Goal: Task Accomplishment & Management: Use online tool/utility

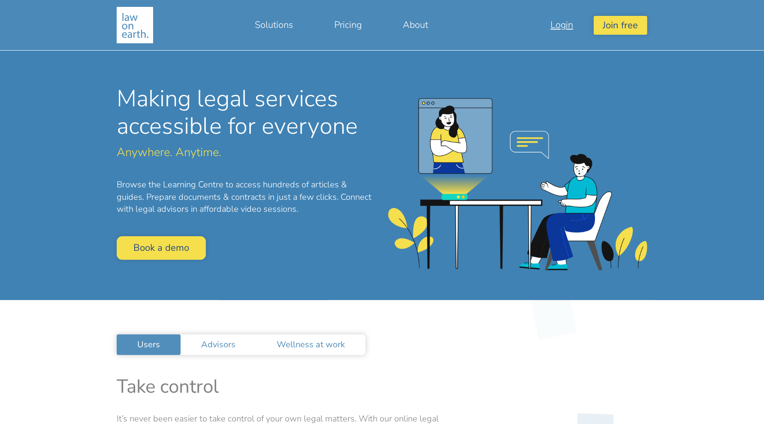
click at [566, 19] on link "Login" at bounding box center [562, 25] width 64 height 21
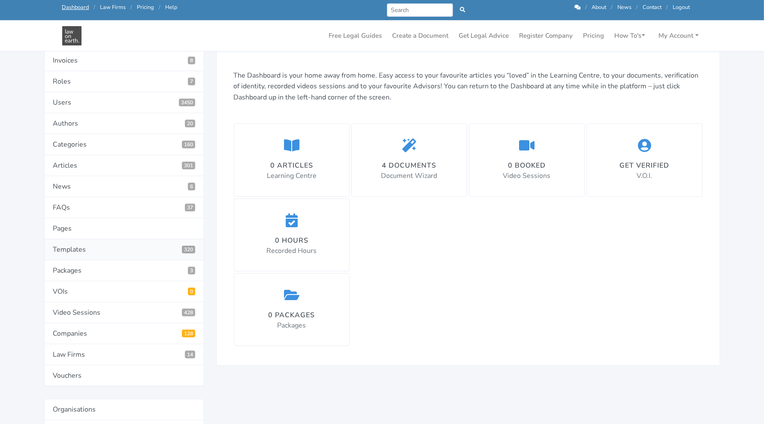
scroll to position [107, 0]
click at [103, 245] on link "Templates 320" at bounding box center [124, 249] width 160 height 21
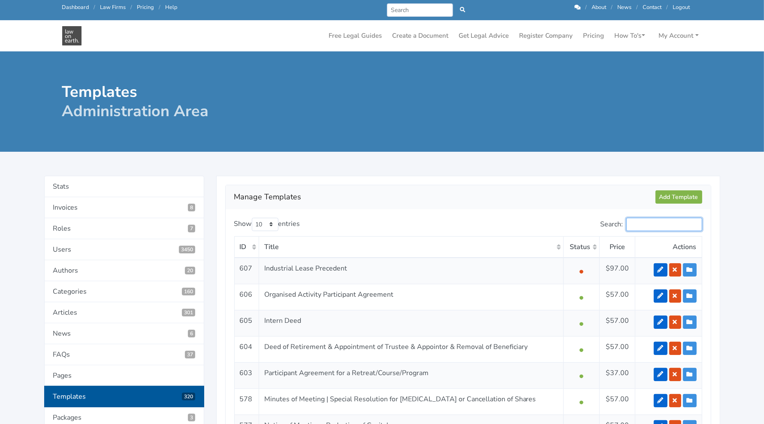
click at [645, 224] on input "Search:" at bounding box center [664, 224] width 76 height 13
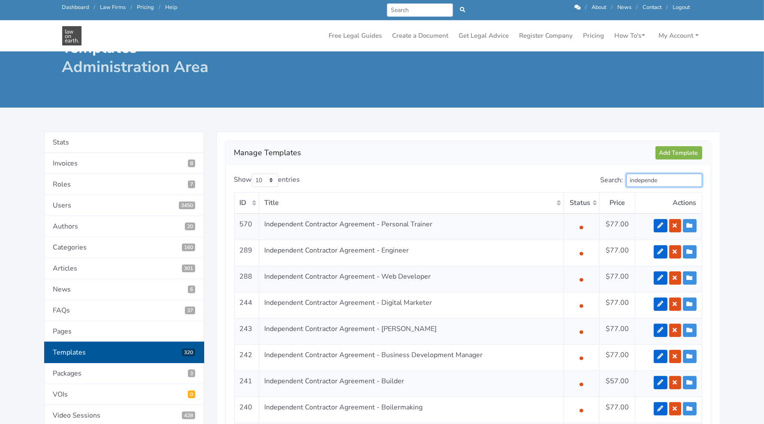
scroll to position [18, 0]
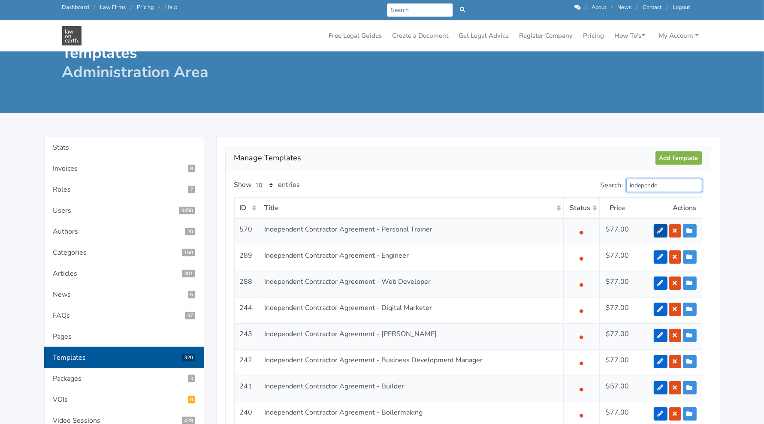
type input "independe"
click at [659, 231] on link at bounding box center [661, 230] width 14 height 13
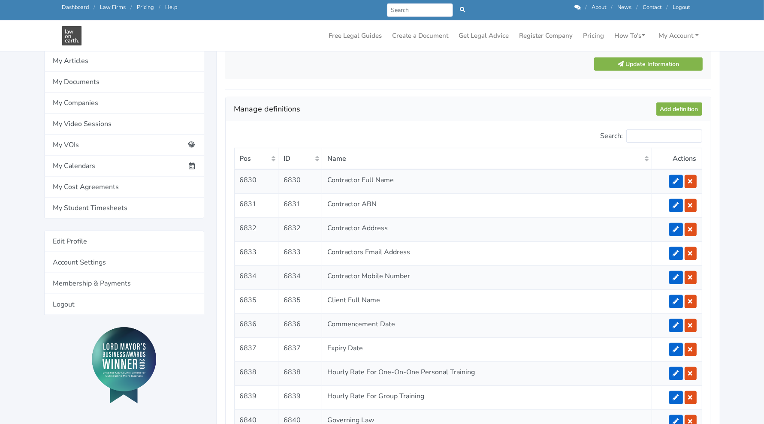
scroll to position [612, 0]
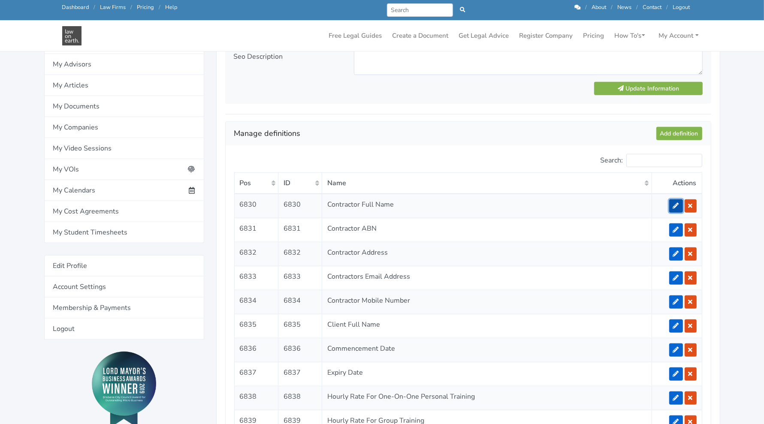
click at [674, 200] on link at bounding box center [676, 206] width 14 height 13
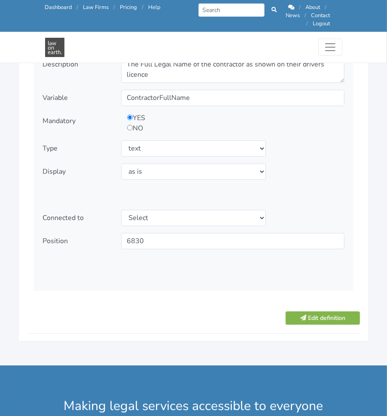
scroll to position [1055, 0]
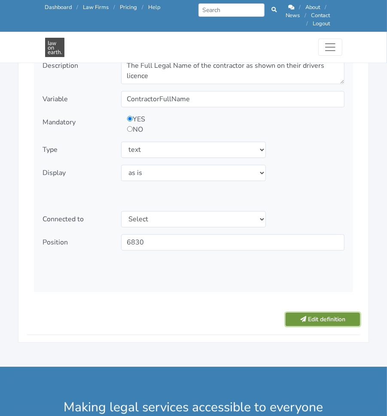
click at [333, 313] on button "Edit definition" at bounding box center [322, 319] width 74 height 13
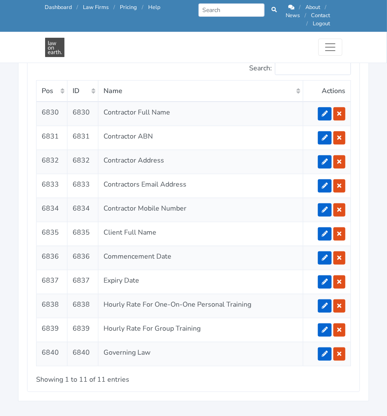
scroll to position [1663, 0]
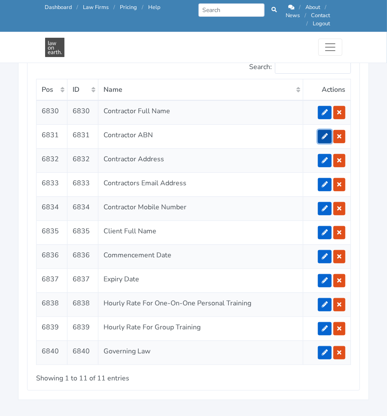
click at [324, 137] on icon at bounding box center [324, 136] width 6 height 6
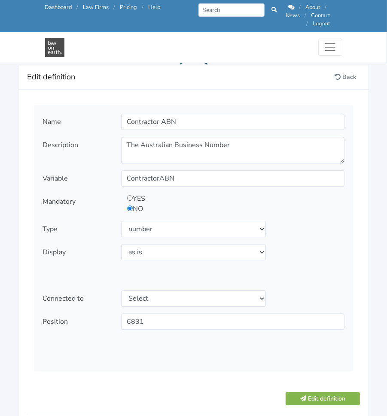
scroll to position [977, 0]
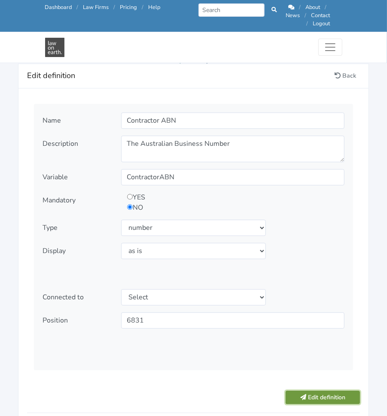
click at [320, 391] on button "Edit definition" at bounding box center [322, 397] width 74 height 13
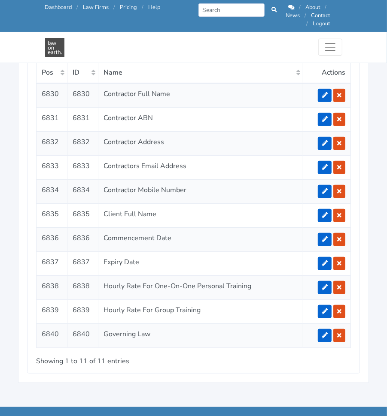
scroll to position [1680, 0]
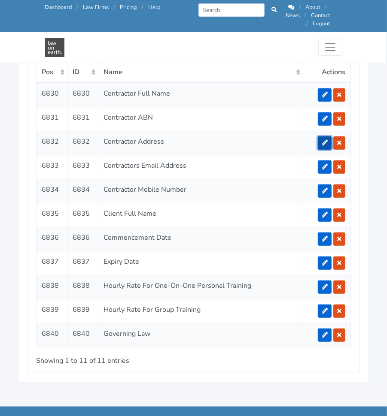
click at [324, 140] on icon at bounding box center [324, 143] width 6 height 6
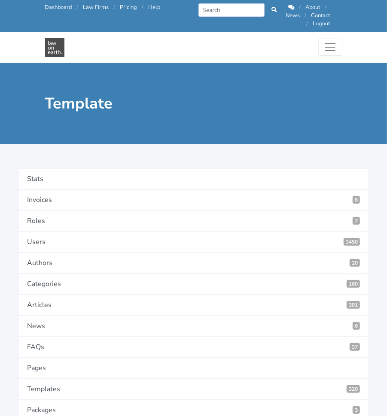
click at [324, 139] on div "Template" at bounding box center [193, 103] width 387 height 81
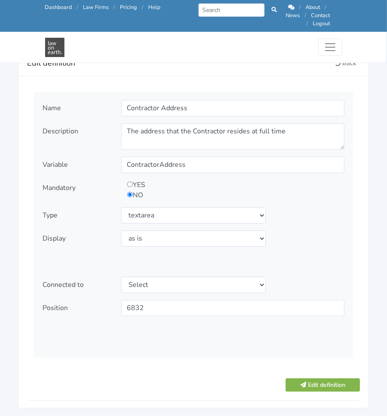
scroll to position [987, 0]
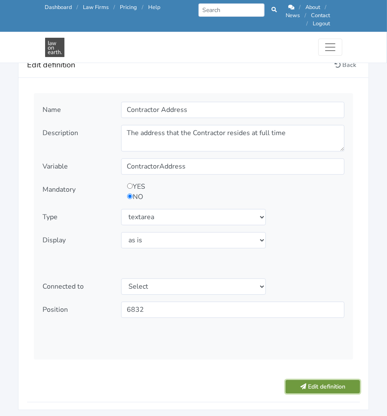
click at [329, 380] on button "Edit definition" at bounding box center [322, 386] width 74 height 13
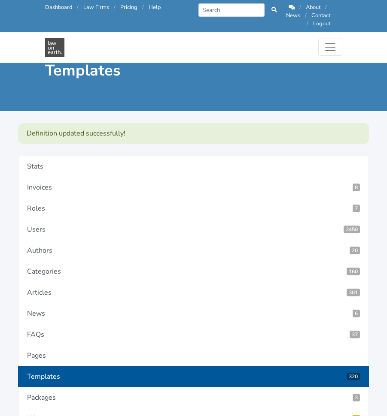
scroll to position [1723, 0]
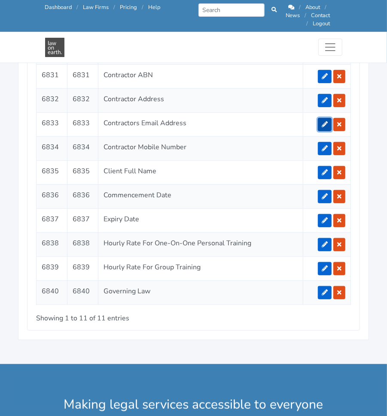
click at [323, 121] on icon at bounding box center [324, 124] width 6 height 6
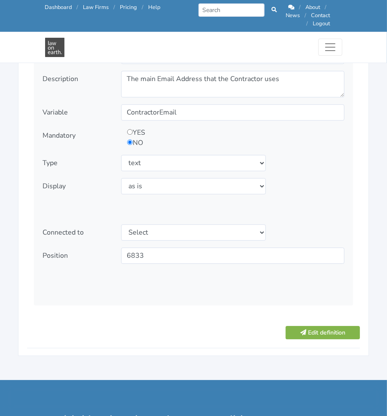
scroll to position [1043, 0]
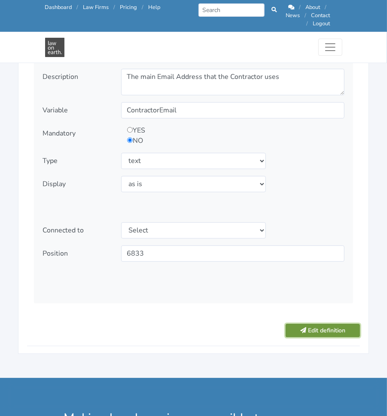
click at [317, 324] on button "Edit definition" at bounding box center [322, 330] width 74 height 13
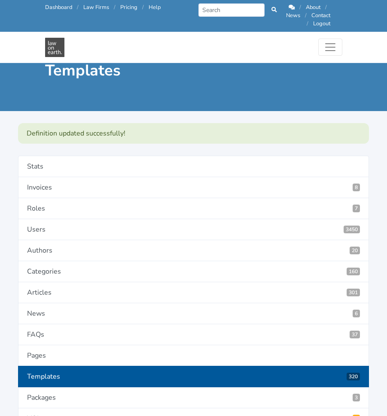
scroll to position [1723, 0]
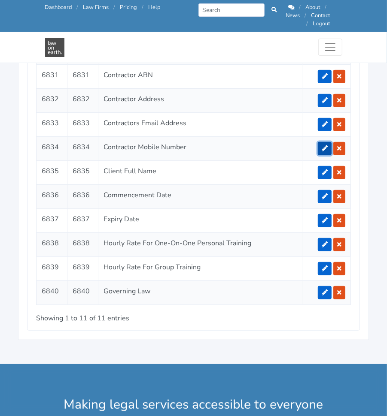
click at [322, 143] on link at bounding box center [325, 148] width 14 height 13
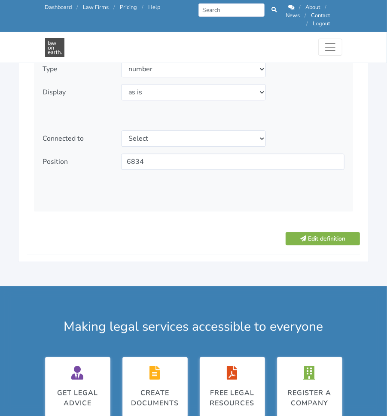
scroll to position [1136, 0]
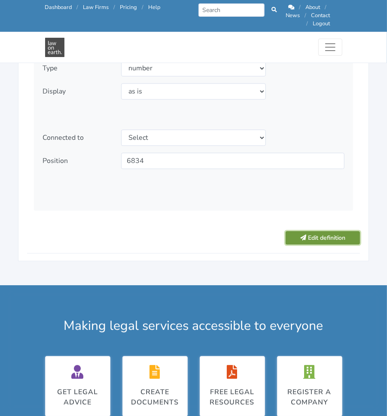
click at [334, 231] on button "Edit definition" at bounding box center [322, 237] width 74 height 13
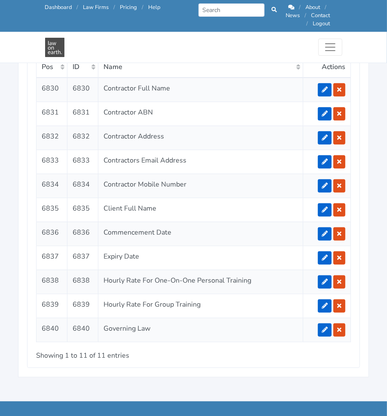
scroll to position [1685, 0]
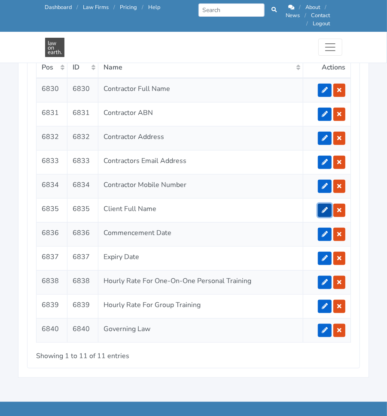
click at [322, 207] on link at bounding box center [325, 210] width 14 height 13
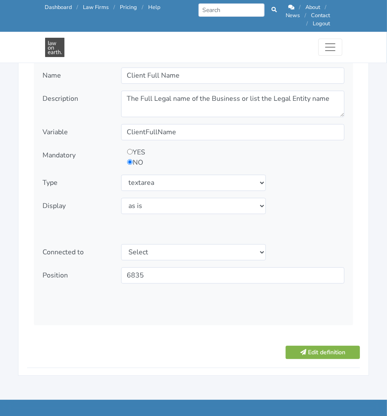
scroll to position [1022, 0]
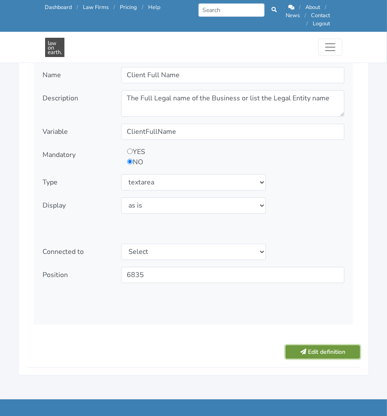
click at [324, 345] on button "Edit definition" at bounding box center [322, 351] width 74 height 13
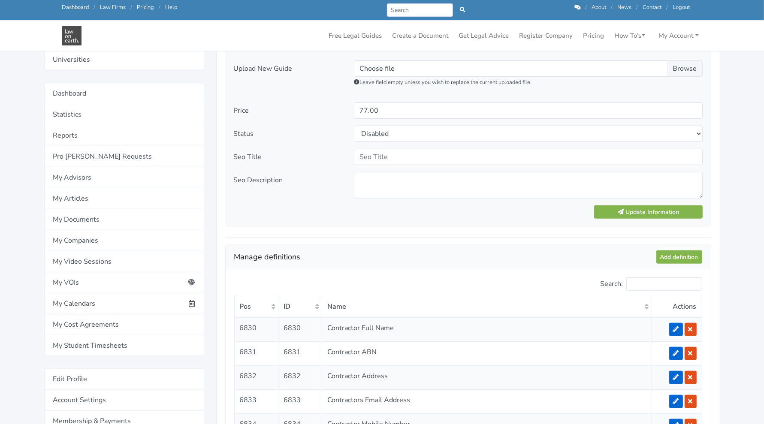
scroll to position [533, 0]
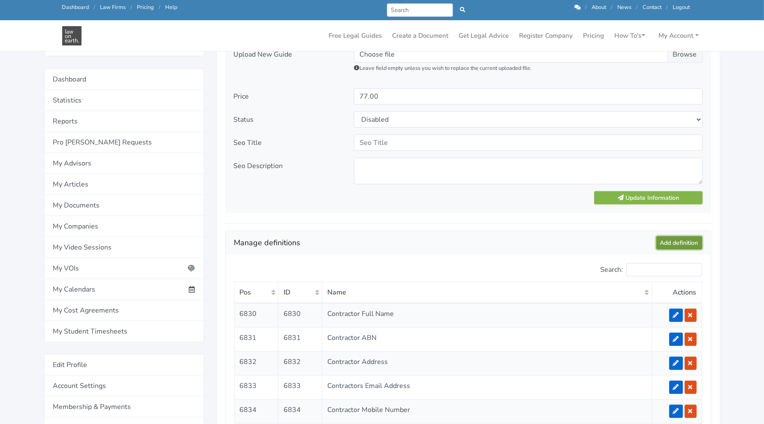
click at [386, 245] on link "Add definition" at bounding box center [679, 242] width 46 height 13
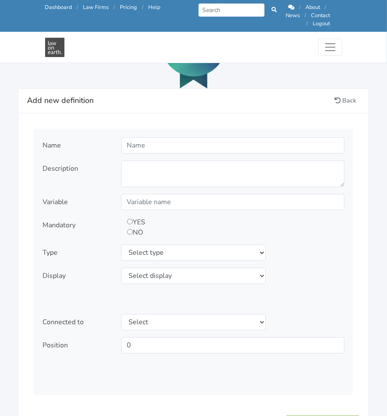
scroll to position [956, 0]
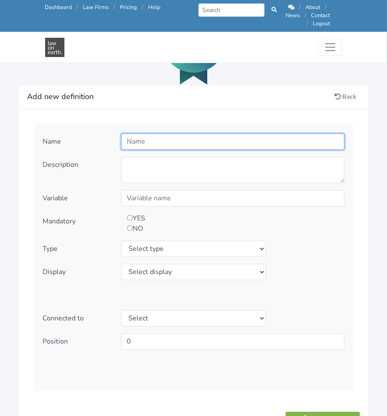
click at [235, 137] on input "text" at bounding box center [232, 141] width 223 height 16
type input "Client ABN"
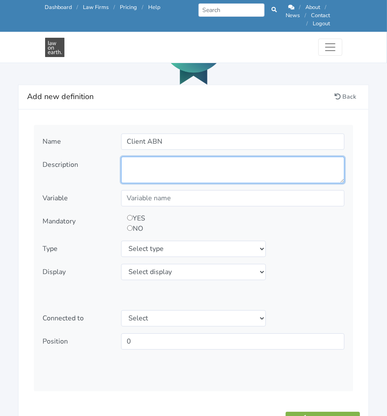
click at [145, 161] on textarea at bounding box center [232, 170] width 223 height 27
type textarea "The Australian Business Number"
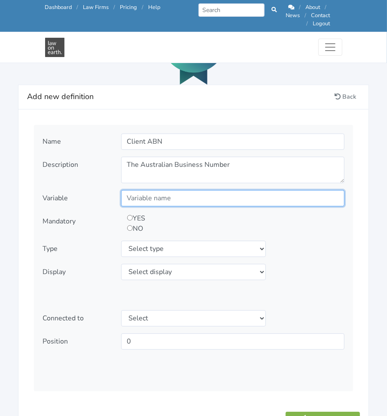
click at [155, 193] on input "text" at bounding box center [232, 198] width 223 height 16
type input "ClientABN"
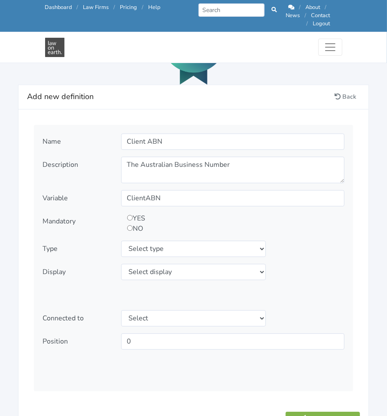
click at [130, 225] on input "radio" at bounding box center [130, 228] width 6 height 6
radio input "true"
click at [143, 241] on select "Select type text textarea number checkbox compounded date select states" at bounding box center [193, 249] width 145 height 16
select select "number"
click at [121, 241] on select "Select type text textarea number checkbox compounded date select states" at bounding box center [193, 249] width 145 height 16
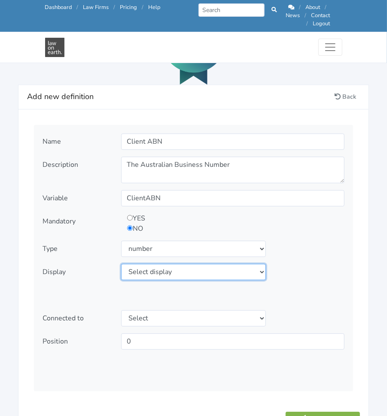
click at [162, 270] on select "Select display as is uppercase lowercase first letter uppercase first letter lo…" at bounding box center [193, 272] width 145 height 16
select select "as is"
click at [121, 264] on select "Select display as is uppercase lowercase first letter uppercase first letter lo…" at bounding box center [193, 272] width 145 height 16
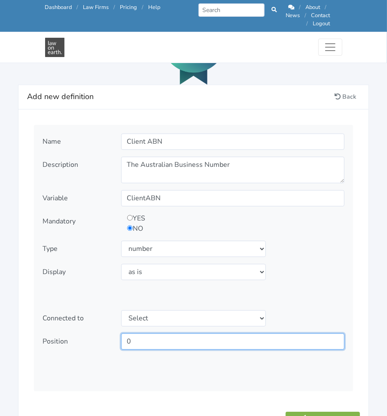
click at [147, 333] on input "0" at bounding box center [232, 341] width 223 height 16
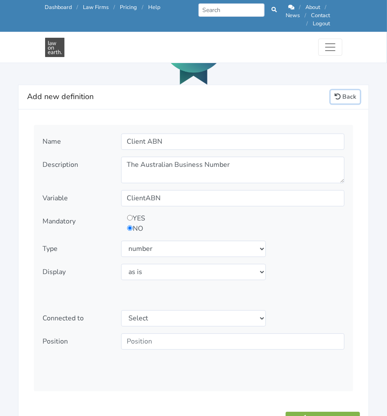
click at [339, 90] on link "Back" at bounding box center [344, 96] width 29 height 13
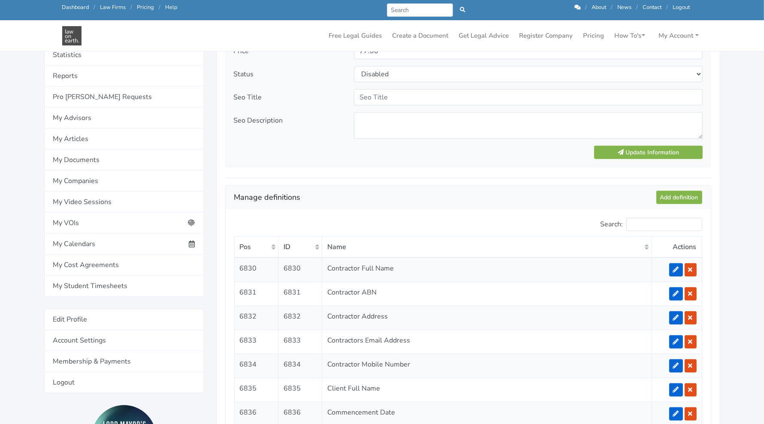
scroll to position [554, 0]
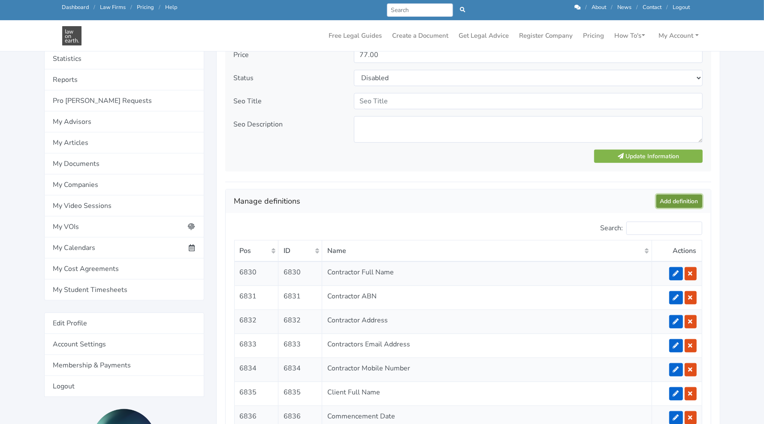
click at [386, 202] on link "Add definition" at bounding box center [679, 201] width 46 height 13
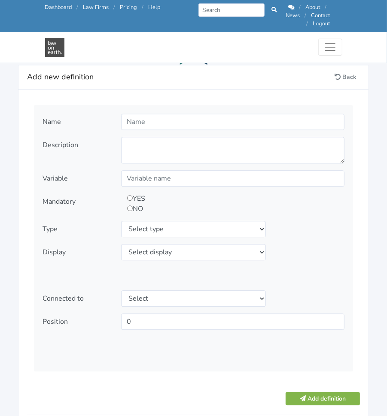
scroll to position [974, 0]
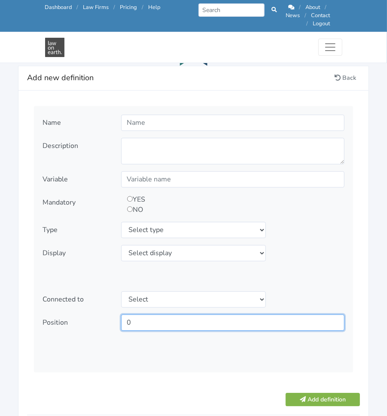
click at [261, 315] on input "0" at bounding box center [232, 323] width 223 height 16
type input "6836"
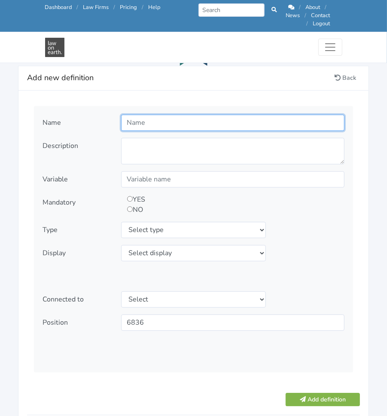
click at [252, 115] on input "text" at bounding box center [232, 123] width 223 height 16
type input "Client ABN"
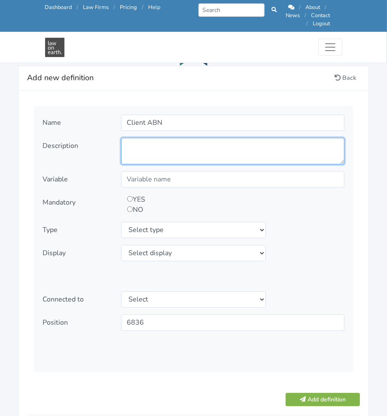
click at [152, 148] on textarea at bounding box center [232, 151] width 223 height 27
paste textarea "The Australian Business Number"
type textarea "The Australian Business Number"
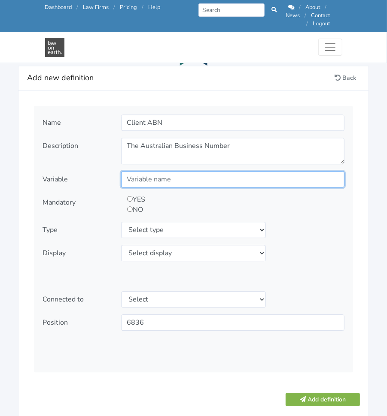
click at [169, 176] on input "text" at bounding box center [232, 179] width 223 height 16
type input "ClientABN"
click at [130, 206] on input "radio" at bounding box center [130, 209] width 6 height 6
radio input "true"
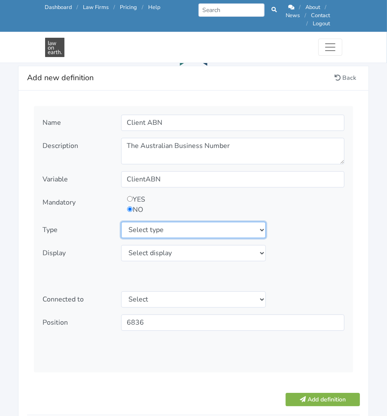
click at [173, 223] on select "Select type text textarea number checkbox compounded date select states" at bounding box center [193, 230] width 145 height 16
select select "number"
click at [121, 222] on select "Select type text textarea number checkbox compounded date select states" at bounding box center [193, 230] width 145 height 16
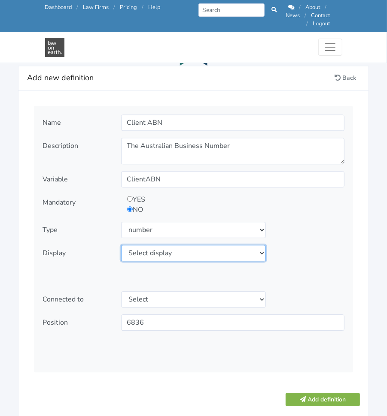
click at [177, 245] on select "Select display as is uppercase lowercase first letter uppercase first letter lo…" at bounding box center [193, 253] width 145 height 16
select select "as is"
click at [121, 245] on select "Select display as is uppercase lowercase first letter uppercase first letter lo…" at bounding box center [193, 253] width 145 height 16
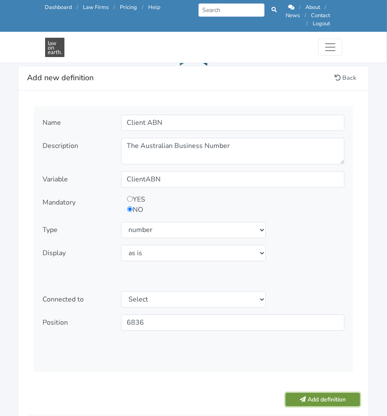
click at [302, 393] on button "Add definition" at bounding box center [322, 399] width 74 height 13
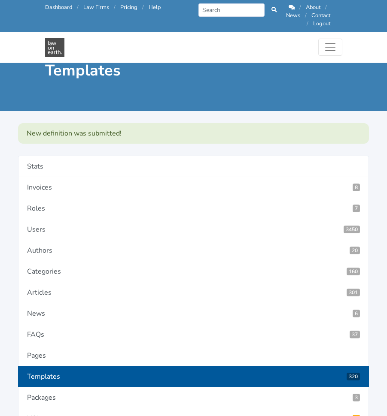
scroll to position [1723, 0]
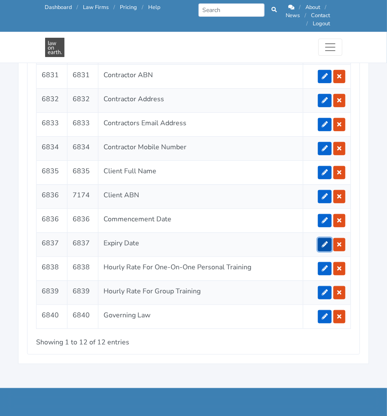
click at [324, 243] on link at bounding box center [325, 244] width 14 height 13
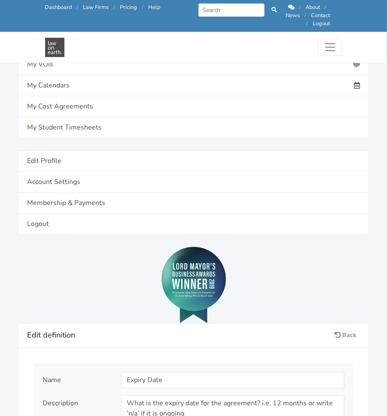
scroll to position [726, 0]
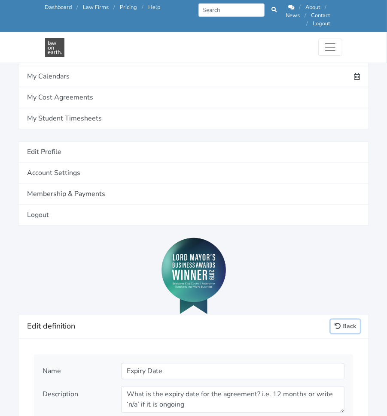
click at [346, 321] on link "Back" at bounding box center [344, 326] width 29 height 13
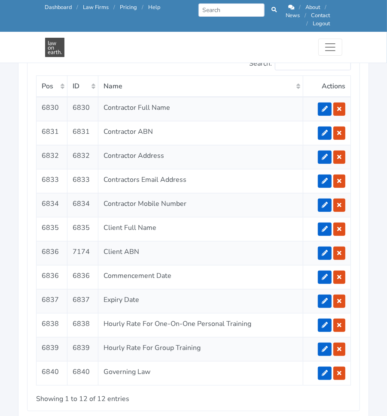
scroll to position [1643, 0]
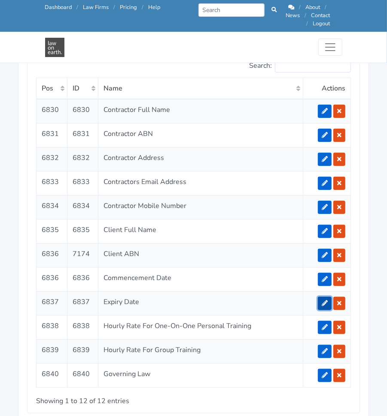
click at [324, 300] on icon at bounding box center [324, 303] width 6 height 6
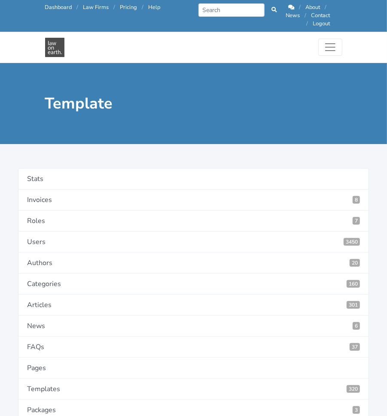
click at [354, 97] on div "Template" at bounding box center [193, 103] width 387 height 81
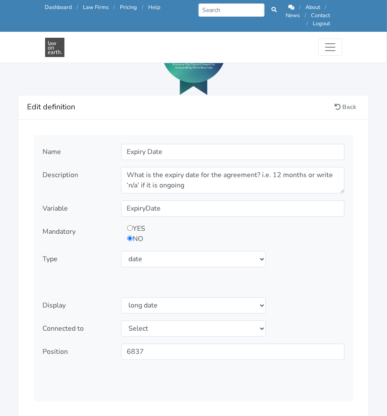
scroll to position [930, 0]
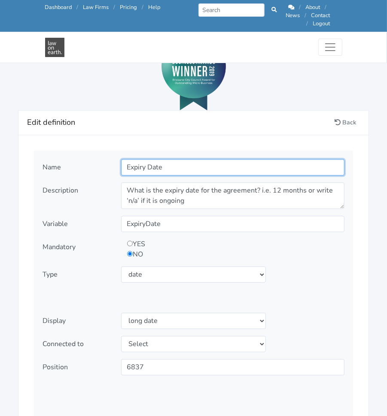
click at [245, 160] on input "Expiry Date" at bounding box center [232, 167] width 223 height 16
type input "V"
type input "Clients Address"
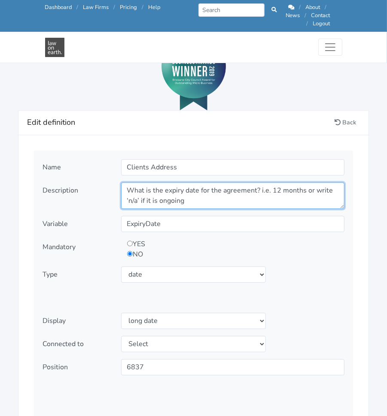
click at [247, 197] on textarea "What is the expiry date for the agreement? i.e. 12 months or write ‘n/a’ if it …" at bounding box center [232, 195] width 223 height 27
click at [178, 191] on textarea "What is the expiry date for the agreement? i.e. 12 months or write ‘n/a’ if it …" at bounding box center [232, 195] width 223 height 27
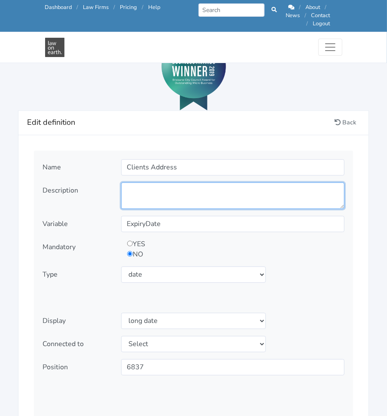
paste textarea "The address that the Client resides at full time"
type textarea "The address that the Client resides at full time"
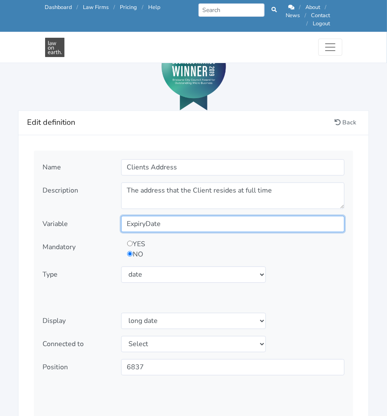
click at [185, 216] on input "ExpiryDate" at bounding box center [232, 224] width 223 height 16
type input "ClientAddress"
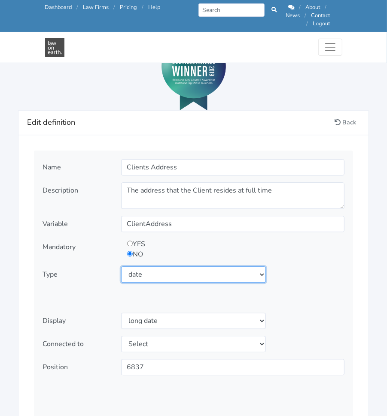
click at [176, 266] on select "Select type text textarea number checkbox compounded date select states" at bounding box center [193, 274] width 145 height 16
select select "textarea"
click at [121, 266] on select "Select type text textarea number checkbox compounded date select states" at bounding box center [193, 274] width 145 height 16
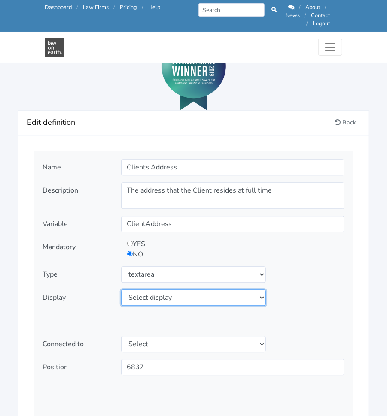
click at [186, 290] on select "Select display as is uppercase lowercase first letter uppercase first letter lo…" at bounding box center [193, 298] width 145 height 16
select select "first letter uppercase"
click at [121, 290] on select "Select display as is uppercase lowercase first letter uppercase first letter lo…" at bounding box center [193, 298] width 145 height 16
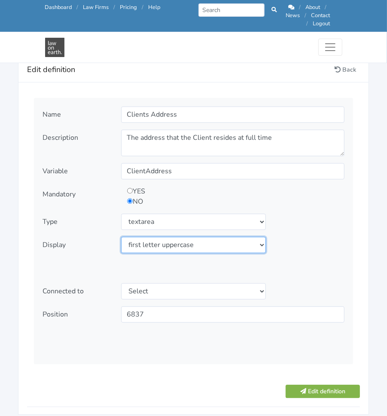
scroll to position [981, 0]
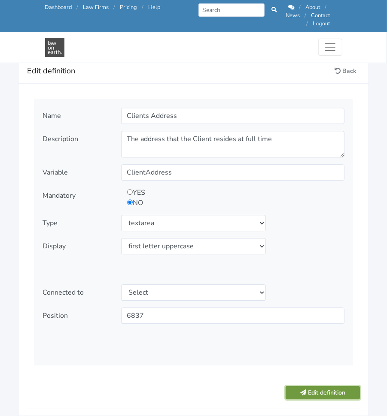
click at [310, 387] on button "Edit definition" at bounding box center [322, 392] width 74 height 13
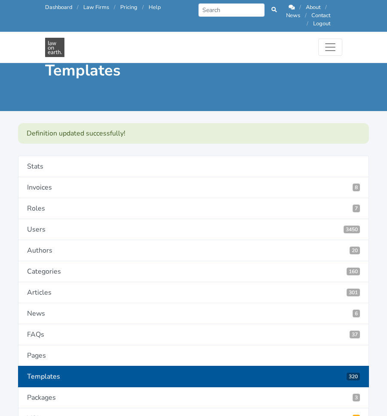
scroll to position [1723, 0]
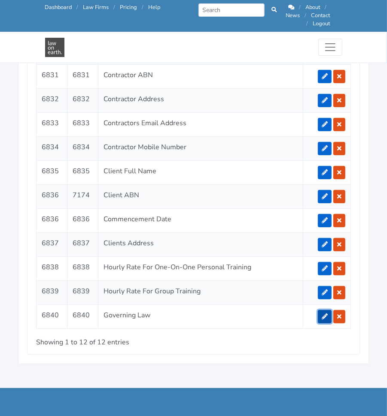
click at [323, 314] on icon at bounding box center [324, 317] width 6 height 6
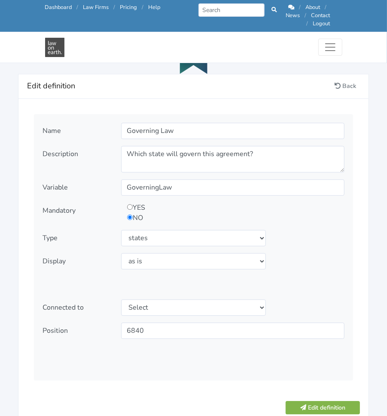
scroll to position [937, 0]
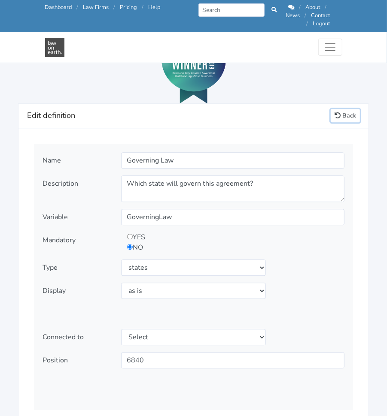
click at [350, 109] on link "Back" at bounding box center [344, 115] width 29 height 13
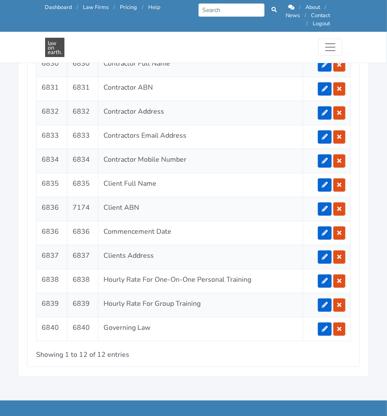
scroll to position [1689, 0]
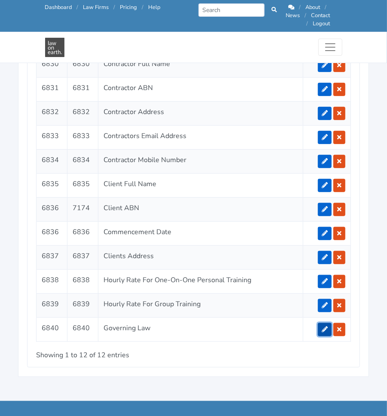
click at [325, 327] on icon at bounding box center [324, 330] width 6 height 6
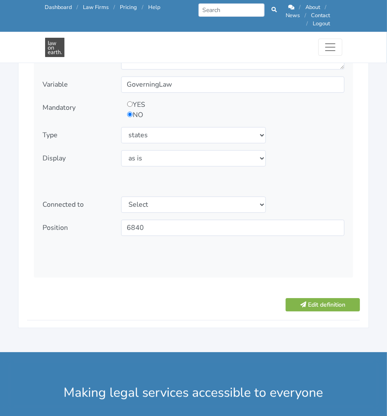
scroll to position [1057, 0]
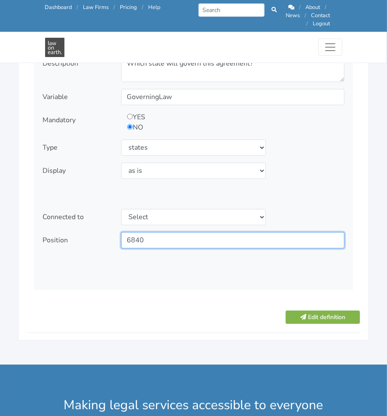
click at [174, 232] on input "6840" at bounding box center [232, 240] width 223 height 16
type input "6838"
click at [304, 112] on div "YES NO" at bounding box center [232, 122] width 227 height 21
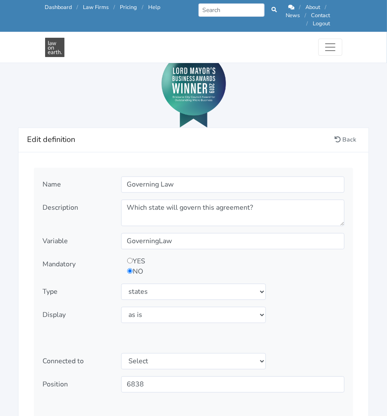
scroll to position [908, 0]
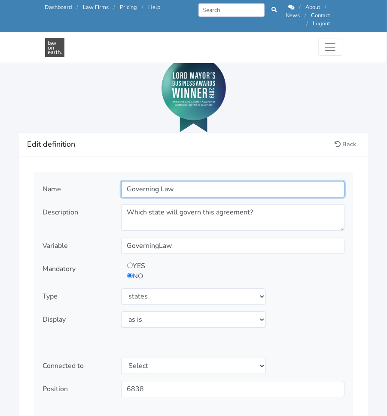
click at [262, 185] on input "Governing Law" at bounding box center [232, 189] width 223 height 16
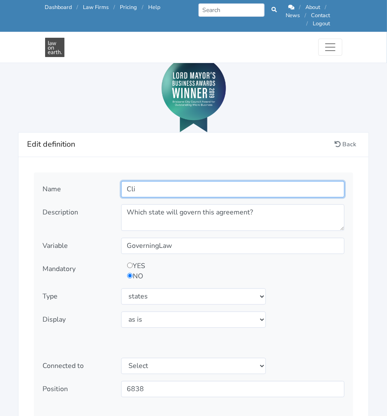
type input "Client Email Address"
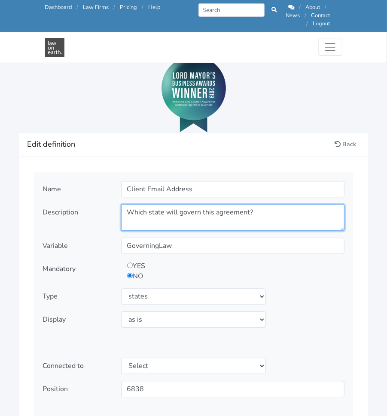
click at [260, 204] on textarea "Which state will govern this agreement?" at bounding box center [232, 217] width 223 height 27
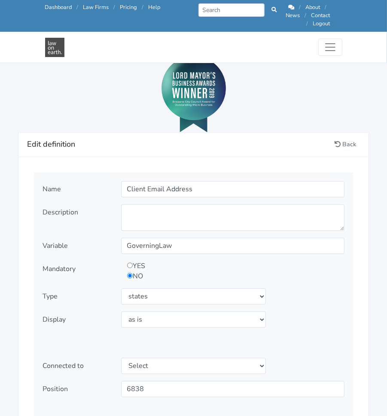
click at [363, 95] on div at bounding box center [193, 94] width 351 height 76
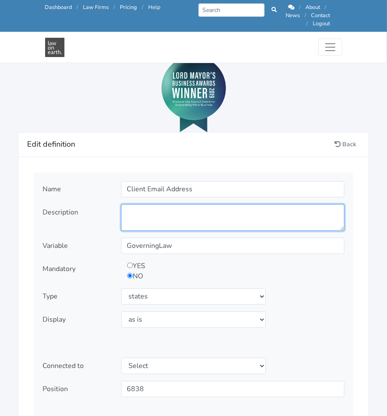
click at [200, 218] on textarea "Which state will govern this agreement?" at bounding box center [232, 217] width 223 height 27
paste textarea "The main Email Address that the Client uses"
type textarea "The main Email Address that the Client uses"
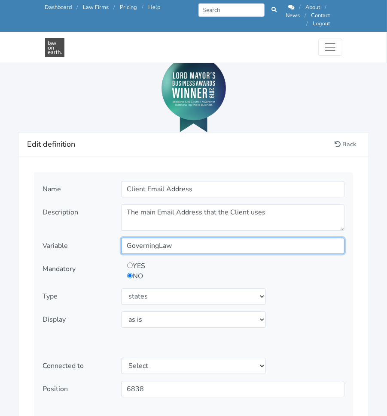
click at [200, 238] on input "GoverningLaw" at bounding box center [232, 246] width 223 height 16
type input "ClientEmail"
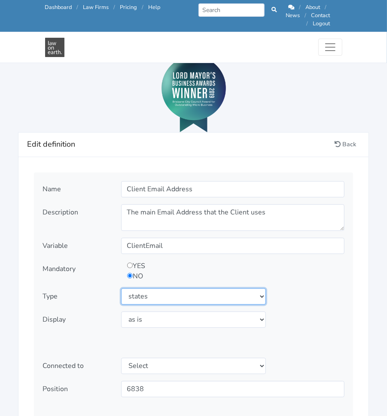
click at [189, 288] on select "Select type text textarea number checkbox compounded date select states" at bounding box center [193, 296] width 145 height 16
select select "textarea"
click at [121, 288] on select "Select type text textarea number checkbox compounded date select states" at bounding box center [193, 296] width 145 height 16
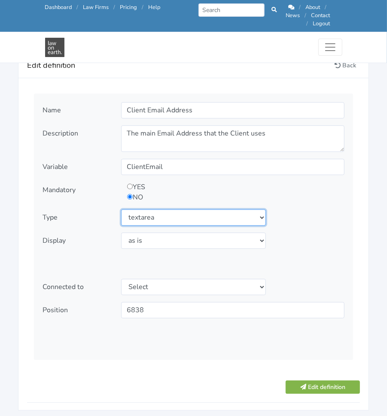
scroll to position [990, 0]
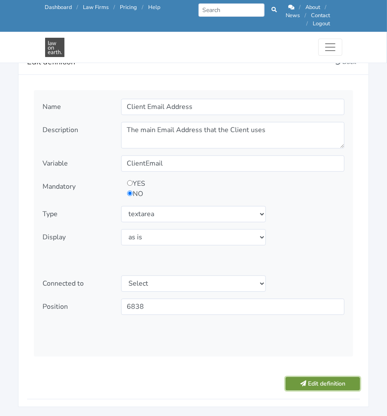
click at [330, 377] on button "Edit definition" at bounding box center [322, 383] width 74 height 13
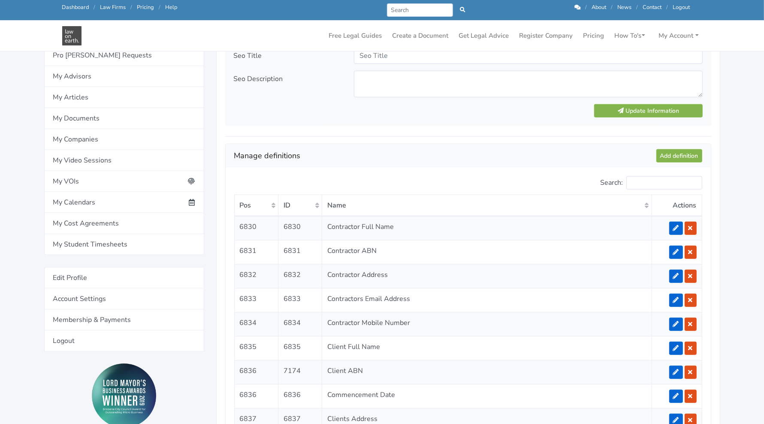
scroll to position [618, 0]
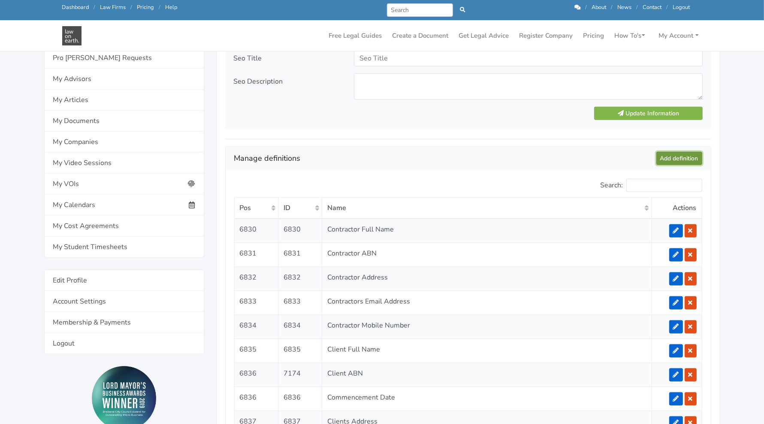
click at [386, 156] on link "Add definition" at bounding box center [679, 158] width 46 height 13
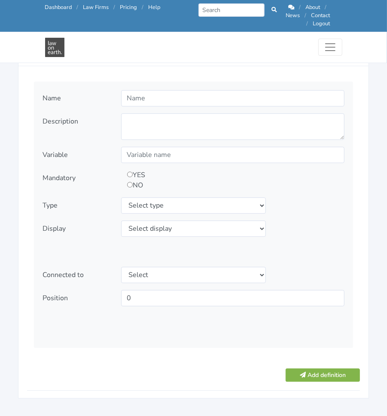
scroll to position [1000, 0]
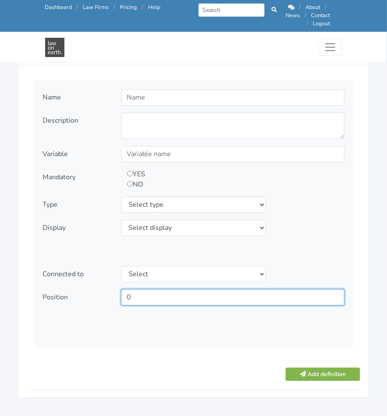
click at [257, 289] on input "0" at bounding box center [232, 297] width 223 height 16
type input "6839"
click at [198, 319] on div "Name Description" at bounding box center [193, 214] width 319 height 266
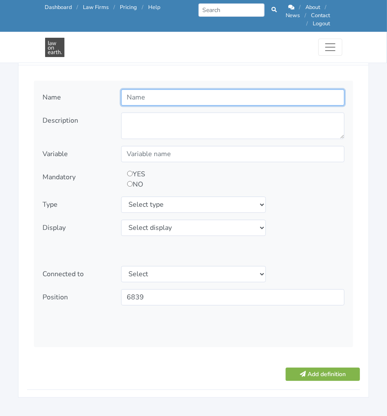
click at [182, 89] on input "text" at bounding box center [232, 97] width 223 height 16
type input "Client Mobile Number"
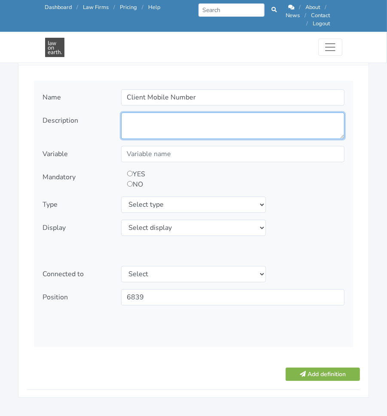
click at [194, 128] on textarea at bounding box center [232, 125] width 223 height 27
paste textarea "The main mobile number of the Client"
type textarea "The main mobile number of the Client"
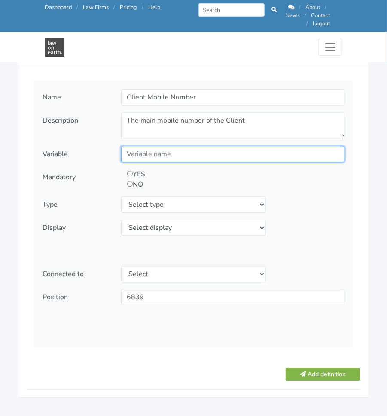
click at [194, 146] on input "text" at bounding box center [232, 154] width 223 height 16
type input "ClientMobile"
click at [132, 176] on div "YES NO" at bounding box center [204, 179] width 167 height 21
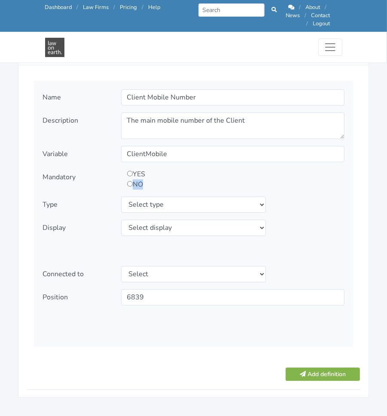
click at [133, 177] on div "YES NO" at bounding box center [204, 179] width 167 height 21
click at [130, 181] on input "radio" at bounding box center [130, 184] width 6 height 6
radio input "true"
click at [151, 197] on select "Select type text textarea number checkbox compounded date select states" at bounding box center [193, 205] width 145 height 16
select select "number"
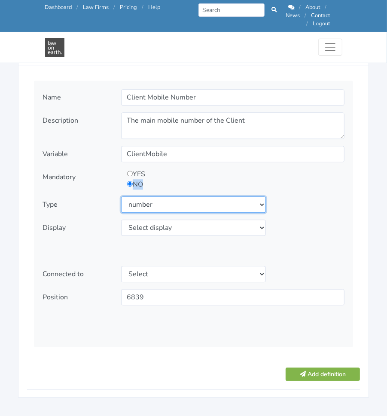
click at [121, 197] on select "Select type text textarea number checkbox compounded date select states" at bounding box center [193, 205] width 145 height 16
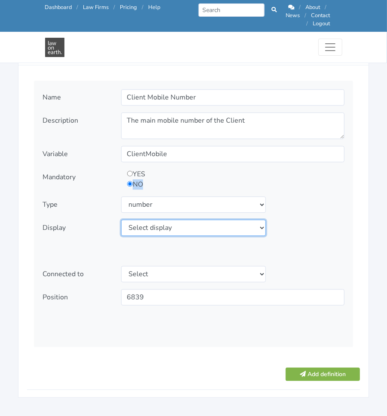
click at [184, 220] on select "Select display as is uppercase lowercase first letter uppercase first letter lo…" at bounding box center [193, 228] width 145 height 16
select select "as is"
click at [121, 220] on select "Select display as is uppercase lowercase first letter uppercase first letter lo…" at bounding box center [193, 228] width 145 height 16
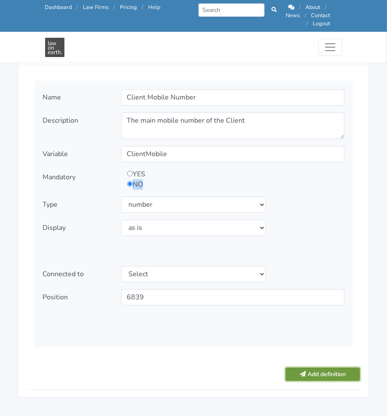
click at [313, 368] on button "Add definition" at bounding box center [322, 374] width 74 height 13
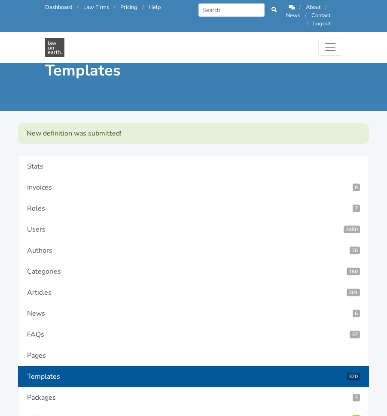
scroll to position [1723, 0]
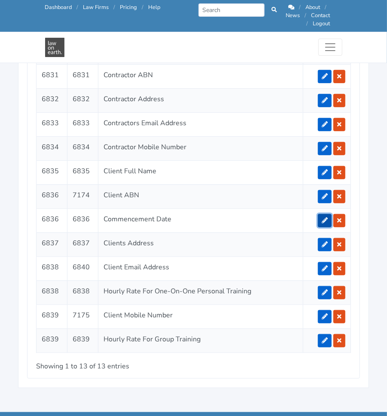
click at [321, 220] on link at bounding box center [325, 220] width 14 height 13
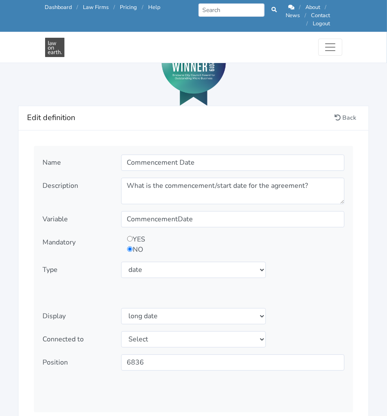
scroll to position [936, 0]
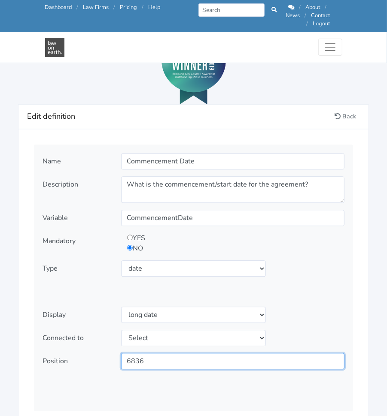
click at [215, 357] on input "6836" at bounding box center [232, 361] width 223 height 16
type input "6840"
click at [195, 383] on div "Name Commencement Date Description What is the commencement/start date for the …" at bounding box center [193, 278] width 319 height 266
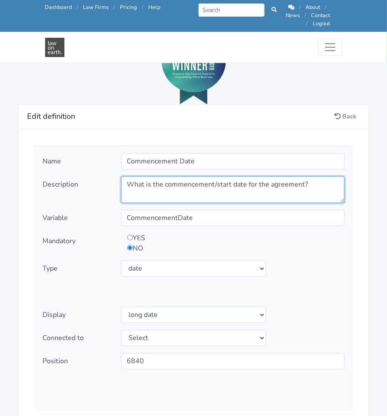
click at [329, 176] on textarea "What is the commencement/start date for the agreement?" at bounding box center [232, 189] width 223 height 27
click at [215, 176] on textarea "What is the commencement/start date for the agreement?" at bounding box center [232, 189] width 223 height 27
paste textarea "The Commencement Date of the Agreement"
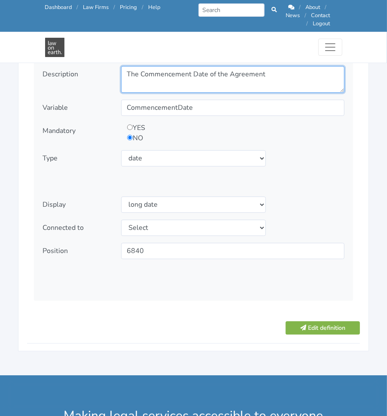
scroll to position [1065, 0]
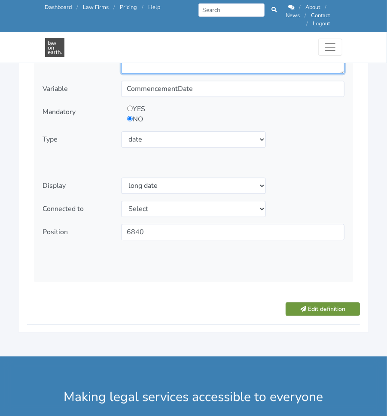
type textarea "The Commencement Date of the Agreement"
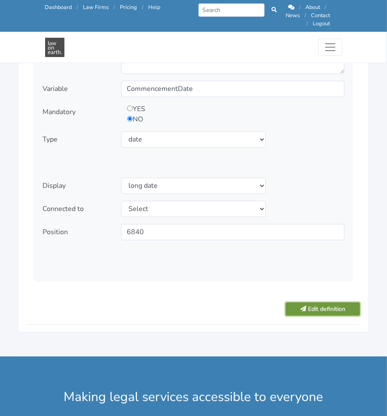
click at [311, 302] on button "Edit definition" at bounding box center [322, 308] width 74 height 13
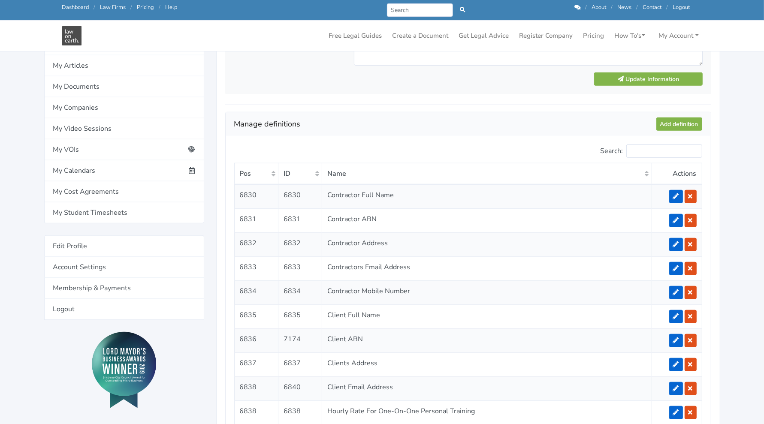
scroll to position [651, 0]
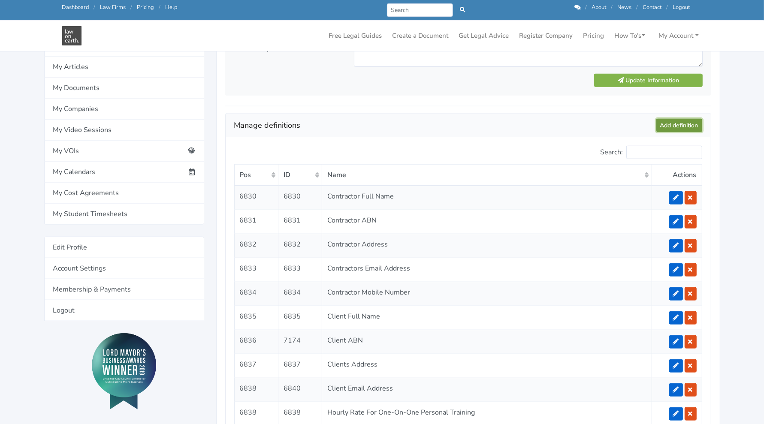
click at [386, 120] on link "Add definition" at bounding box center [679, 125] width 46 height 13
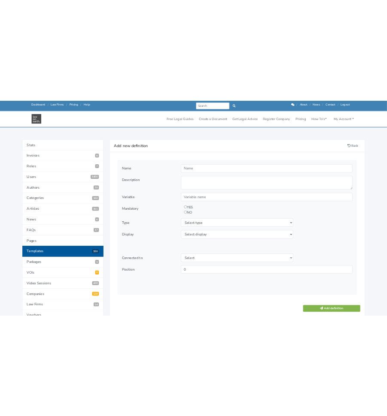
scroll to position [58, 0]
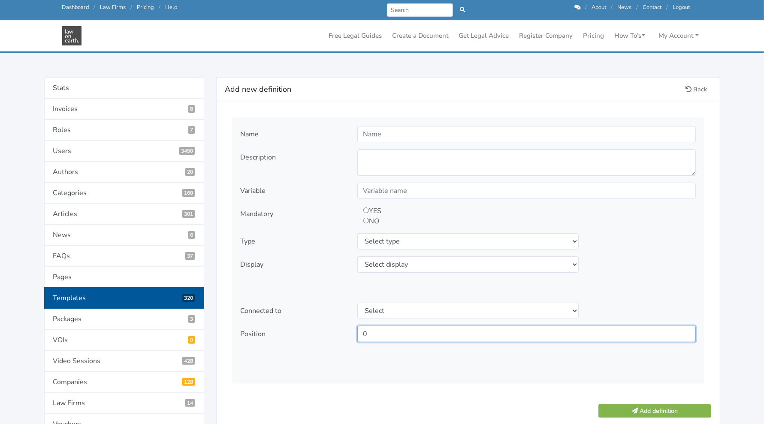
click at [402, 335] on input "0" at bounding box center [526, 334] width 339 height 16
type input "6841"
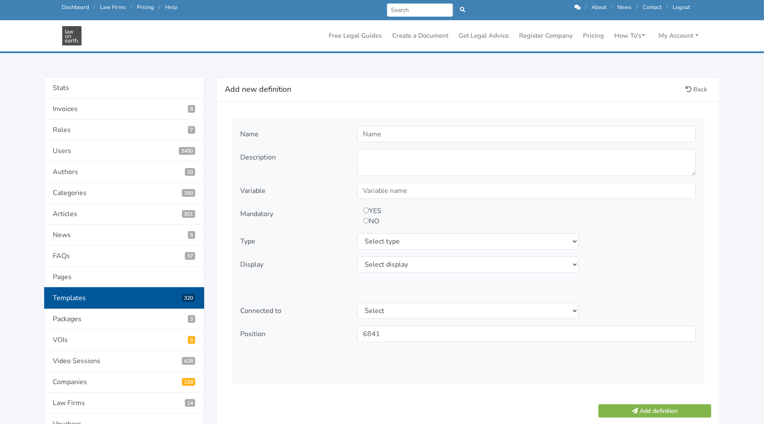
click at [328, 273] on div "Name Description" at bounding box center [468, 251] width 472 height 266
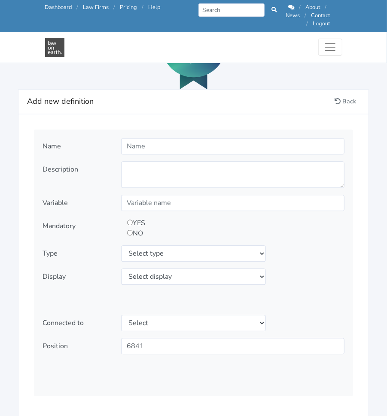
scroll to position [950, 0]
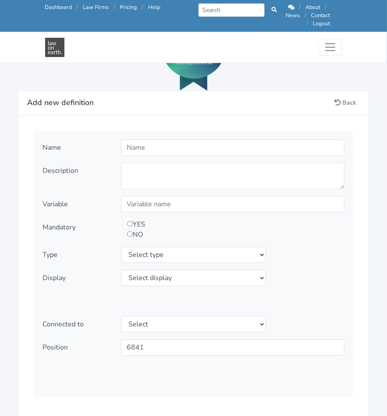
click at [153, 131] on div "Name Description" at bounding box center [193, 264] width 319 height 266
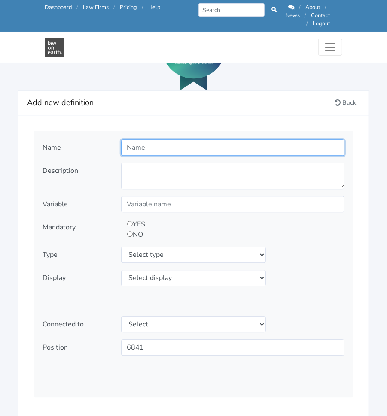
click at [154, 139] on input "text" at bounding box center [232, 147] width 223 height 16
type input "Term of Agreement"
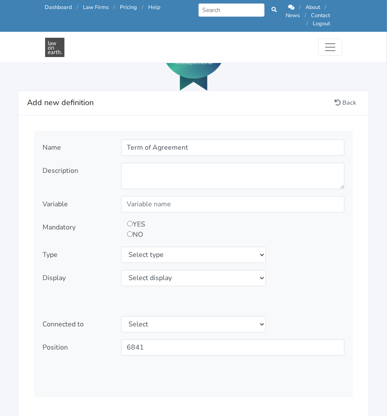
click at [291, 236] on div "Name Term of Agreement Description Variable Mandatory YES NO" at bounding box center [193, 264] width 319 height 266
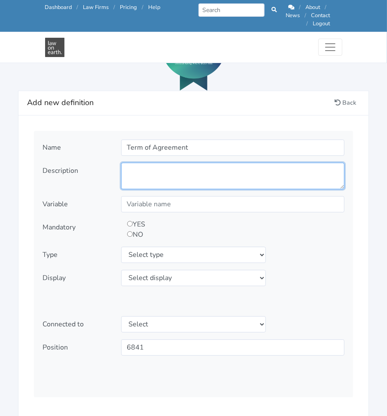
click at [228, 163] on textarea at bounding box center [232, 176] width 223 height 27
paste textarea "The period(s) of this Agreement and any extension of time of the Term approved …"
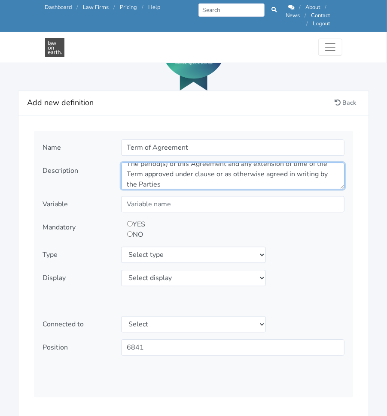
scroll to position [0, 0]
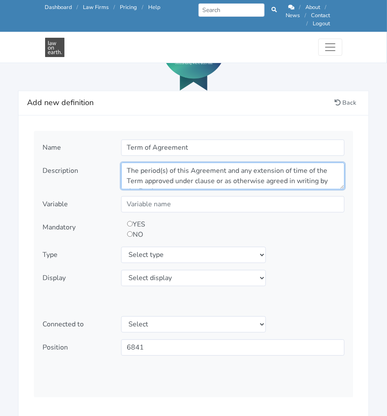
type textarea "The period(s) of this Agreement and any extension of time of the Term approved …"
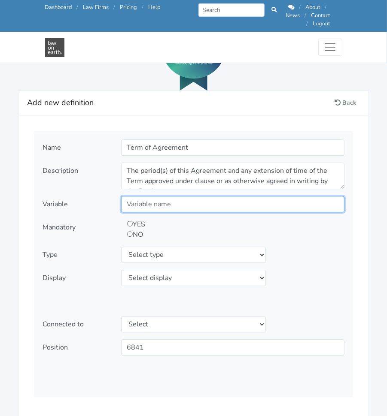
click at [216, 197] on input "text" at bounding box center [232, 204] width 223 height 16
type input "Term"
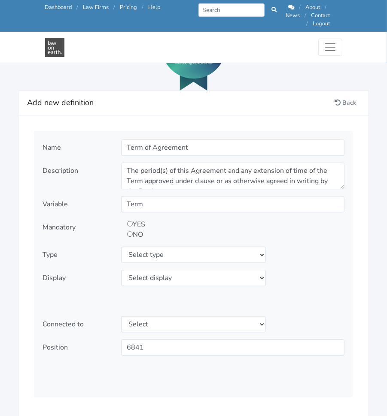
click at [129, 231] on input "radio" at bounding box center [130, 234] width 6 height 6
radio input "true"
click at [331, 255] on div "Name Term of Agreement Description Variable Term Mandatory YES" at bounding box center [193, 264] width 319 height 266
click at [212, 247] on select "Select type text textarea number checkbox compounded date select states" at bounding box center [193, 255] width 145 height 16
select select "text"
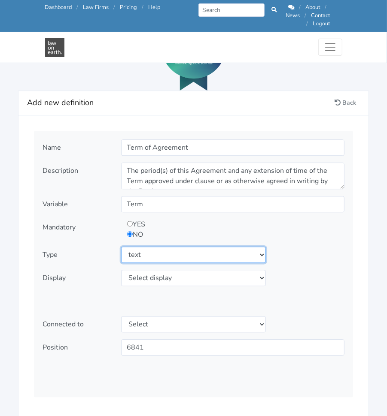
click at [121, 247] on select "Select type text textarea number checkbox compounded date select states" at bounding box center [193, 255] width 145 height 16
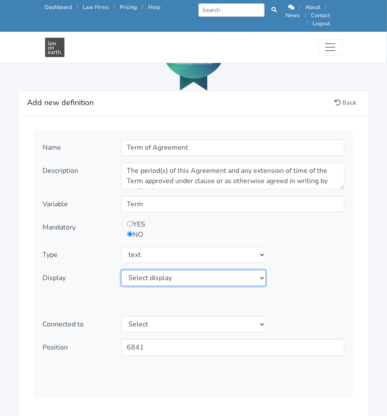
click at [197, 271] on select "Select display as is uppercase lowercase first letter uppercase first letter lo…" at bounding box center [193, 278] width 145 height 16
select select "as is"
click at [121, 270] on select "Select display as is uppercase lowercase first letter uppercase first letter lo…" at bounding box center [193, 278] width 145 height 16
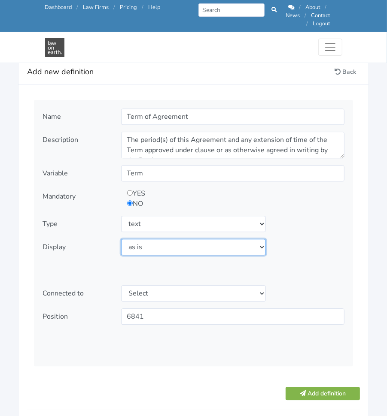
scroll to position [978, 0]
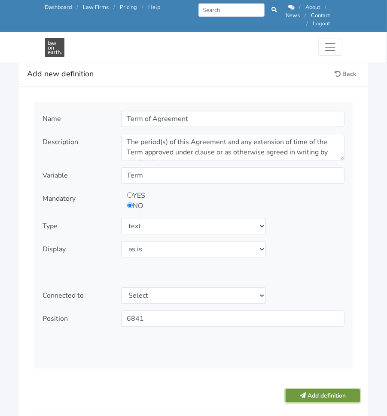
click at [312, 389] on button "Add definition" at bounding box center [322, 395] width 74 height 13
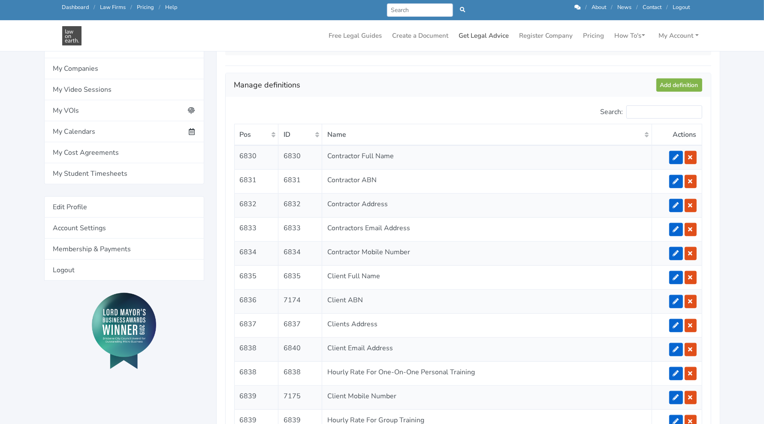
scroll to position [691, 0]
click at [386, 79] on link "Add definition" at bounding box center [679, 85] width 46 height 13
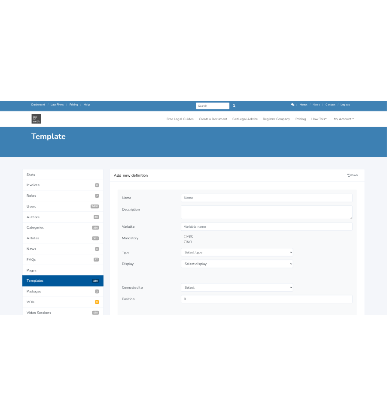
scroll to position [73, 0]
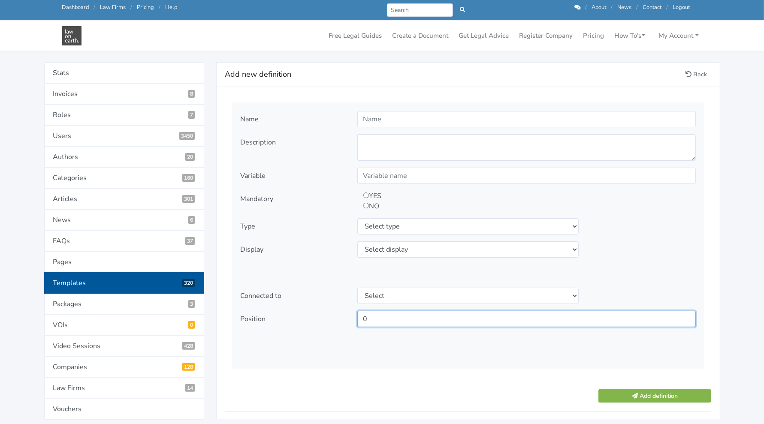
click at [521, 318] on input "0" at bounding box center [526, 319] width 339 height 16
type input "6842"
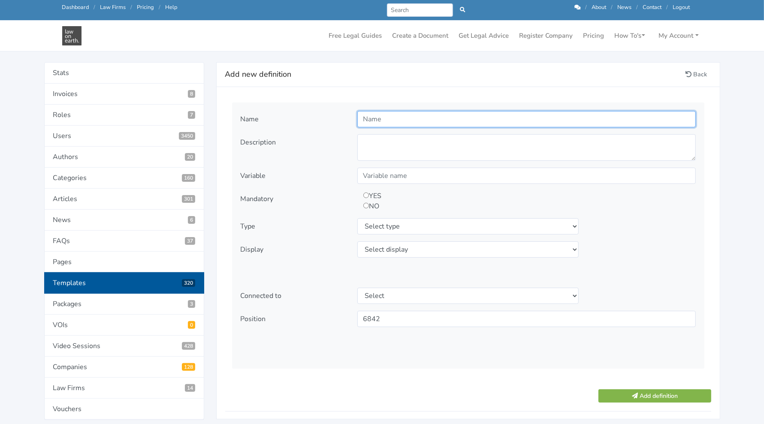
click at [505, 118] on input "text" at bounding box center [526, 119] width 339 height 16
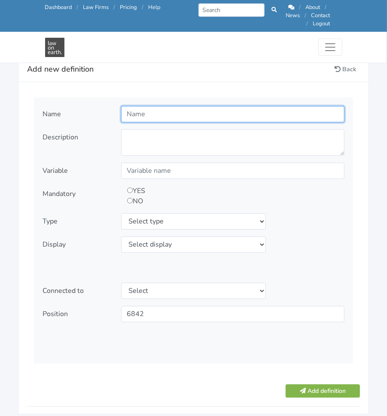
scroll to position [943, 0]
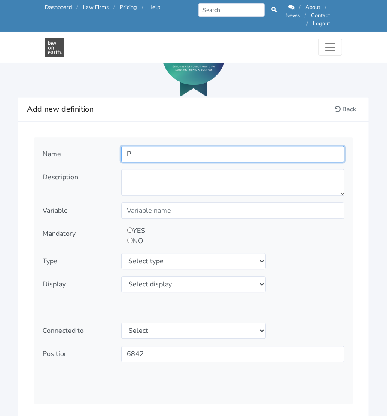
type input "Payment Rates"
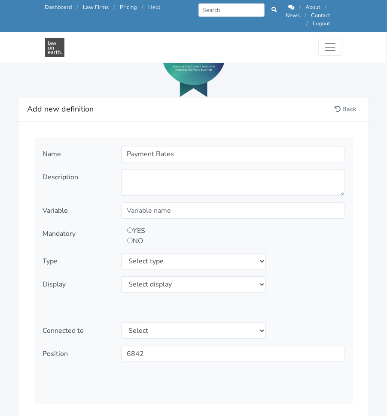
click at [279, 188] on div "Name Payment Rates Description Variable Mandatory YES NO Type" at bounding box center [193, 270] width 319 height 266
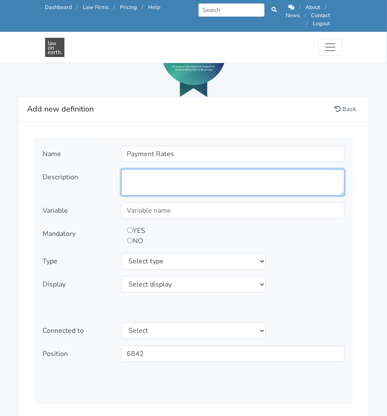
click at [277, 181] on textarea at bounding box center [232, 182] width 223 height 27
paste textarea "The period(s) of this Agreement and any extension of time of the Term approved …"
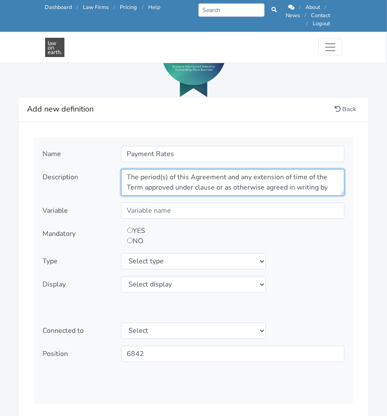
scroll to position [0, 0]
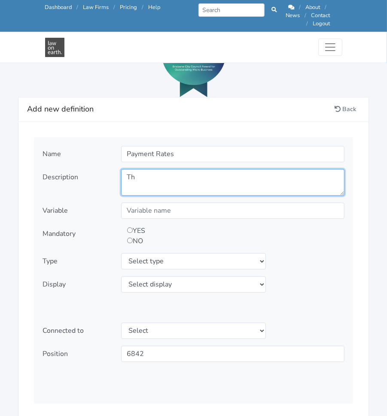
type textarea "T"
click at [204, 177] on textarea at bounding box center [232, 182] width 223 height 27
paste textarea "How much is your hourly rate, or package? If you’re not sure, you can complete …"
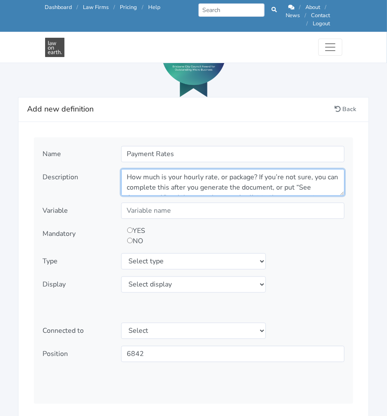
type textarea "How much is your hourly rate, or package? If you’re not sure, you can complete …"
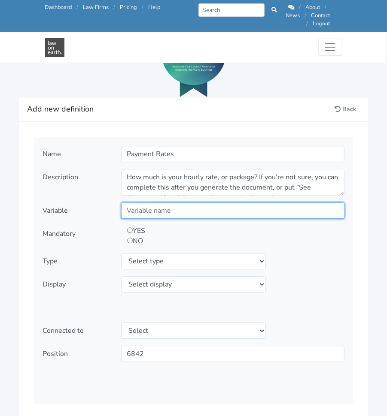
click at [236, 203] on input "text" at bounding box center [232, 211] width 223 height 16
type input "PaymentRates"
click at [131, 238] on input "radio" at bounding box center [130, 241] width 6 height 6
radio input "true"
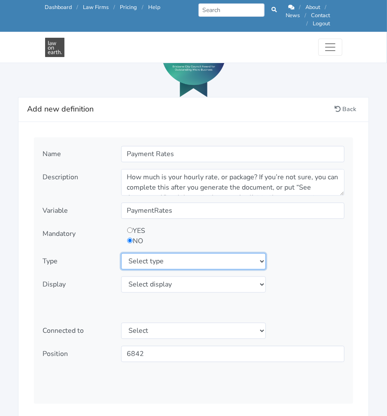
click at [138, 253] on select "Select type text textarea number checkbox compounded date select states" at bounding box center [193, 261] width 145 height 16
select select "textarea"
click at [121, 253] on select "Select type text textarea number checkbox compounded date select states" at bounding box center [193, 261] width 145 height 16
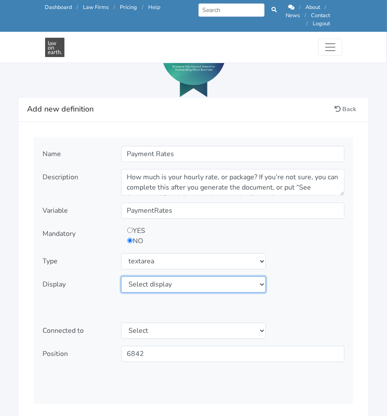
click at [150, 276] on select "Select display as is uppercase lowercase first letter uppercase first letter lo…" at bounding box center [193, 284] width 145 height 16
select select "as is"
click at [121, 276] on select "Select display as is uppercase lowercase first letter uppercase first letter lo…" at bounding box center [193, 284] width 145 height 16
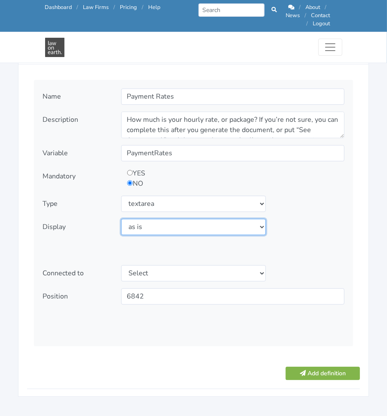
scroll to position [992, 0]
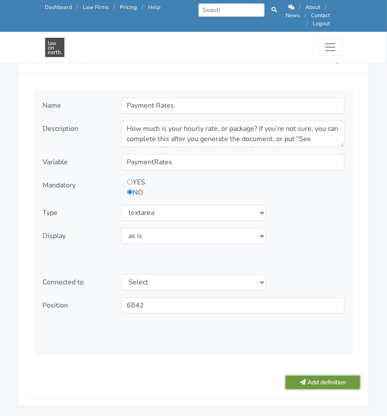
click at [316, 377] on button "Add definition" at bounding box center [322, 382] width 74 height 13
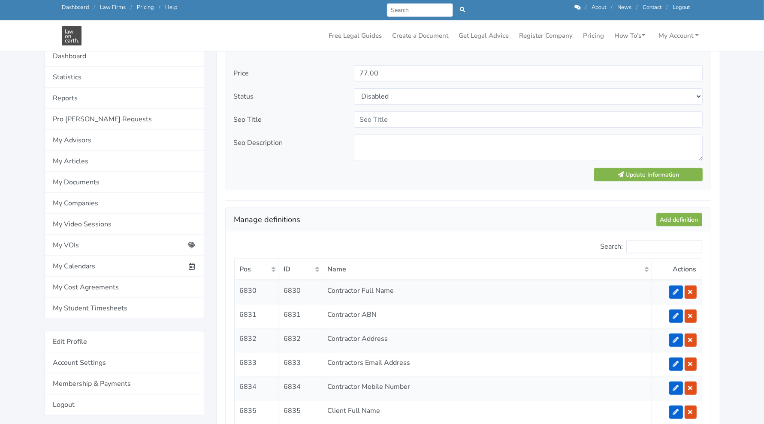
scroll to position [556, 0]
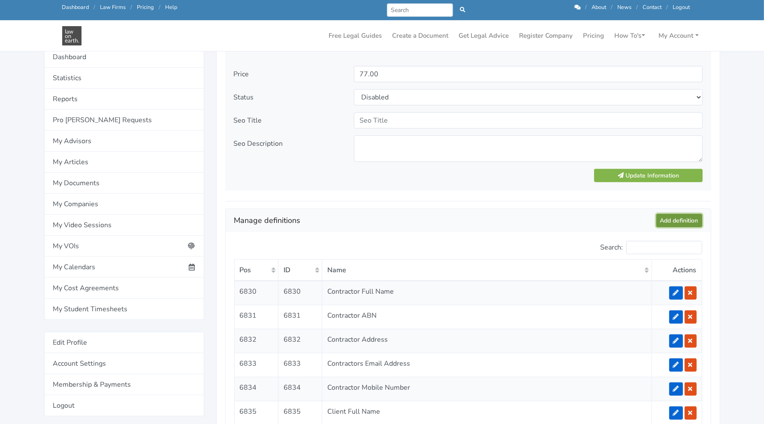
click at [386, 219] on link "Add definition" at bounding box center [679, 220] width 46 height 13
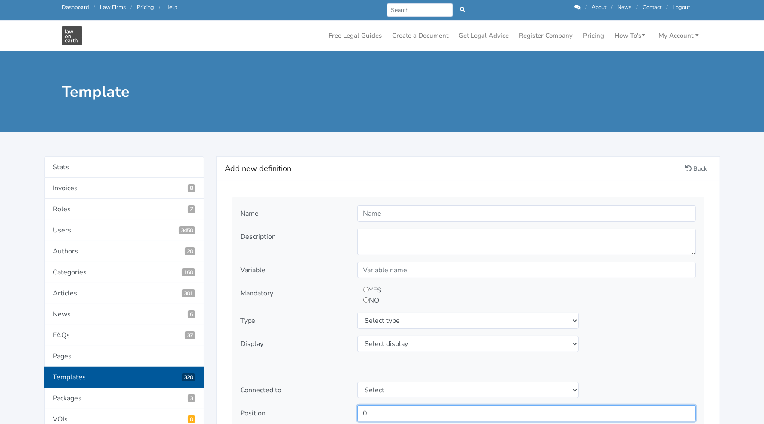
click at [379, 413] on input "0" at bounding box center [526, 413] width 339 height 16
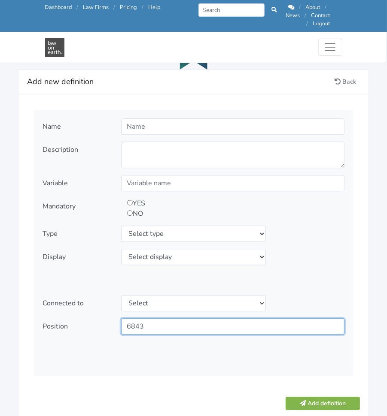
scroll to position [958, 0]
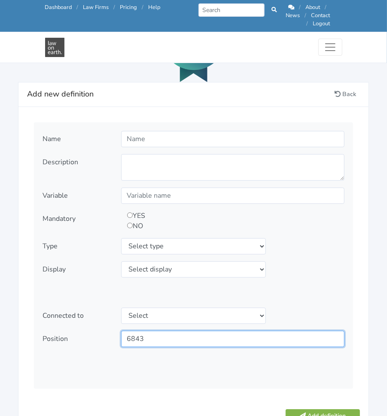
type input "6843"
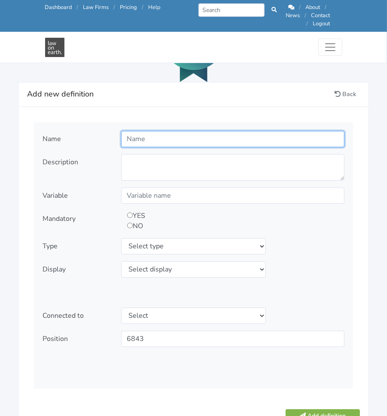
click at [256, 132] on input "text" at bounding box center [232, 139] width 223 height 16
type input "Bank Account Name"
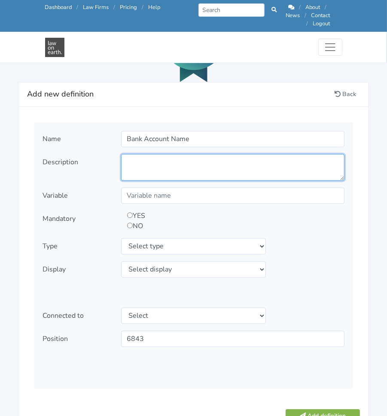
click at [185, 154] on textarea at bounding box center [232, 167] width 223 height 27
type textarea "What is the name on the Contractor's bank account?"
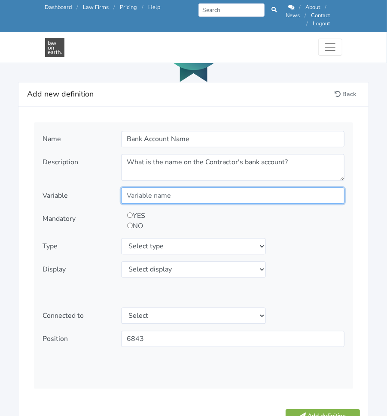
click at [236, 188] on input "text" at bounding box center [232, 196] width 223 height 16
type input "AccountName"
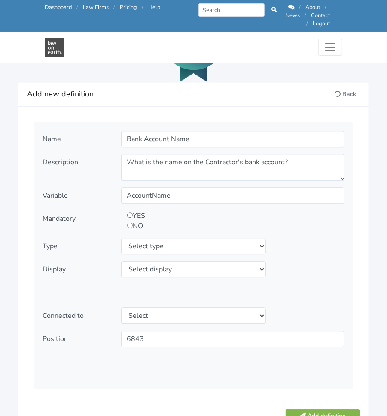
click at [129, 223] on input "radio" at bounding box center [130, 226] width 6 height 6
radio input "true"
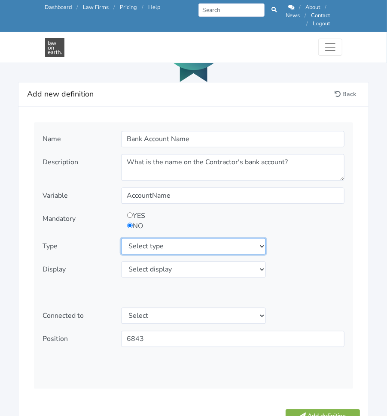
click at [183, 238] on select "Select type text textarea number checkbox compounded date select states" at bounding box center [193, 246] width 145 height 16
select select "textarea"
click at [121, 238] on select "Select type text textarea number checkbox compounded date select states" at bounding box center [193, 246] width 145 height 16
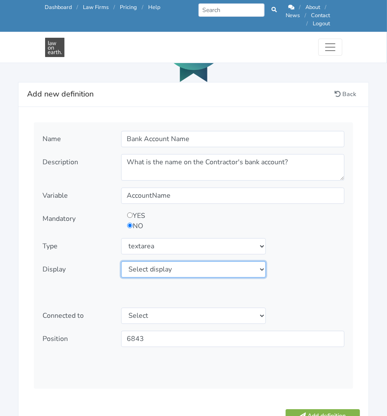
click at [176, 261] on select "Select display as is uppercase lowercase first letter uppercase first letter lo…" at bounding box center [193, 269] width 145 height 16
select select "as is"
click at [121, 261] on select "Select display as is uppercase lowercase first letter uppercase first letter lo…" at bounding box center [193, 269] width 145 height 16
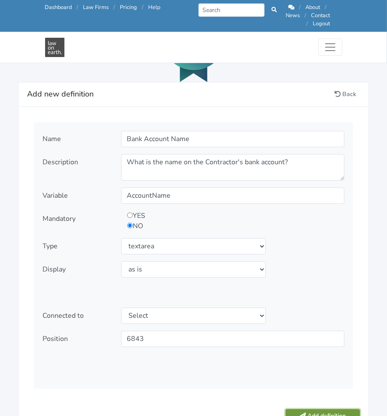
click at [308, 409] on button "Add definition" at bounding box center [322, 415] width 74 height 13
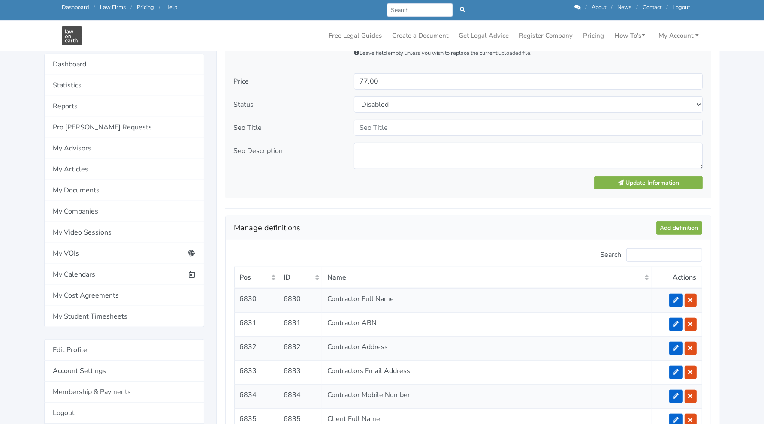
scroll to position [548, 0]
click at [386, 224] on link "Add definition" at bounding box center [679, 227] width 46 height 13
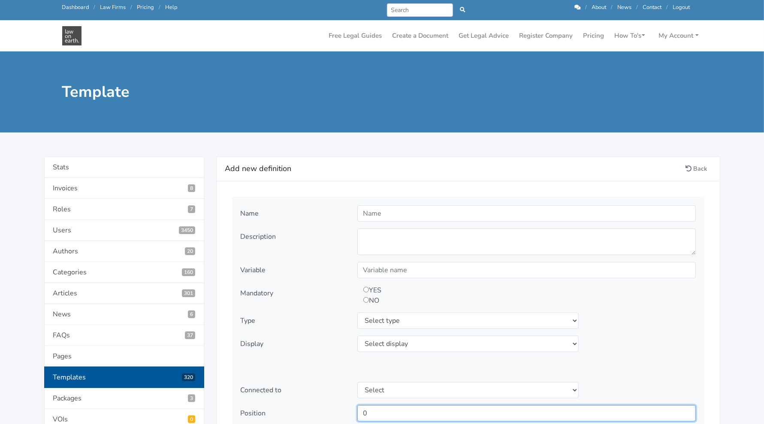
click at [470, 408] on input "0" at bounding box center [526, 413] width 339 height 16
type input "8"
type input "6844"
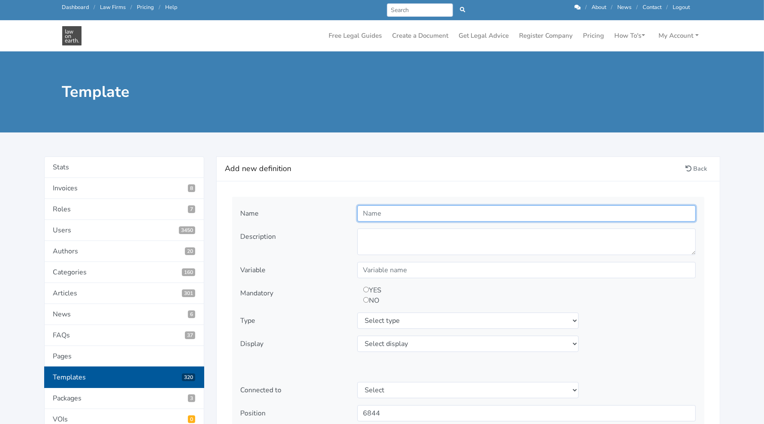
click at [463, 217] on input "text" at bounding box center [526, 214] width 339 height 16
type input "Bank"
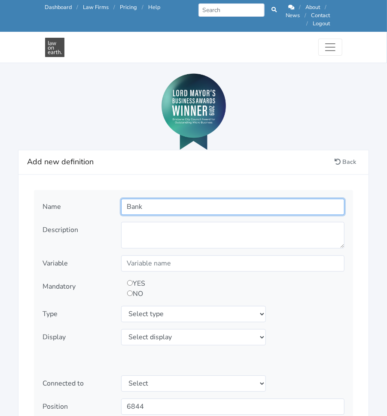
scroll to position [898, 0]
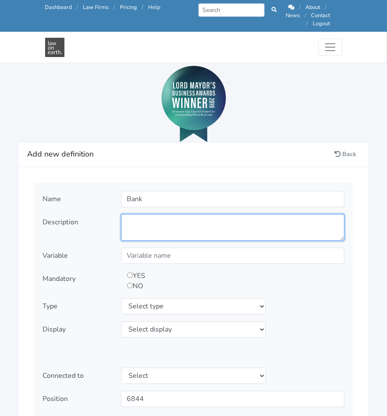
click at [191, 227] on textarea at bounding box center [232, 227] width 223 height 27
type textarea "What Banking Instituition is your bank account held with"
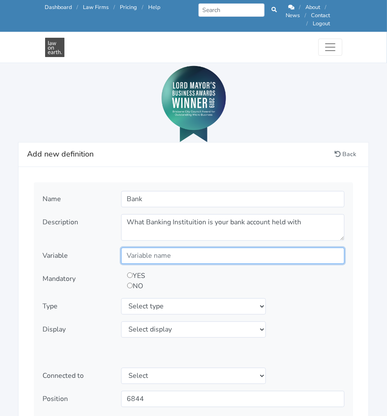
click at [180, 248] on input "text" at bounding box center [232, 256] width 223 height 16
type input "Bank"
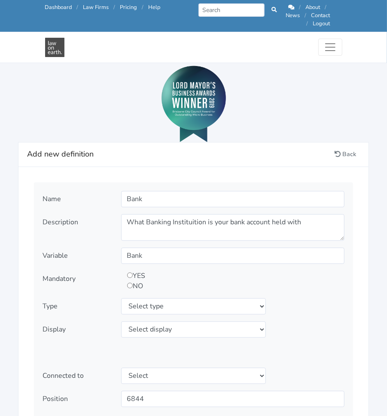
click at [127, 283] on input "radio" at bounding box center [130, 286] width 6 height 6
radio input "true"
click at [141, 298] on select "Select type text textarea number checkbox compounded date select states" at bounding box center [193, 306] width 145 height 16
select select "text"
click at [121, 298] on select "Select type text textarea number checkbox compounded date select states" at bounding box center [193, 306] width 145 height 16
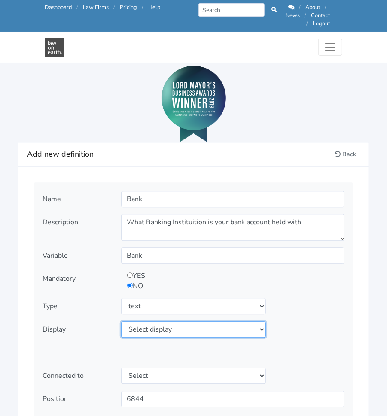
click at [179, 324] on select "Select display as is uppercase lowercase first letter uppercase first letter lo…" at bounding box center [193, 329] width 145 height 16
select select "as is"
click at [121, 321] on select "Select display as is uppercase lowercase first letter uppercase first letter lo…" at bounding box center [193, 329] width 145 height 16
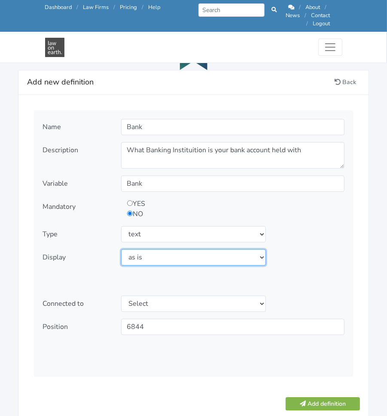
scroll to position [972, 0]
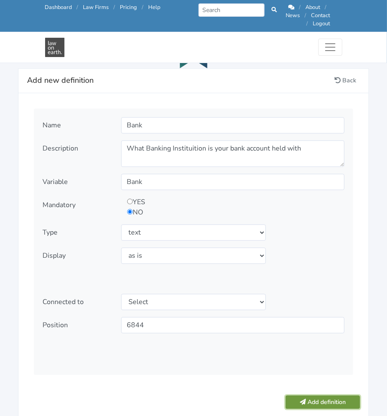
click at [335, 396] on button "Add definition" at bounding box center [322, 402] width 74 height 13
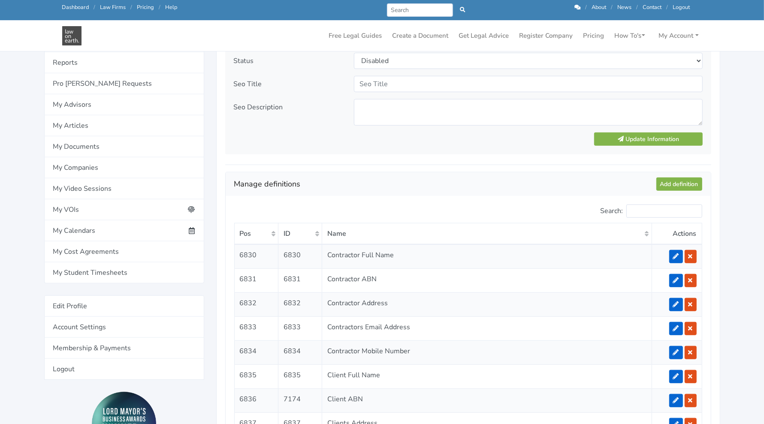
scroll to position [589, 0]
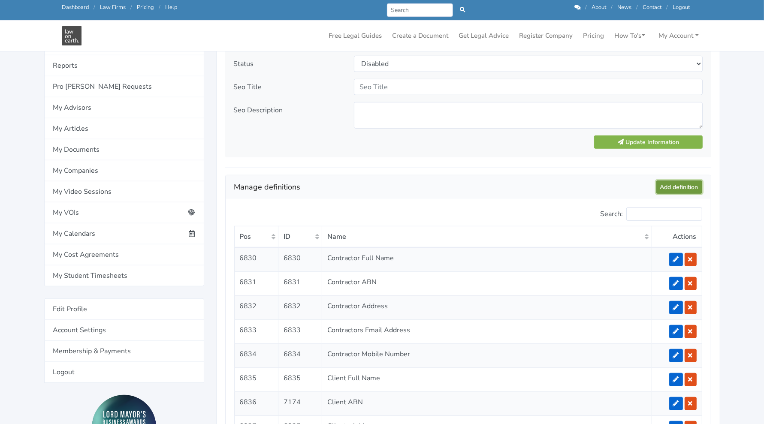
click at [386, 185] on link "Add definition" at bounding box center [679, 187] width 46 height 13
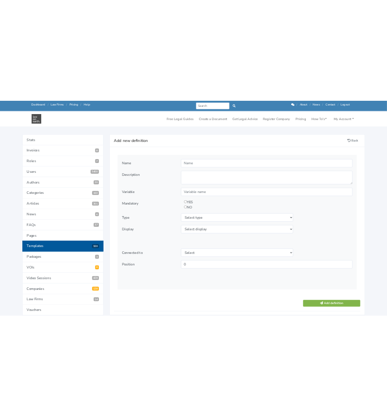
scroll to position [70, 0]
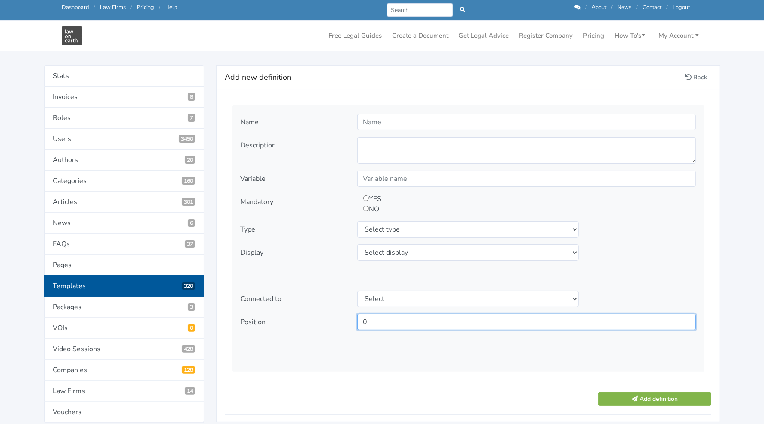
click at [448, 325] on input "0" at bounding box center [526, 322] width 339 height 16
type input "6855"
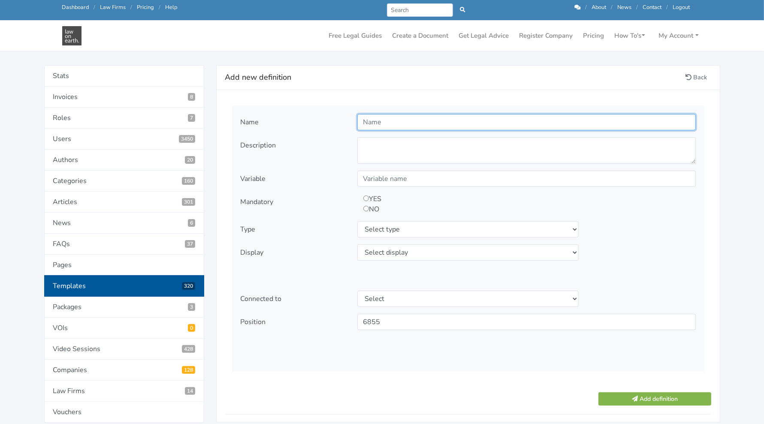
click at [426, 121] on input "text" at bounding box center [526, 122] width 339 height 16
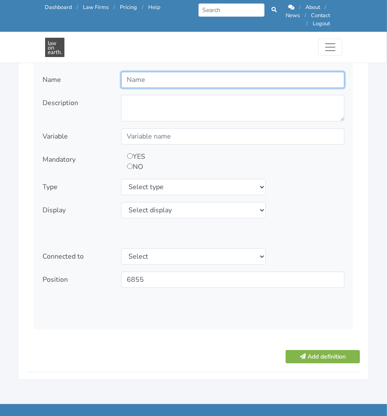
scroll to position [1016, 0]
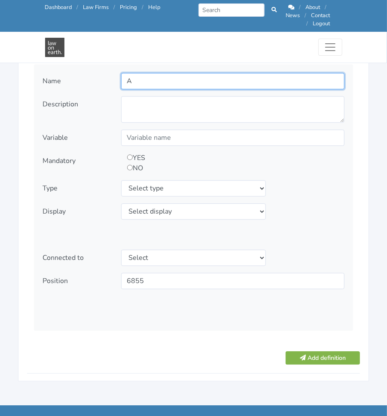
type input "Account BSB"
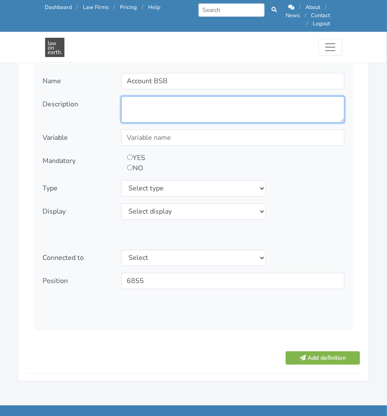
click at [236, 106] on textarea at bounding box center [232, 109] width 223 height 27
type textarea "The nominated Bank accounts BSB Number"
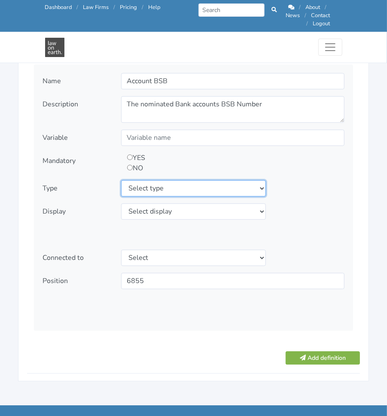
click at [181, 180] on select "Select type text textarea number checkbox compounded date select states" at bounding box center [193, 188] width 145 height 16
select select "number"
click at [121, 180] on select "Select type text textarea number checkbox compounded date select states" at bounding box center [193, 188] width 145 height 16
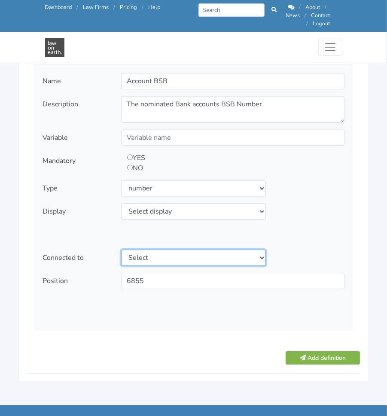
click at [169, 254] on select "Select" at bounding box center [193, 258] width 145 height 16
click at [168, 250] on select "Select" at bounding box center [193, 258] width 145 height 16
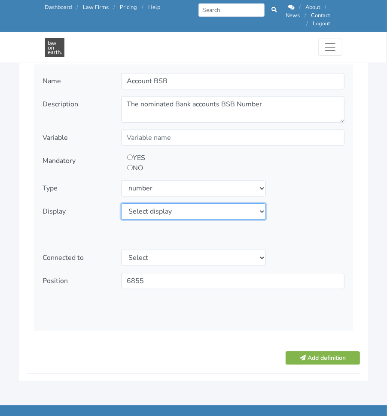
click at [186, 203] on select "Select display as is uppercase lowercase first letter uppercase first letter lo…" at bounding box center [193, 211] width 145 height 16
select select "as is"
click at [121, 203] on select "Select display as is uppercase lowercase first letter uppercase first letter lo…" at bounding box center [193, 211] width 145 height 16
click at [127, 165] on input "radio" at bounding box center [130, 168] width 6 height 6
radio input "true"
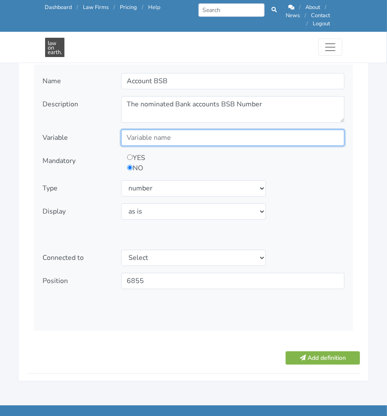
click at [188, 130] on input "text" at bounding box center [232, 138] width 223 height 16
type input "AccountBSB"
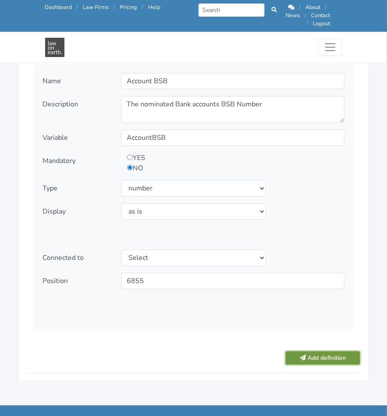
click at [328, 351] on button "Add definition" at bounding box center [322, 357] width 74 height 13
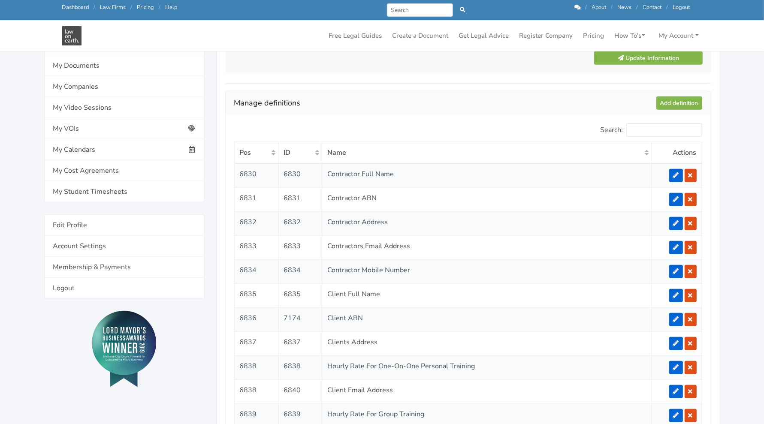
scroll to position [671, 0]
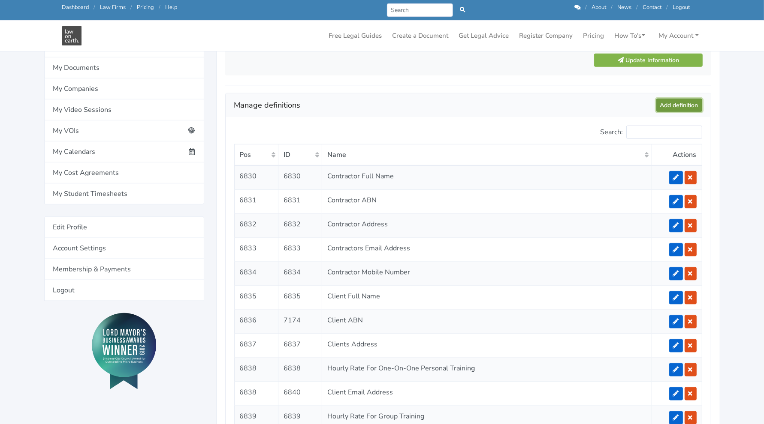
click at [386, 104] on link "Add definition" at bounding box center [679, 105] width 46 height 13
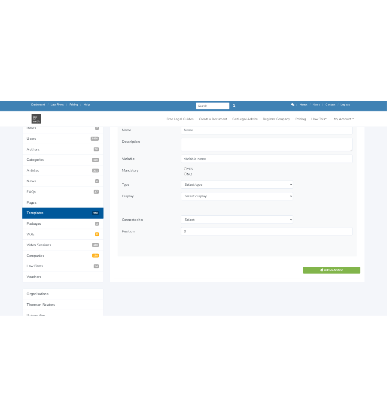
scroll to position [133, 0]
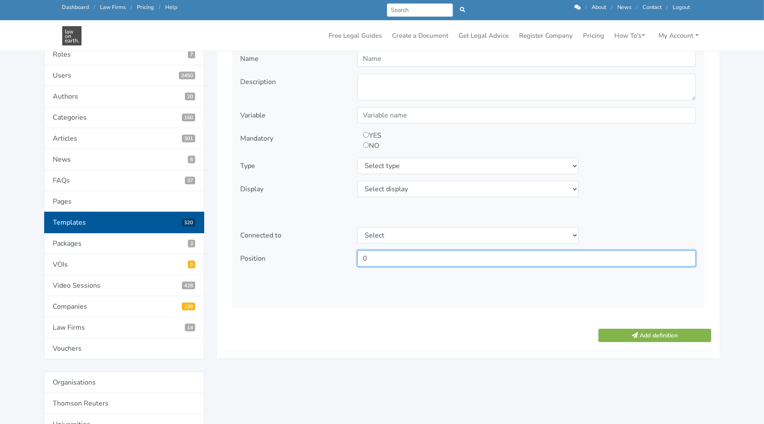
click at [460, 258] on input "0" at bounding box center [526, 259] width 339 height 16
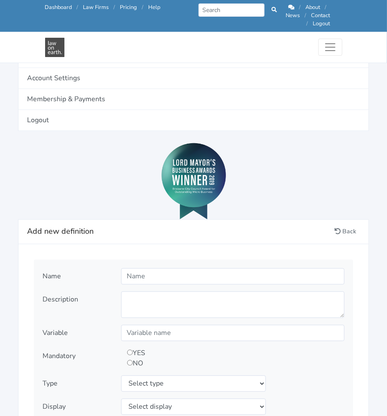
scroll to position [822, 0]
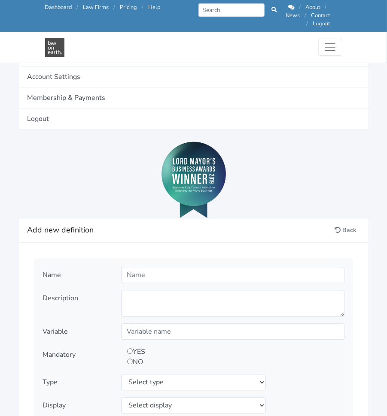
type input "6856"
click at [267, 267] on input "text" at bounding box center [232, 275] width 223 height 16
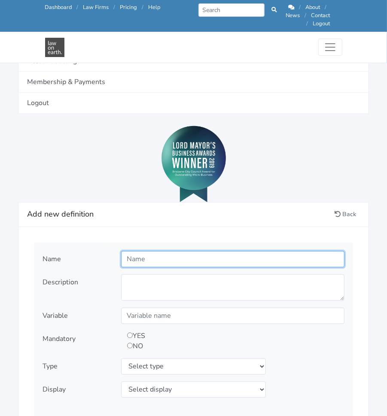
scroll to position [839, 0]
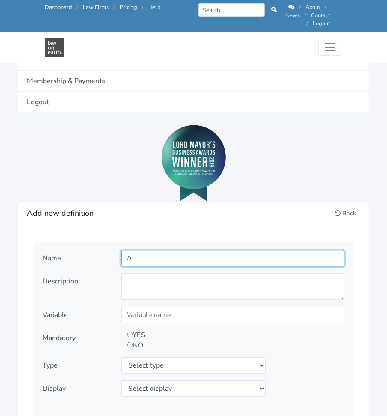
type input "Account Number"
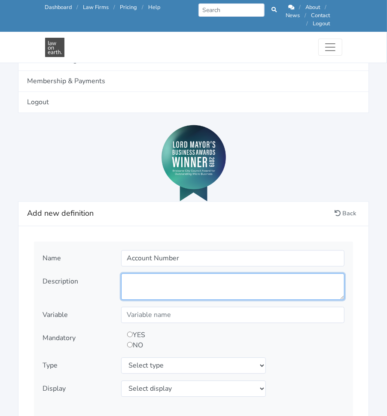
click at [204, 275] on textarea at bounding box center [232, 286] width 223 height 27
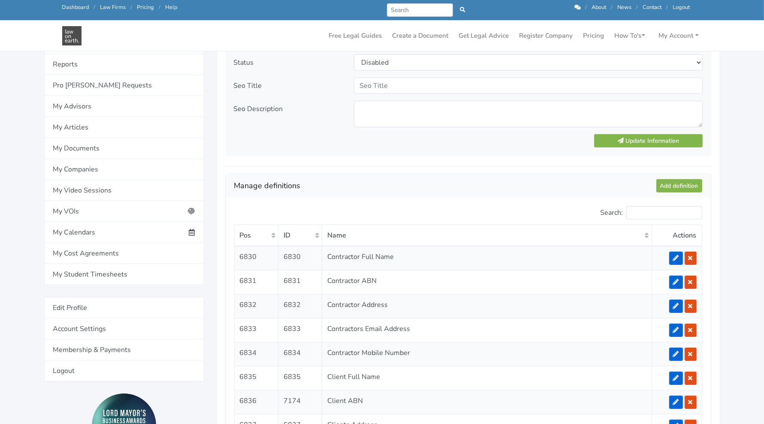
scroll to position [582, 0]
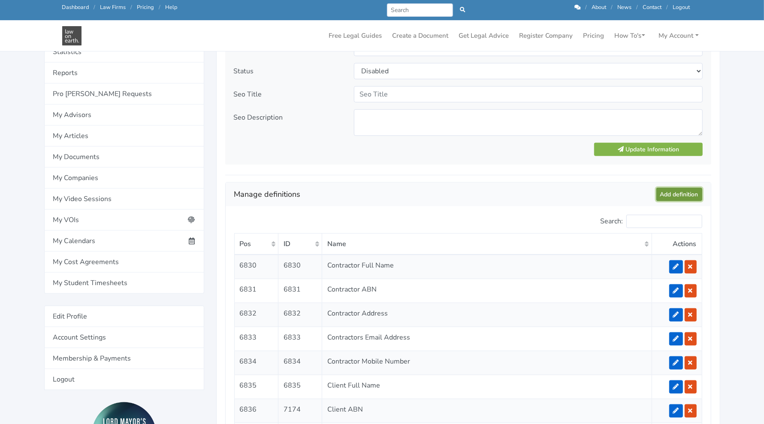
click at [386, 189] on link "Add definition" at bounding box center [679, 194] width 46 height 13
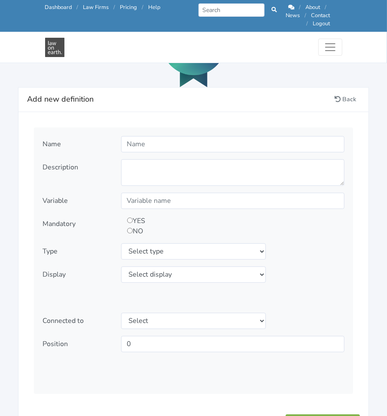
scroll to position [956, 0]
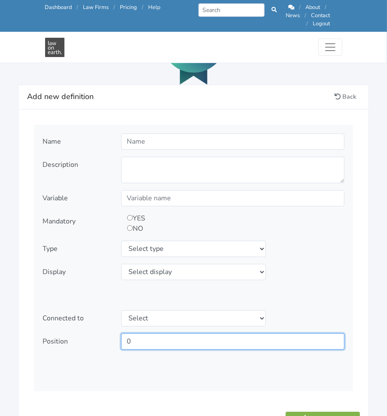
click at [153, 333] on input "0" at bounding box center [232, 341] width 223 height 16
type input "6857"
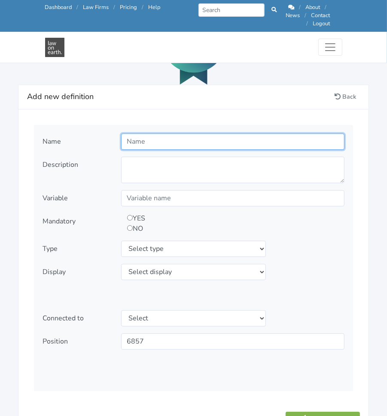
click at [200, 133] on input "text" at bounding box center [232, 141] width 223 height 16
click at [220, 138] on input "text" at bounding box center [232, 141] width 223 height 16
type input "Services Provided to Client"
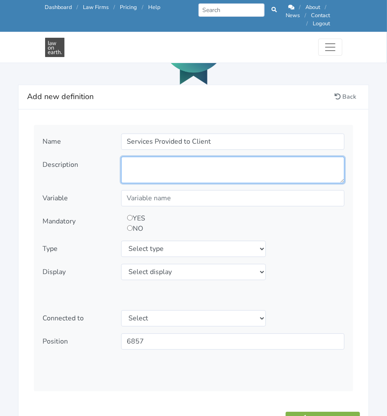
click at [231, 159] on textarea at bounding box center [232, 170] width 223 height 27
type textarea "Detail the Services to be provided to the Client by the Contractor"
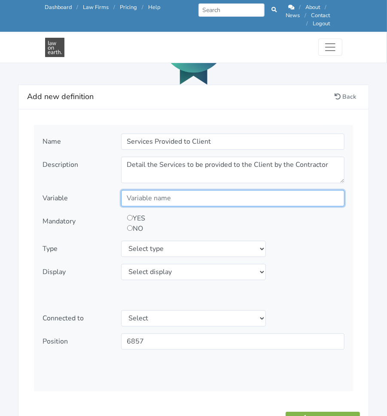
click at [242, 190] on input "text" at bounding box center [232, 198] width 223 height 16
type input "DetailServicesProvidedClient"
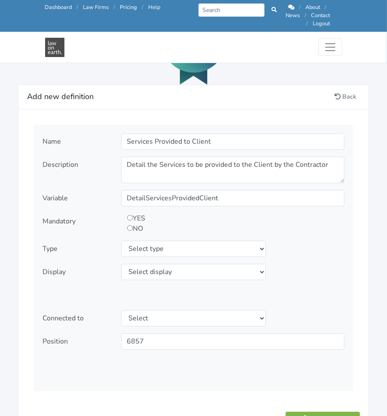
click at [129, 225] on input "radio" at bounding box center [130, 228] width 6 height 6
radio input "true"
click at [185, 241] on select "Select type text textarea number checkbox compounded date select states" at bounding box center [193, 249] width 145 height 16
select select "textarea"
click at [121, 241] on select "Select type text textarea number checkbox compounded date select states" at bounding box center [193, 249] width 145 height 16
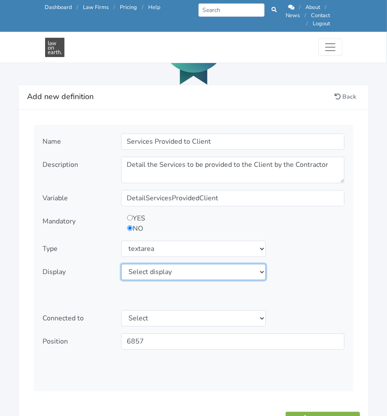
click at [180, 264] on select "Select display as is uppercase lowercase first letter uppercase first letter lo…" at bounding box center [193, 272] width 145 height 16
select select "first letter uppercase"
click at [121, 264] on select "Select display as is uppercase lowercase first letter uppercase first letter lo…" at bounding box center [193, 272] width 145 height 16
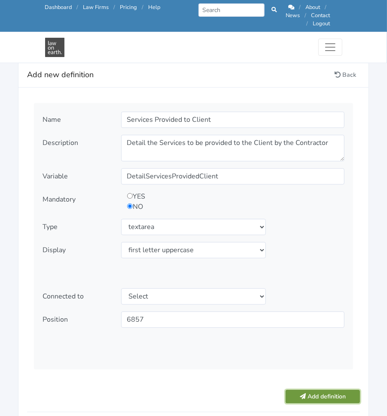
click at [340, 390] on button "Add definition" at bounding box center [322, 396] width 74 height 13
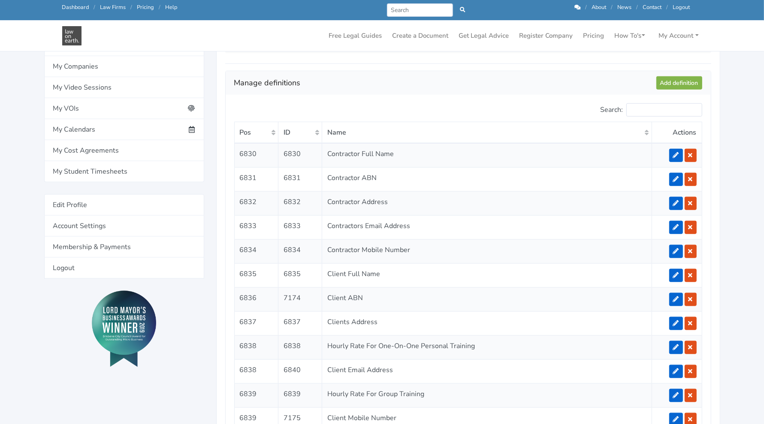
scroll to position [693, 0]
click at [386, 82] on link "Add definition" at bounding box center [679, 83] width 46 height 13
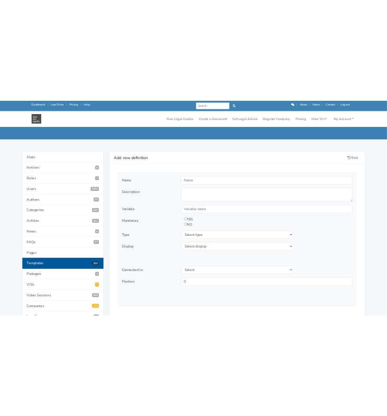
scroll to position [35, 0]
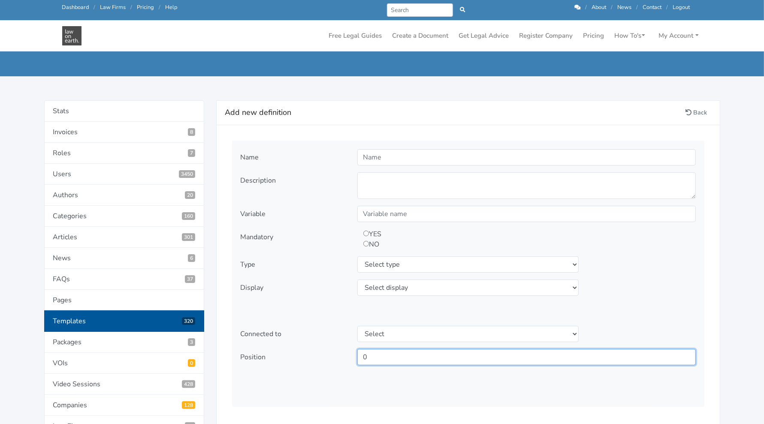
click at [481, 358] on input "0" at bounding box center [526, 357] width 339 height 16
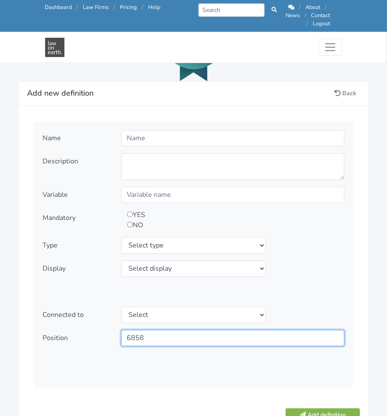
scroll to position [957, 0]
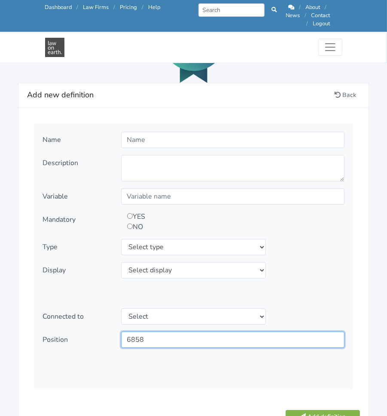
type input "6858"
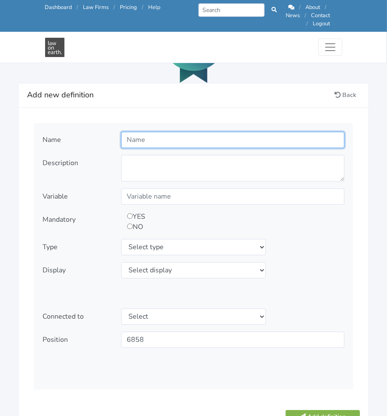
click at [157, 137] on input "text" at bounding box center [232, 140] width 223 height 16
type input "Special Conditions"
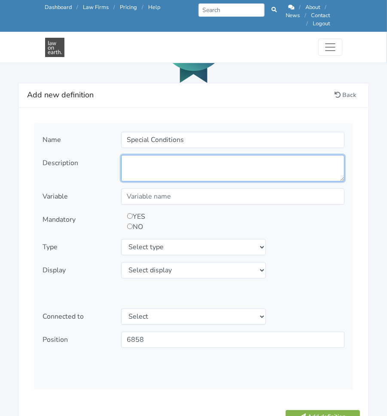
click at [212, 156] on textarea at bounding box center [232, 168] width 223 height 27
type textarea "Are there any Special Conditions that apply to this Agreement?"
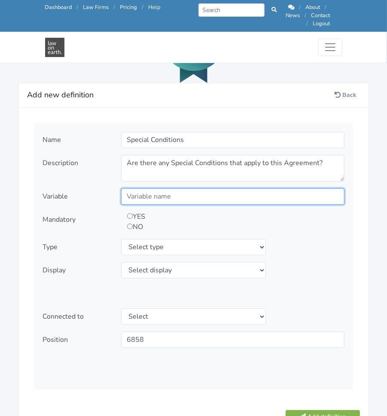
click at [202, 188] on input "text" at bounding box center [232, 196] width 223 height 16
type input "SpecialConditions"
click at [129, 224] on input "radio" at bounding box center [130, 227] width 6 height 6
radio input "true"
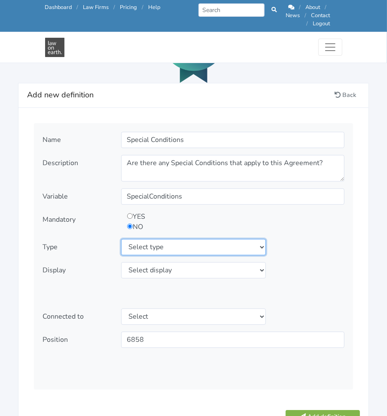
click at [136, 239] on select "Select type text textarea number checkbox compounded date select states" at bounding box center [193, 247] width 145 height 16
select select "textarea"
click at [121, 239] on select "Select type text textarea number checkbox compounded date select states" at bounding box center [193, 247] width 145 height 16
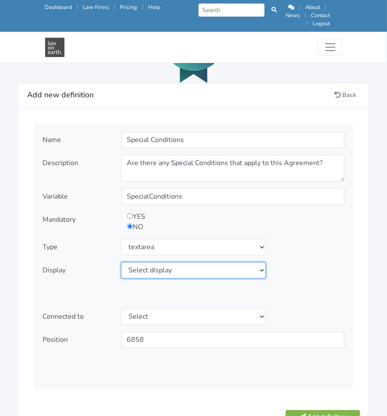
click at [149, 265] on select "Select display as is uppercase lowercase first letter uppercase first letter lo…" at bounding box center [193, 270] width 145 height 16
select select "first letter uppercase"
click at [121, 262] on select "Select display as is uppercase lowercase first letter uppercase first letter lo…" at bounding box center [193, 270] width 145 height 16
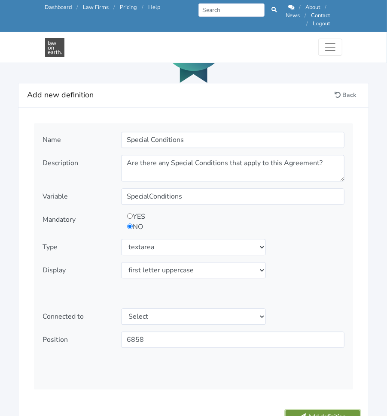
click at [320, 410] on button "Add definition" at bounding box center [322, 416] width 74 height 13
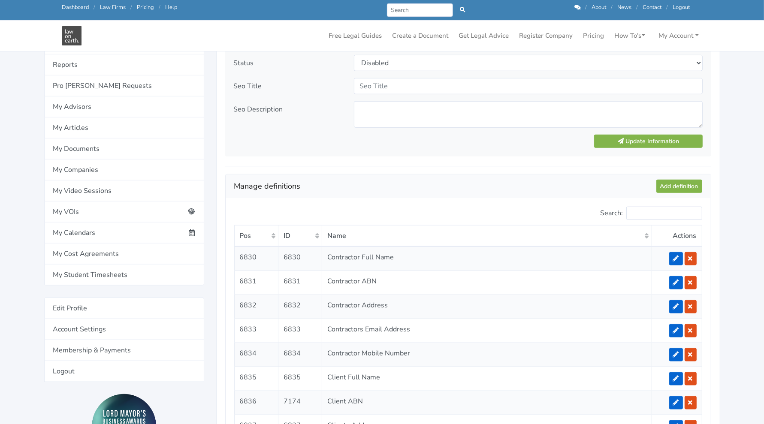
scroll to position [588, 0]
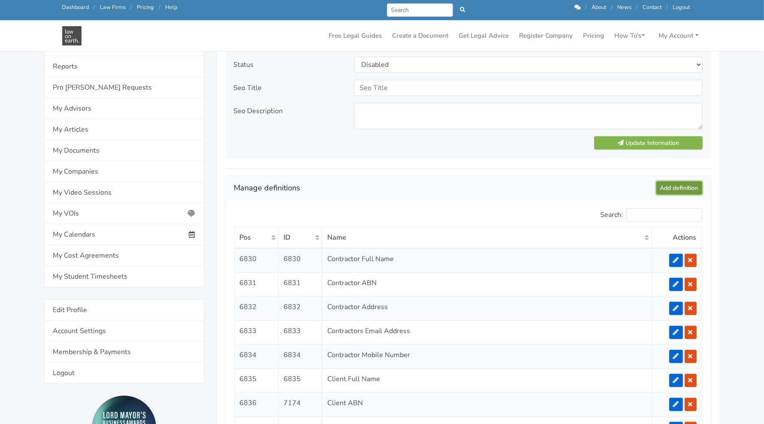
click at [386, 186] on link "Add definition" at bounding box center [679, 187] width 46 height 13
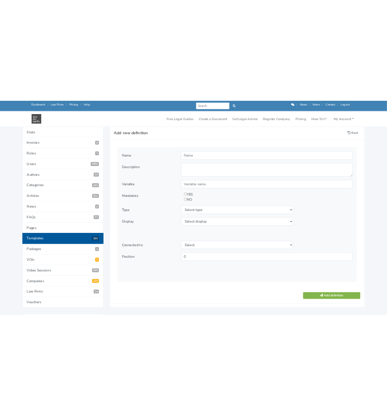
scroll to position [84, 0]
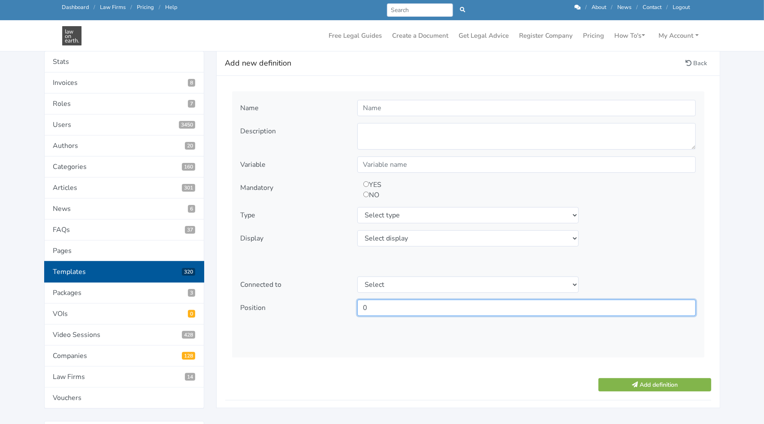
click at [439, 308] on input "0" at bounding box center [526, 308] width 339 height 16
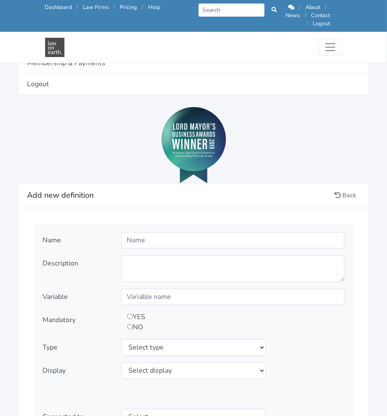
scroll to position [857, 0]
type input "6859"
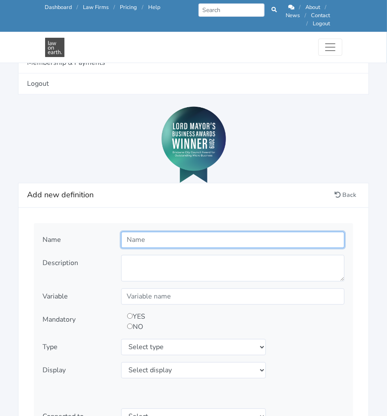
click at [201, 239] on input "text" at bounding box center [232, 240] width 223 height 16
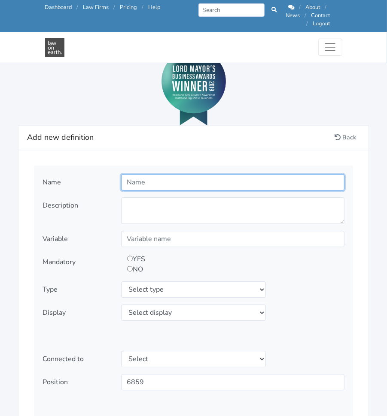
scroll to position [914, 0]
type input "Governing State"
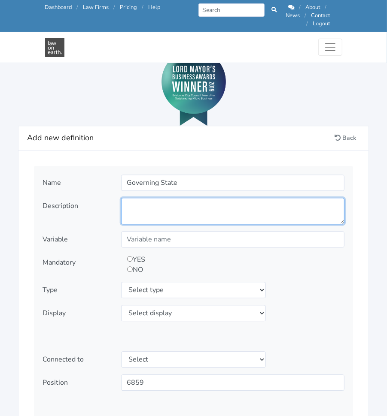
click at [209, 200] on textarea at bounding box center [232, 211] width 223 height 27
click at [178, 201] on textarea at bounding box center [232, 211] width 223 height 27
paste textarea "What State of Australia is relevant in applying the laws to this agreement? It …"
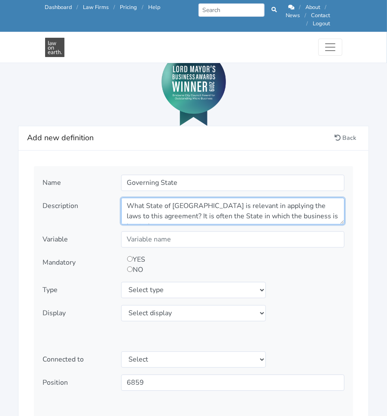
type textarea "What State of Australia is relevant in applying the laws to this agreement? It …"
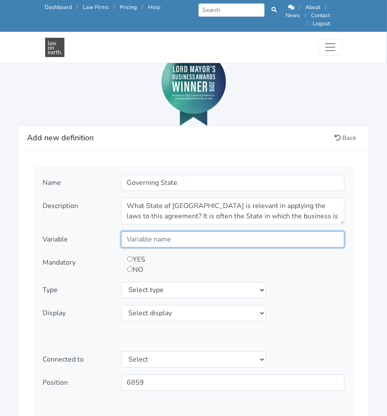
click at [186, 234] on input "text" at bounding box center [232, 239] width 223 height 16
type input "GoverningState"
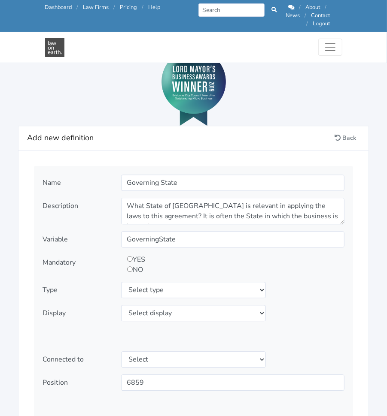
click at [130, 256] on input "radio" at bounding box center [130, 259] width 6 height 6
radio input "true"
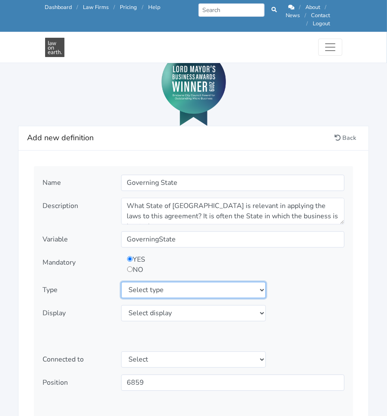
click at [147, 282] on select "Select type text textarea number checkbox compounded date select states" at bounding box center [193, 290] width 145 height 16
select select "text"
click at [121, 282] on select "Select type text textarea number checkbox compounded date select states" at bounding box center [193, 290] width 145 height 16
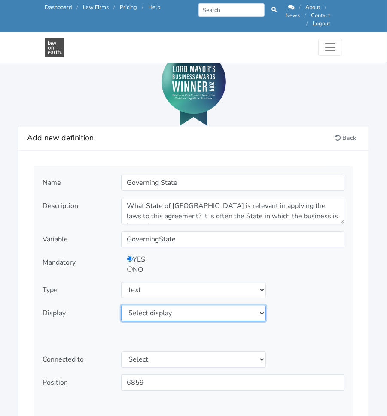
click at [240, 305] on select "Select display as is uppercase lowercase first letter uppercase first letter lo…" at bounding box center [193, 313] width 145 height 16
select select "as is"
click at [121, 305] on select "Select display as is uppercase lowercase first letter uppercase first letter lo…" at bounding box center [193, 313] width 145 height 16
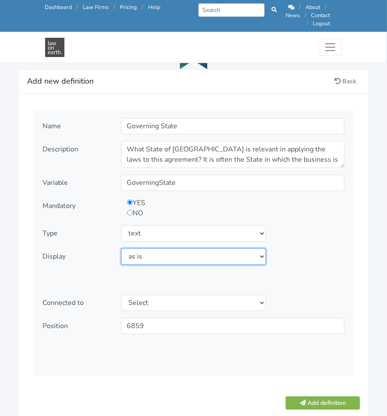
scroll to position [972, 0]
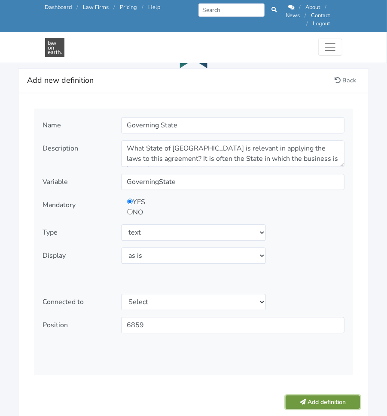
click at [339, 396] on button "Add definition" at bounding box center [322, 402] width 74 height 13
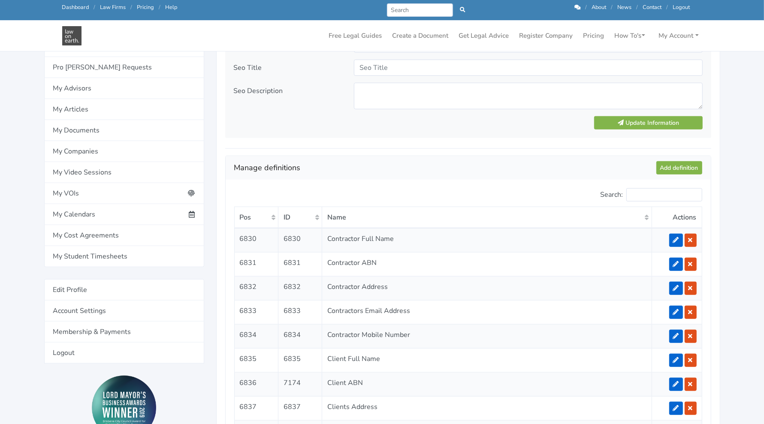
scroll to position [596, 0]
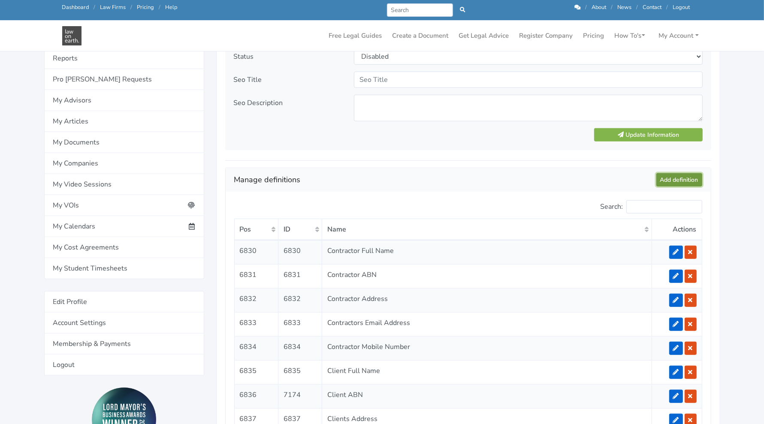
click at [386, 173] on link "Add definition" at bounding box center [679, 179] width 46 height 13
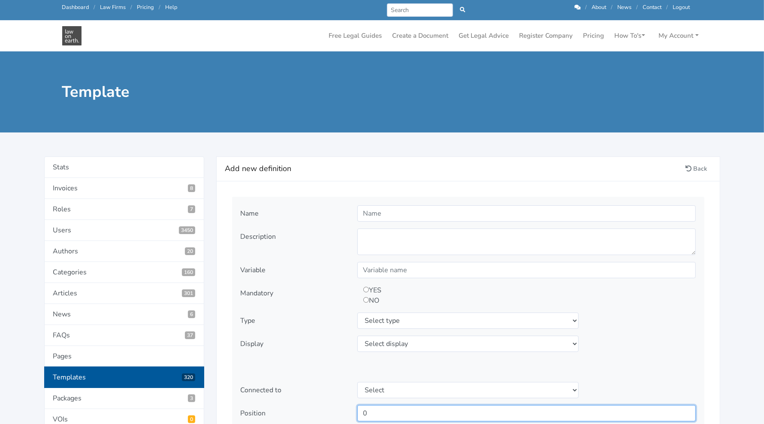
click at [412, 409] on input "0" at bounding box center [526, 413] width 339 height 16
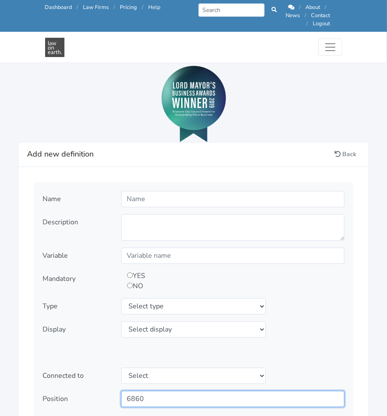
scroll to position [899, 0]
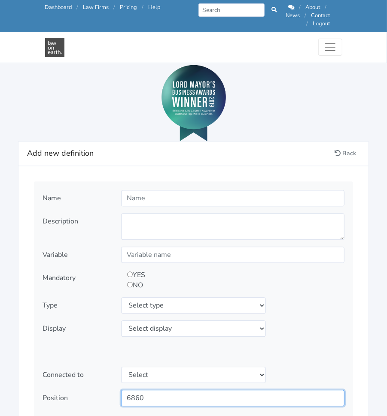
type input "6860"
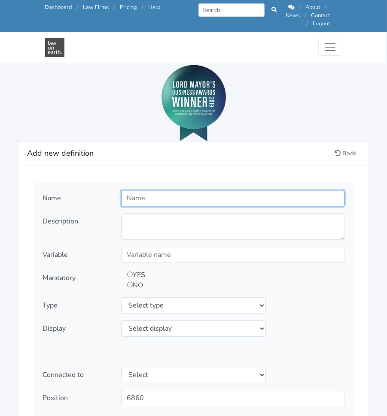
click at [154, 191] on input "text" at bounding box center [232, 198] width 223 height 16
type input "IP Owner"
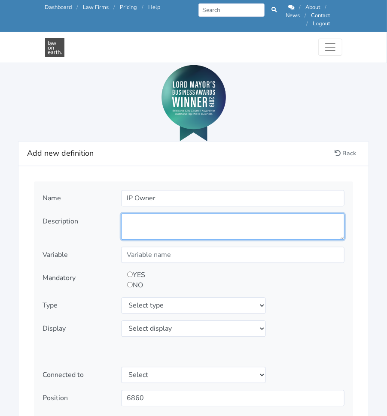
click at [186, 219] on textarea at bounding box center [232, 226] width 223 height 27
type textarea "Who will own the intellectual property created by the Contractor?"
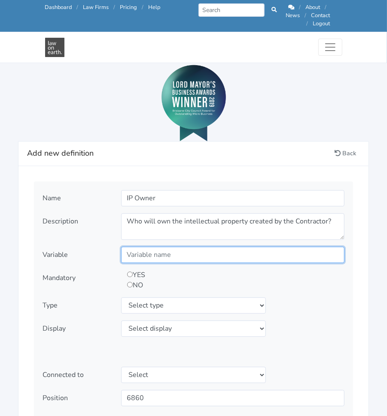
click at [184, 251] on input "text" at bounding box center [232, 255] width 223 height 16
type input "IPOwner"
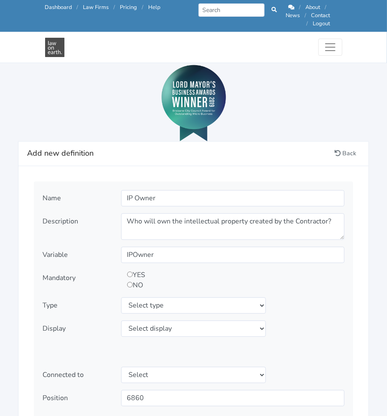
click at [192, 270] on div "YES NO" at bounding box center [204, 280] width 167 height 21
click at [132, 272] on input "radio" at bounding box center [130, 275] width 6 height 6
radio input "true"
click at [147, 298] on select "Select type text textarea number checkbox compounded date select states" at bounding box center [193, 305] width 145 height 16
select select "select"
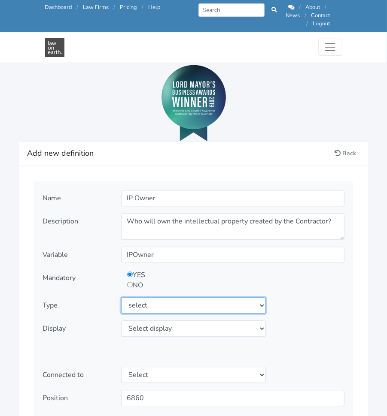
click at [121, 297] on select "Select type text textarea number checkbox compounded date select states" at bounding box center [193, 305] width 145 height 16
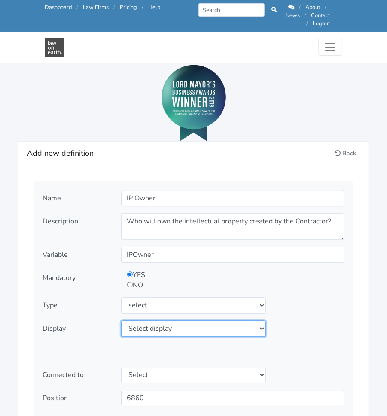
click at [139, 321] on select "Select display as is uppercase lowercase first letter uppercase first letter lo…" at bounding box center [193, 329] width 145 height 16
select select "as is"
click at [121, 321] on select "Select display as is uppercase lowercase first letter uppercase first letter lo…" at bounding box center [193, 329] width 145 height 16
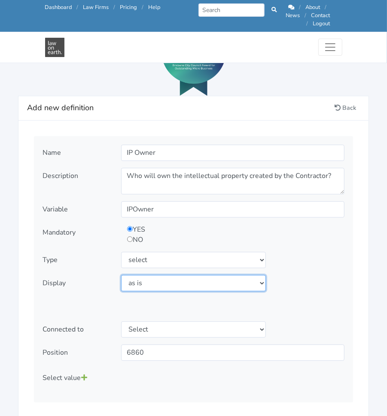
scroll to position [945, 0]
click at [85, 374] on icon at bounding box center [84, 377] width 6 height 7
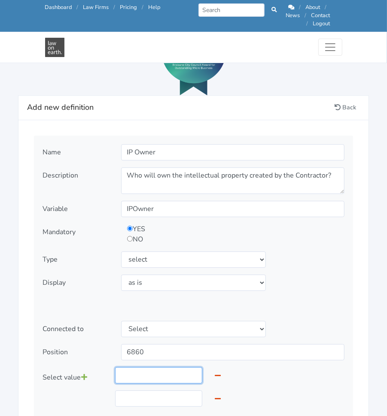
click at [139, 367] on input "text" at bounding box center [159, 375] width 88 height 16
type input "Client"
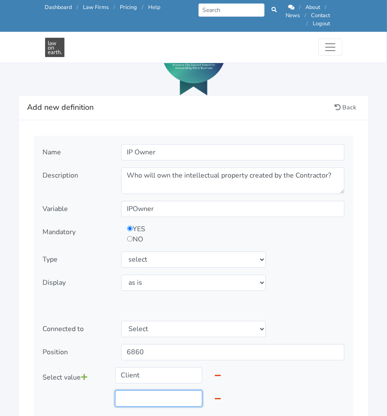
click at [129, 390] on input "text" at bounding box center [159, 398] width 88 height 16
type input "Contractor"
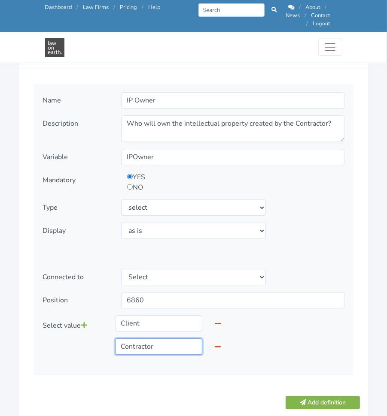
scroll to position [1000, 0]
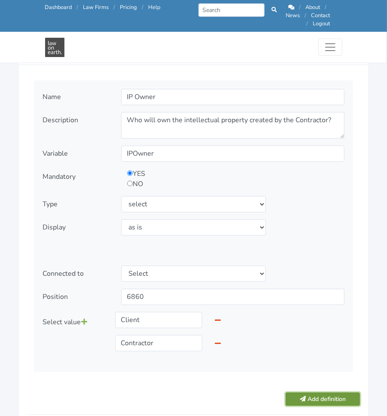
click at [305, 393] on button "Add definition" at bounding box center [322, 399] width 74 height 13
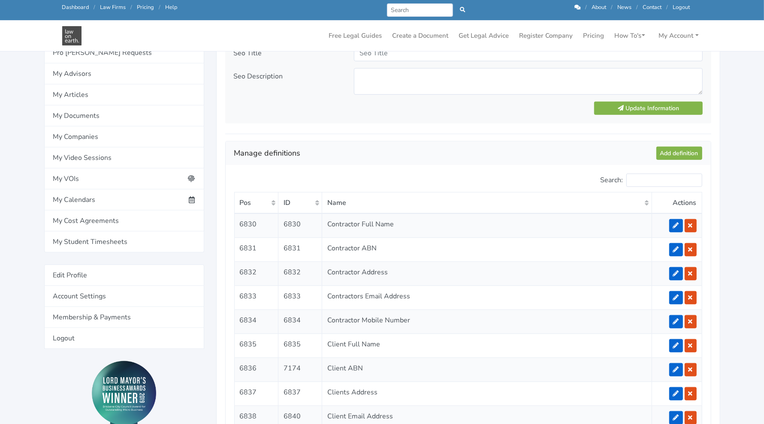
scroll to position [622, 0]
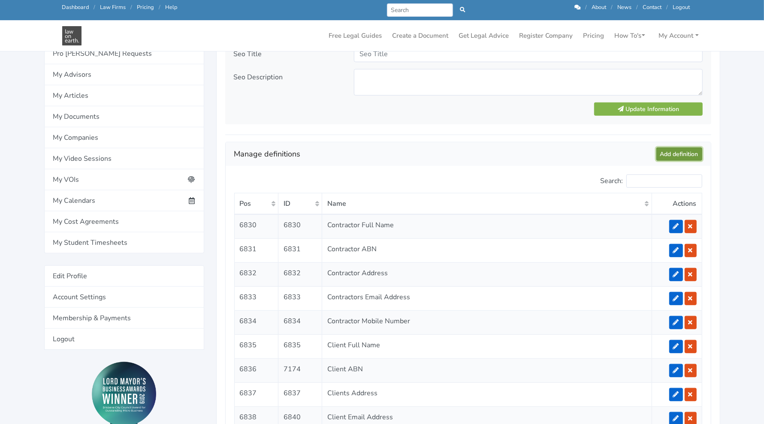
click at [386, 148] on link "Add definition" at bounding box center [679, 154] width 46 height 13
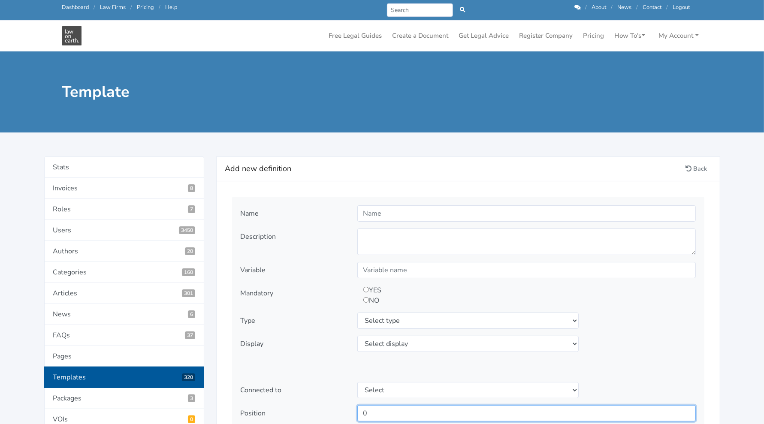
click at [399, 407] on input "0" at bounding box center [526, 413] width 339 height 16
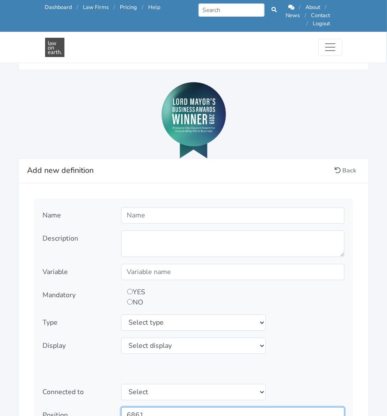
scroll to position [942, 0]
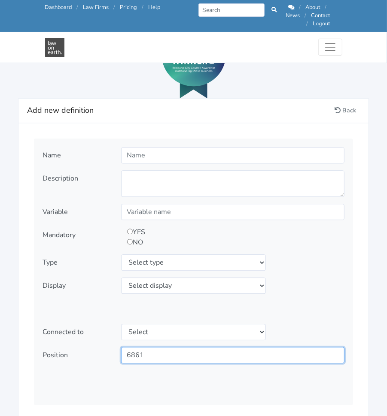
type input "6861"
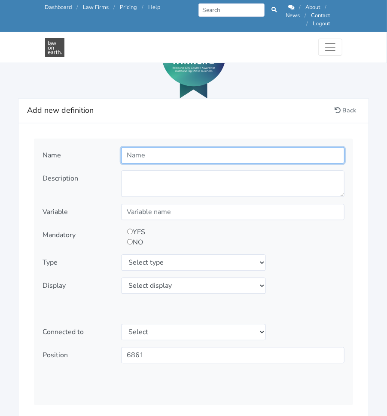
click at [221, 153] on input "text" at bounding box center [232, 155] width 223 height 16
type input "Termination For Convenience"
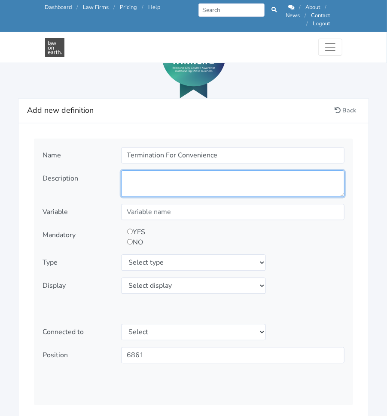
click at [191, 170] on textarea at bounding box center [232, 183] width 223 height 27
click at [165, 170] on textarea at bounding box center [232, 183] width 223 height 27
paste textarea "Is either party entitled to terminate the Agreement for any reason purely out o…"
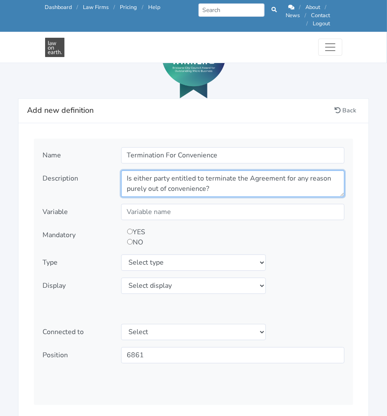
type textarea "Is either party entitled to terminate the Agreement for any reason purely out o…"
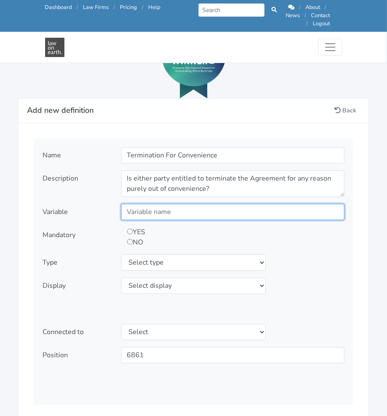
click at [153, 204] on input "text" at bounding box center [232, 212] width 223 height 16
type input "AnyReason"
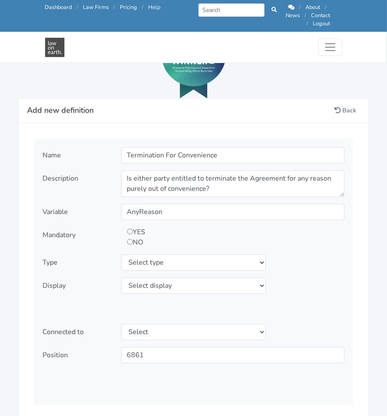
click at [129, 229] on input "radio" at bounding box center [130, 232] width 6 height 6
radio input "true"
click at [140, 254] on select "Select type text textarea number checkbox compounded date select states" at bounding box center [193, 262] width 145 height 16
select select "select"
click at [121, 254] on select "Select type text textarea number checkbox compounded date select states" at bounding box center [193, 262] width 145 height 16
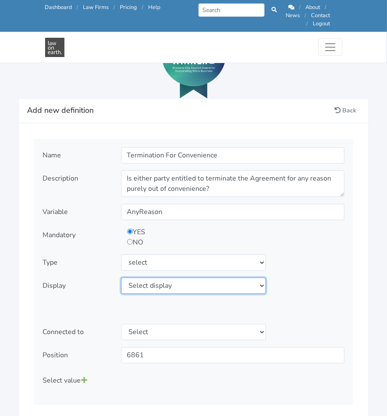
click at [171, 279] on select "Select display as is uppercase lowercase first letter uppercase first letter lo…" at bounding box center [193, 286] width 145 height 16
select select "as is"
click at [121, 278] on select "Select display as is uppercase lowercase first letter uppercase first letter lo…" at bounding box center [193, 286] width 145 height 16
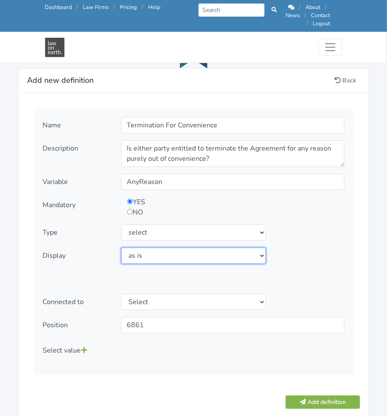
scroll to position [974, 0]
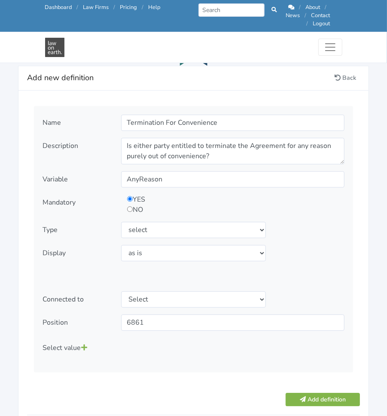
click at [84, 344] on icon at bounding box center [84, 347] width 6 height 7
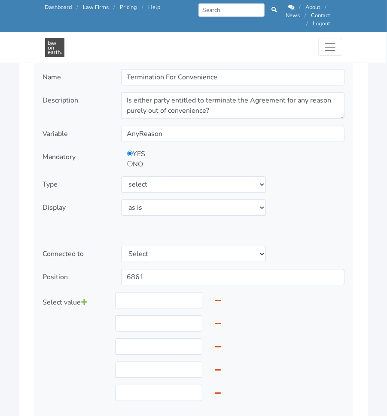
scroll to position [1019, 0]
click at [158, 293] on input "text" at bounding box center [159, 301] width 88 height 16
type input "No, neither party is entitled to terminate the Agreement for convenience."
click at [143, 316] on input "text" at bounding box center [159, 324] width 88 height 16
type input "Yes, provided that party provides 30 days written notice."
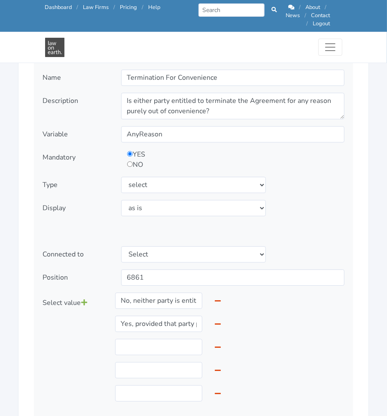
click at [148, 330] on div "No, neither party is entitled to terminate the Agreement for convenience. Yes, …" at bounding box center [168, 351] width 107 height 116
click at [154, 341] on input "text" at bounding box center [159, 347] width 88 height 16
type input "Yes, provided that party provides 60 days written notice."
click at [164, 362] on input "text" at bounding box center [159, 370] width 88 height 16
type input "Yes, provided that party provides 90 days written notice."
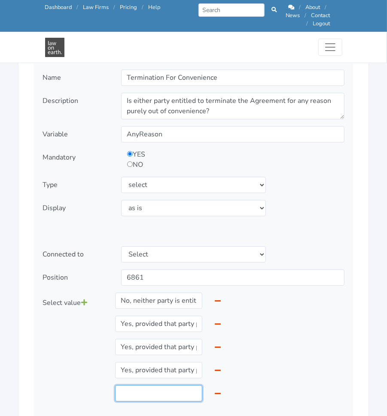
click at [166, 388] on input "text" at bounding box center [159, 393] width 88 height 16
type input "Yes, provided that party provides 120 days written notice."
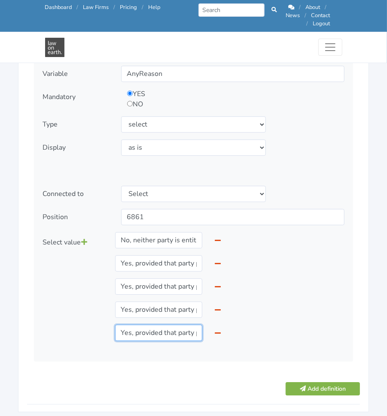
scroll to position [1080, 0]
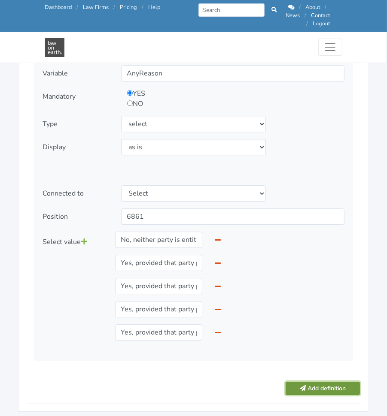
click at [319, 382] on button "Add definition" at bounding box center [322, 388] width 74 height 13
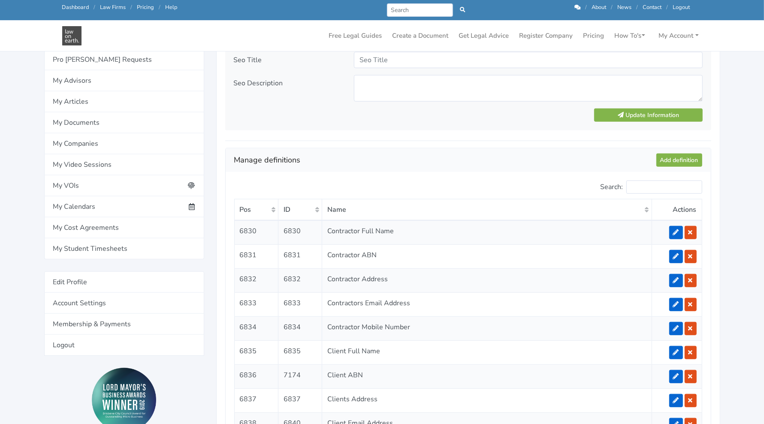
scroll to position [615, 0]
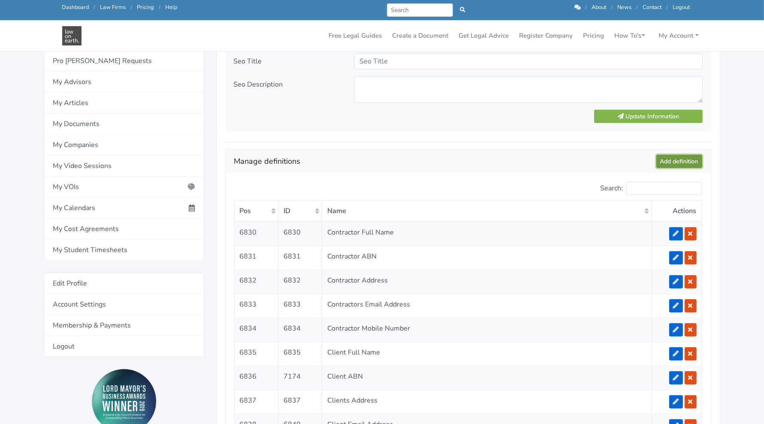
click at [386, 160] on link "Add definition" at bounding box center [679, 161] width 46 height 13
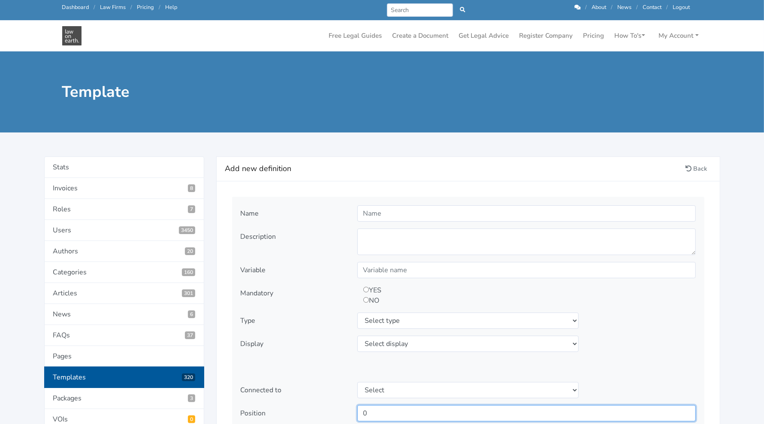
click at [372, 408] on input "0" at bounding box center [526, 413] width 339 height 16
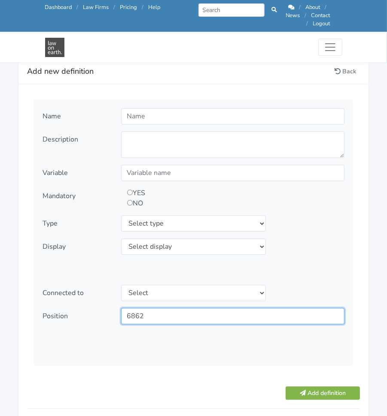
scroll to position [957, 0]
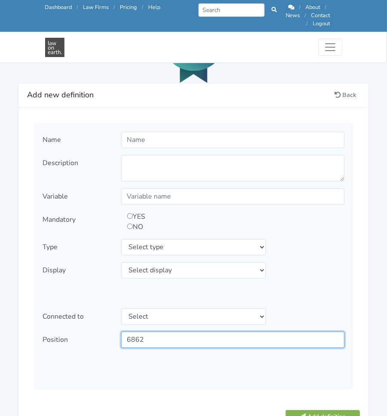
type input "6862"
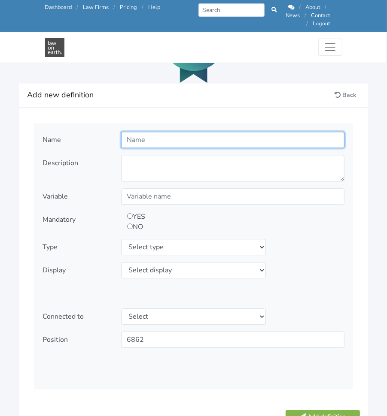
click at [158, 132] on input "text" at bounding box center [232, 140] width 223 height 16
type input "Liability"
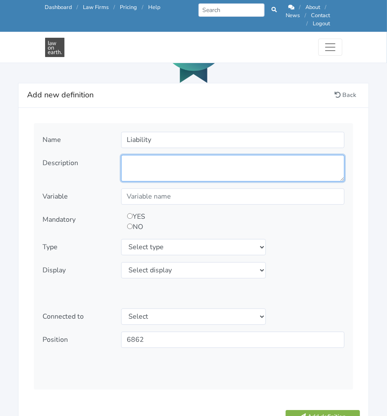
click at [191, 155] on textarea at bounding box center [232, 168] width 223 height 27
type textarea "Who is the Liability infavour of?"
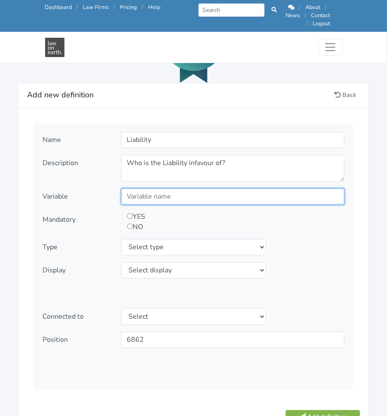
click at [178, 191] on input "text" at bounding box center [232, 196] width 223 height 16
type input "Liability"
click at [128, 213] on input "radio" at bounding box center [130, 216] width 6 height 6
radio input "true"
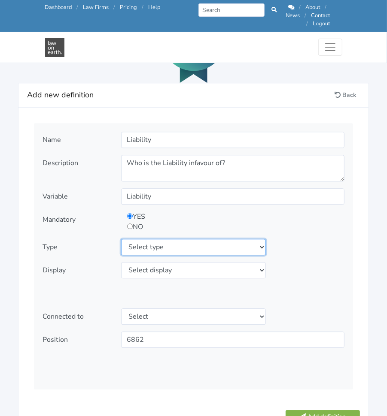
click at [186, 239] on select "Select type text textarea number checkbox compounded date select states" at bounding box center [193, 247] width 145 height 16
select select "select"
click at [121, 239] on select "Select type text textarea number checkbox compounded date select states" at bounding box center [193, 247] width 145 height 16
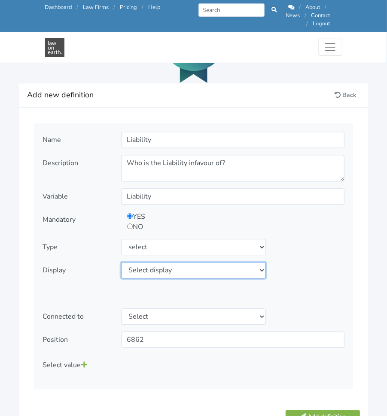
click at [206, 262] on select "Select display as is uppercase lowercase first letter uppercase first letter lo…" at bounding box center [193, 270] width 145 height 16
select select "as is"
click at [121, 262] on select "Select display as is uppercase lowercase first letter uppercase first letter lo…" at bounding box center [193, 270] width 145 height 16
click at [82, 361] on icon at bounding box center [84, 364] width 6 height 7
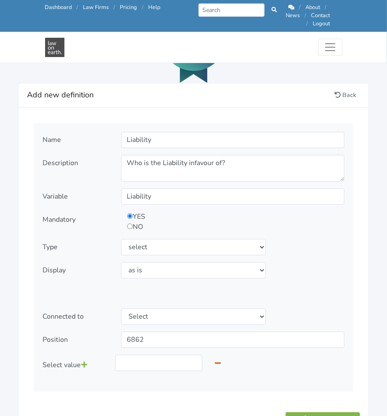
click at [82, 361] on icon at bounding box center [84, 364] width 6 height 7
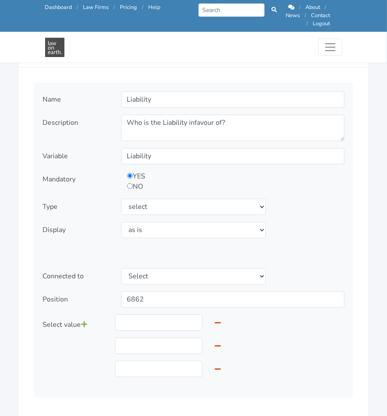
scroll to position [1006, 0]
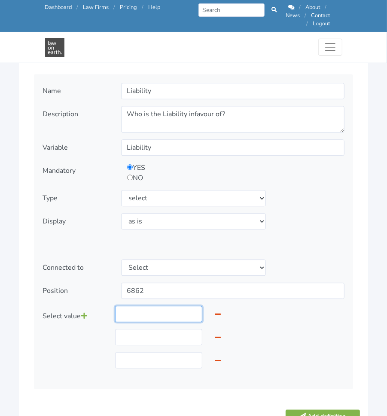
click at [169, 312] on input "text" at bounding box center [159, 314] width 88 height 16
type input "In favour of Contractor: The Client holds harmless the Contractor where the Cli…"
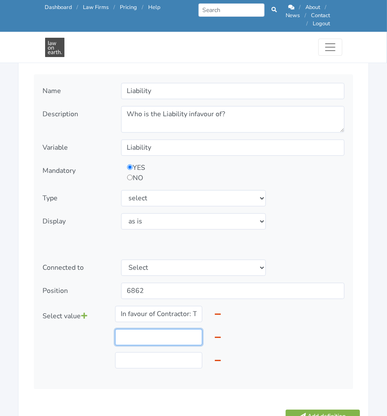
click at [151, 329] on input "text" at bounding box center [159, 337] width 88 height 16
type input "In favour of Client: The Contractor holds harmless the Client where the Client …"
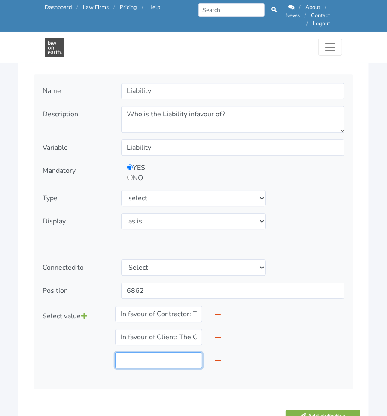
click at [157, 352] on input "text" at bounding box center [159, 360] width 88 height 16
type input "Equal liability to each party: Where one Party is in breach of this Agreement, …"
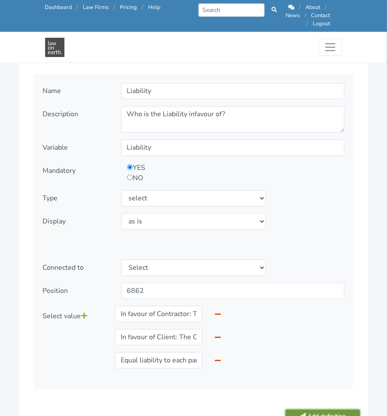
click at [313, 410] on button "Add definition" at bounding box center [322, 416] width 74 height 13
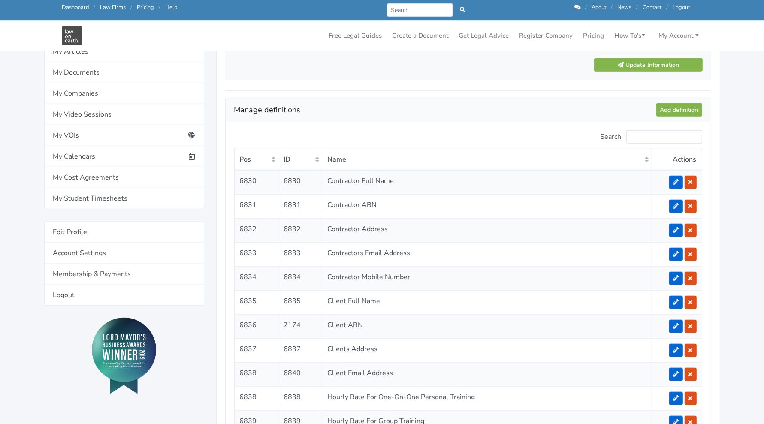
scroll to position [665, 0]
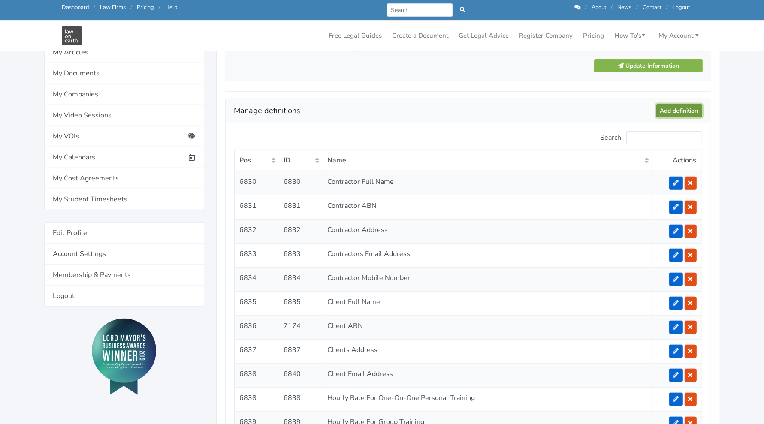
click at [386, 113] on link "Add definition" at bounding box center [679, 110] width 46 height 13
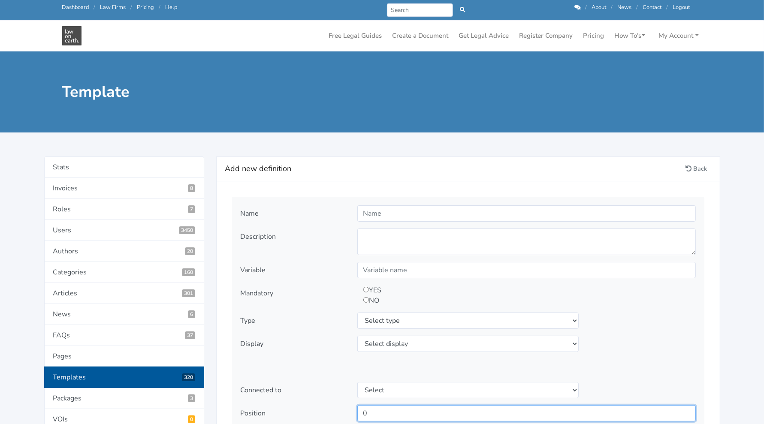
click at [427, 405] on input "0" at bounding box center [526, 413] width 339 height 16
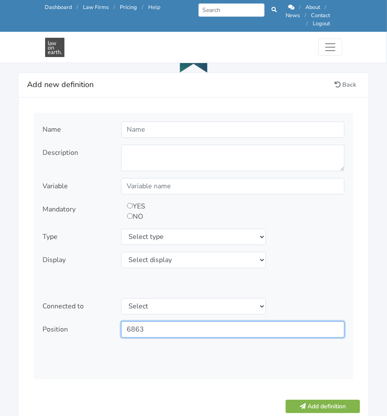
scroll to position [950, 0]
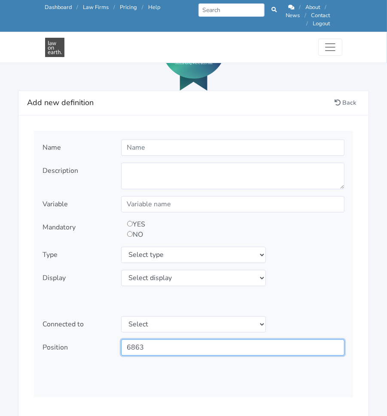
type input "6863"
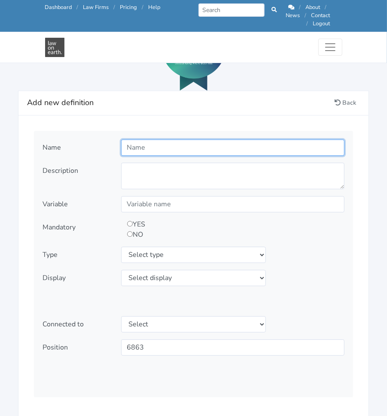
click at [228, 142] on input "text" at bounding box center [232, 147] width 223 height 16
type input "Maximum Liability"
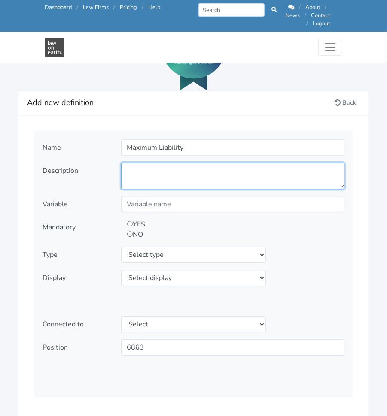
click at [263, 169] on textarea at bounding box center [232, 176] width 223 height 27
click at [174, 163] on textarea at bounding box center [232, 176] width 223 height 27
paste textarea "Do you want either the Client or the Contractor to be able to have a cap on any…"
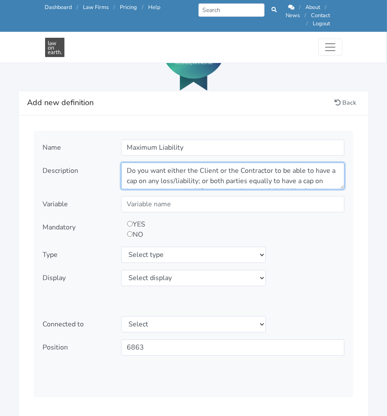
scroll to position [17, 0]
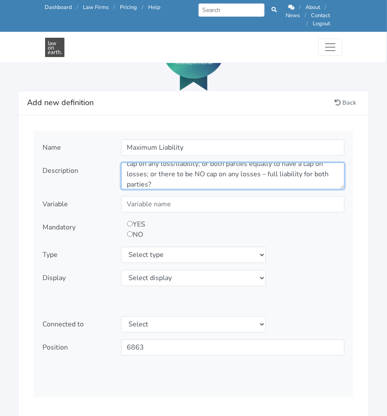
type textarea "Do you want either the Client or the Contractor to be able to have a cap on any…"
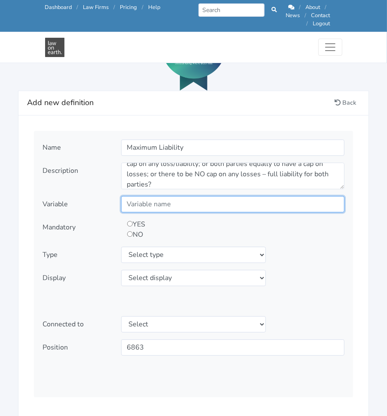
click at [172, 196] on input "text" at bounding box center [232, 204] width 223 height 16
type input "Maximum"
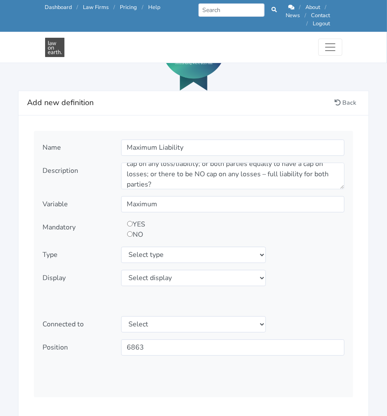
click at [129, 221] on input "radio" at bounding box center [130, 224] width 6 height 6
radio input "true"
click at [168, 251] on select "Select type text textarea number checkbox compounded date select states" at bounding box center [193, 255] width 145 height 16
select select "select"
click at [121, 247] on select "Select type text textarea number checkbox compounded date select states" at bounding box center [193, 255] width 145 height 16
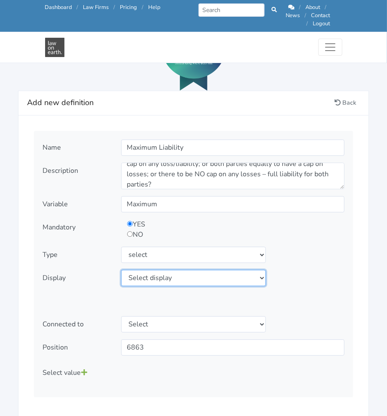
click at [187, 270] on select "Select display as is uppercase lowercase first letter uppercase first letter lo…" at bounding box center [193, 278] width 145 height 16
select select "as is"
click at [121, 270] on select "Select display as is uppercase lowercase first letter uppercase first letter lo…" at bounding box center [193, 278] width 145 height 16
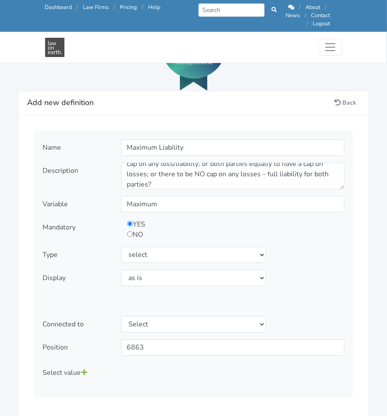
click at [86, 369] on icon at bounding box center [84, 372] width 6 height 7
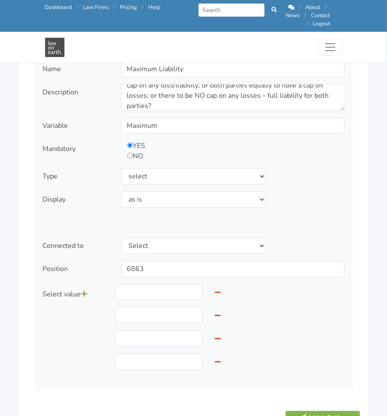
scroll to position [1027, 0]
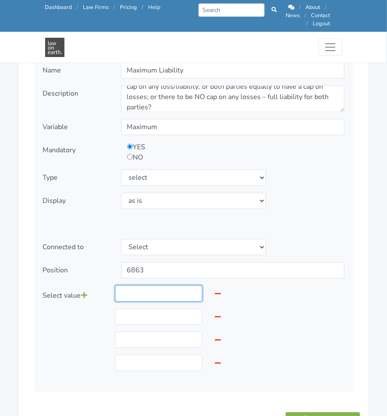
click at [153, 287] on input "text" at bounding box center [159, 293] width 88 height 16
type input "In favour of Contractor: To the maximum extent permitted by Law, the aggregate …"
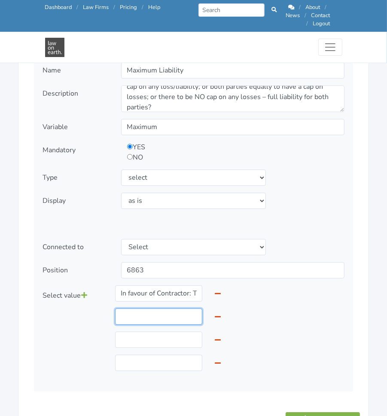
click at [137, 308] on input "text" at bounding box center [159, 316] width 88 height 16
type input "In favour of Client: To the maximum extent permitted by Law, the aggregate liab…"
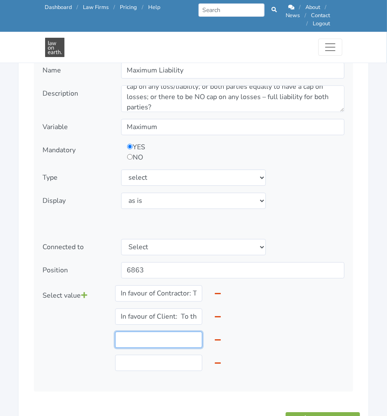
click at [161, 332] on input "text" at bounding box center [159, 340] width 88 height 16
drag, startPoint x: 161, startPoint y: 331, endPoint x: 23, endPoint y: 348, distance: 139.2
click at [23, 348] on div "Name Maximum Liability Description Variable Maximum Mandatory YES NO" at bounding box center [193, 240] width 350 height 404
type input "Liability of both parties is capped: To the maximum extent permitted by Law, th…"
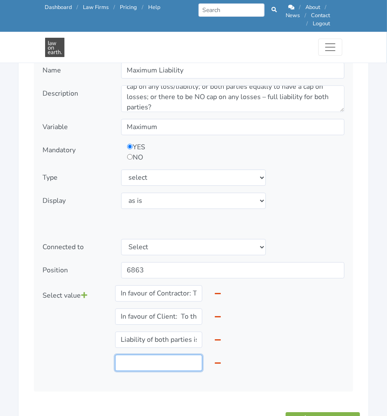
click at [149, 355] on input "text" at bounding box center [159, 363] width 88 height 16
type input "Liability of both parties is NOT capped: To the maximum extent permitted by Law…"
click at [310, 412] on button "Add definition" at bounding box center [322, 418] width 74 height 13
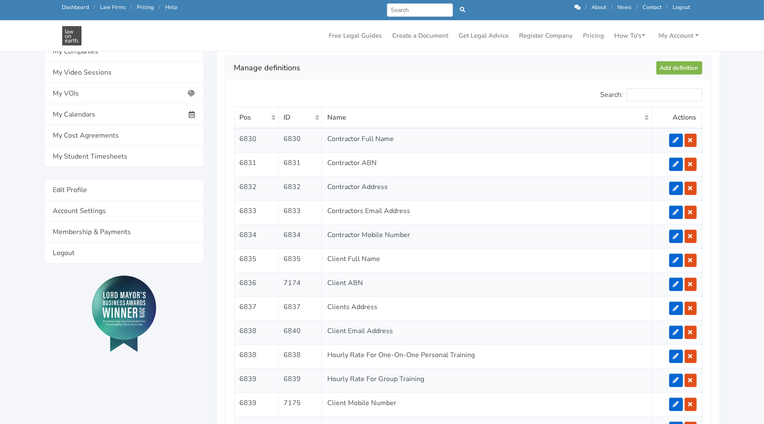
scroll to position [708, 0]
click at [386, 66] on link "Add definition" at bounding box center [679, 68] width 46 height 13
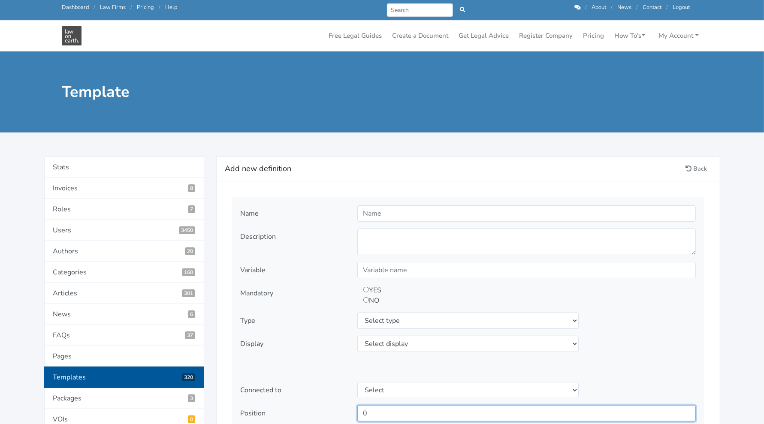
click at [448, 408] on input "0" at bounding box center [526, 413] width 339 height 16
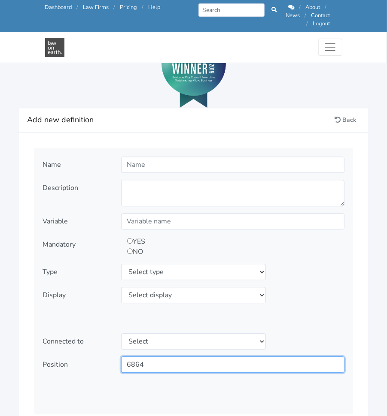
scroll to position [931, 0]
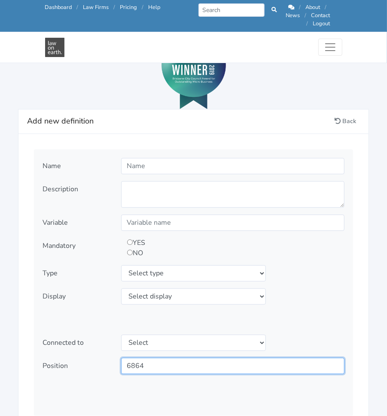
type input "6864"
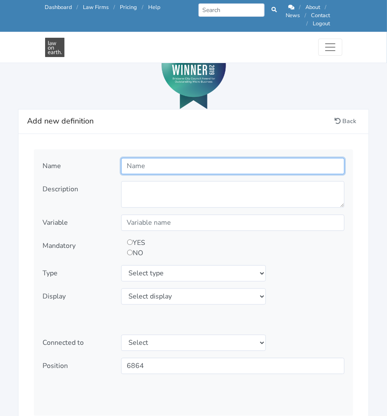
click at [172, 162] on input "text" at bounding box center [232, 166] width 223 height 16
type input "Default Interest"
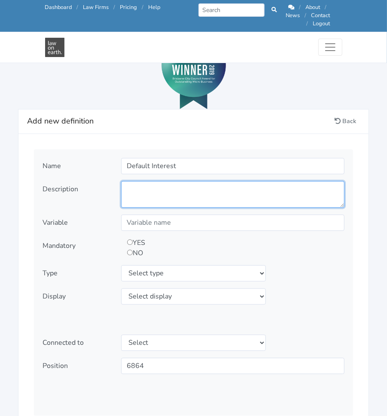
click at [197, 185] on textarea at bounding box center [232, 194] width 223 height 27
type textarea "What rate of Default Interest do you want to apply to outstanding payments?"
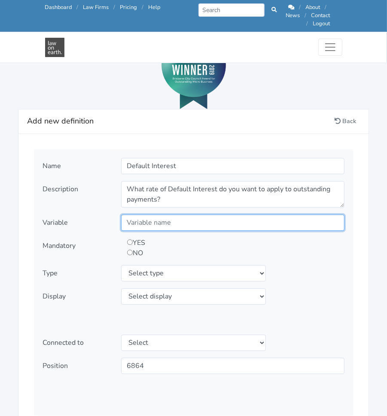
click at [272, 215] on input "text" at bounding box center [232, 223] width 223 height 16
type input "DefaultInterest"
click at [130, 239] on input "radio" at bounding box center [130, 242] width 6 height 6
radio input "true"
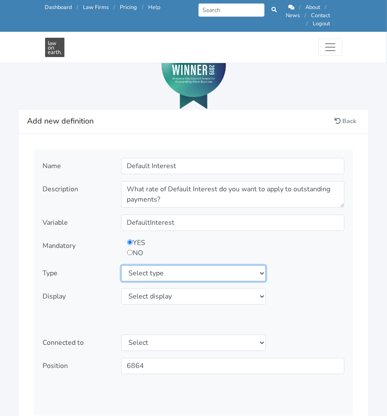
click at [168, 265] on select "Select type text textarea number checkbox compounded date select states" at bounding box center [193, 273] width 145 height 16
select select "textarea"
click at [121, 265] on select "Select type text textarea number checkbox compounded date select states" at bounding box center [193, 273] width 145 height 16
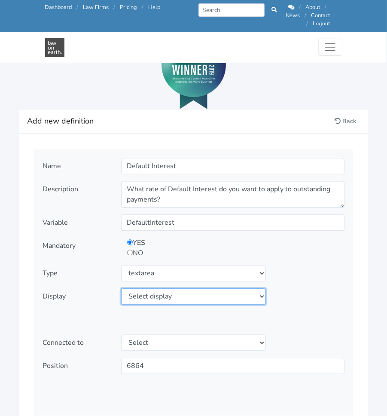
click at [163, 292] on select "Select display as is uppercase lowercase first letter uppercase first letter lo…" at bounding box center [193, 296] width 145 height 16
select select "as is"
click at [121, 288] on select "Select display as is uppercase lowercase first letter uppercase first letter lo…" at bounding box center [193, 296] width 145 height 16
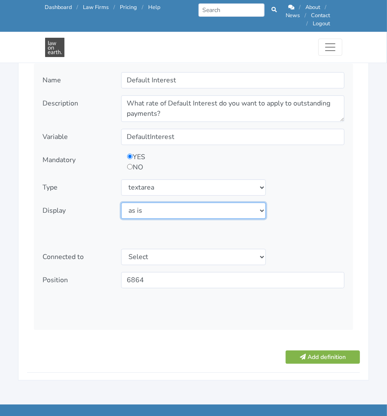
scroll to position [1026, 0]
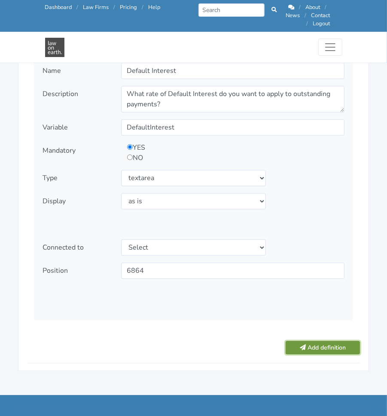
click at [336, 342] on button "Add definition" at bounding box center [322, 347] width 74 height 13
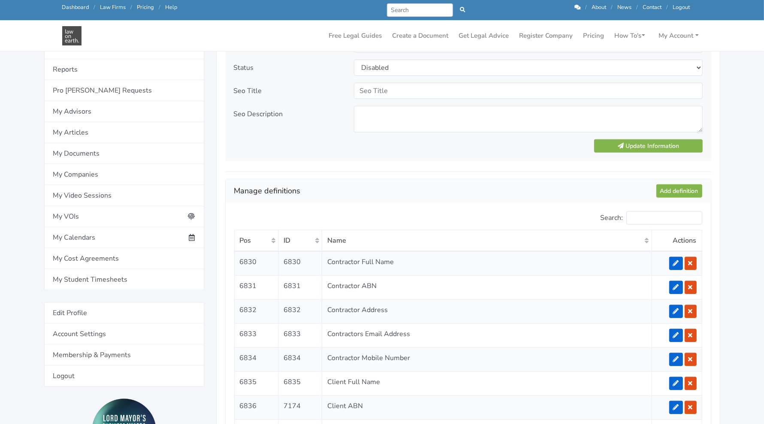
scroll to position [578, 0]
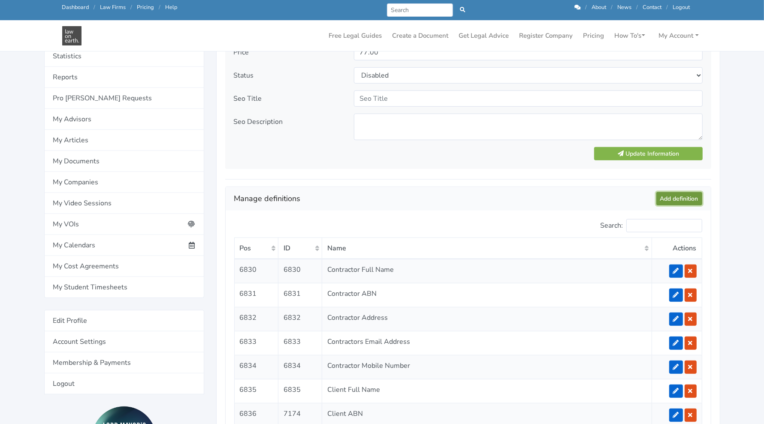
click at [386, 198] on link "Add definition" at bounding box center [679, 198] width 46 height 13
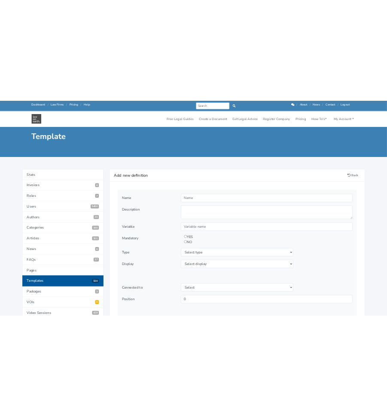
scroll to position [33, 0]
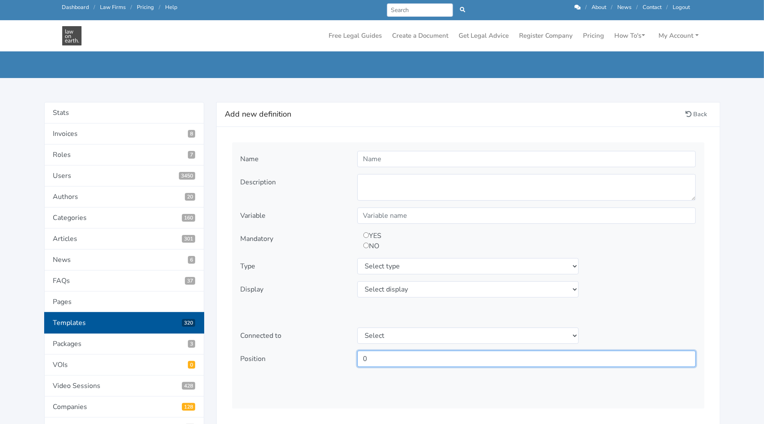
click at [413, 355] on input "0" at bounding box center [526, 359] width 339 height 16
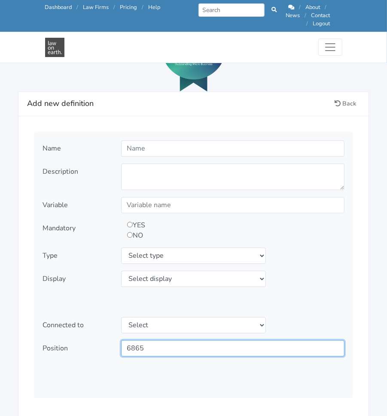
scroll to position [948, 0]
type input "6865"
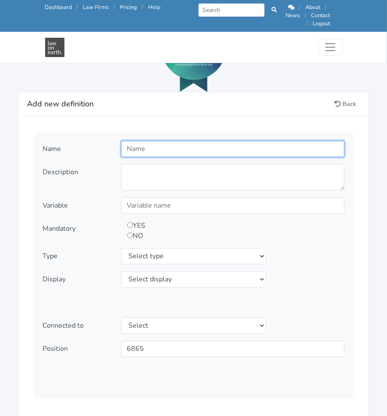
click at [172, 141] on input "text" at bounding box center [232, 149] width 223 height 16
type input "Force Majeure"
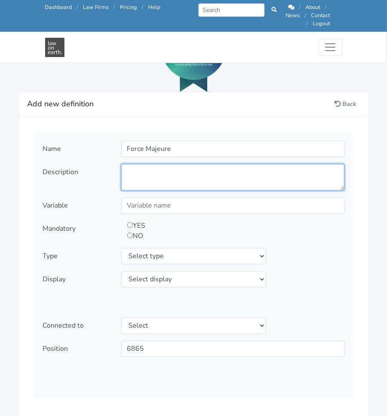
click at [203, 164] on textarea at bounding box center [232, 177] width 223 height 27
click at [183, 174] on textarea at bounding box center [232, 177] width 223 height 27
paste textarea "Do you want a clause in the agreement allowing either party to delay performanc…"
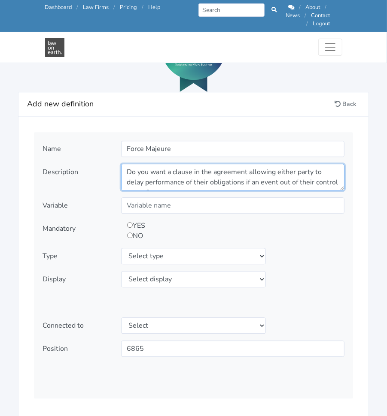
scroll to position [7, 0]
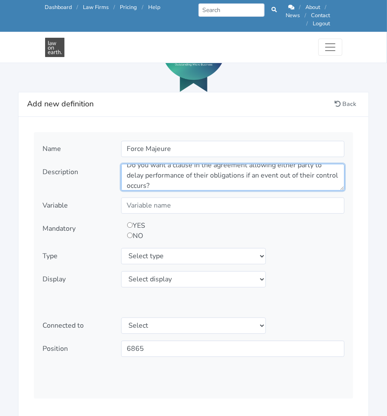
type textarea "Do you want a clause in the agreement allowing either party to delay performanc…"
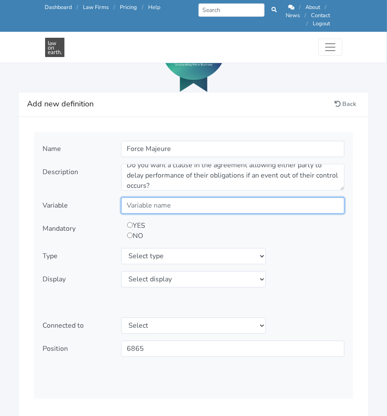
click at [170, 200] on input "text" at bounding box center [232, 205] width 223 height 16
type input "ForceMajeure"
click at [128, 222] on input "radio" at bounding box center [130, 225] width 6 height 6
radio input "true"
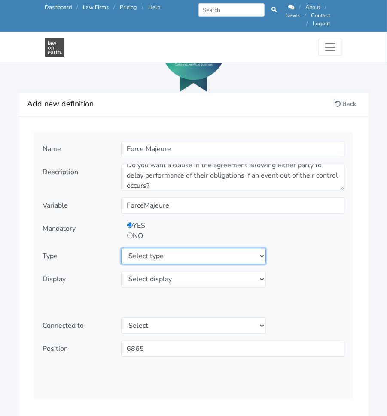
click at [177, 248] on select "Select type text textarea number checkbox compounded date select states" at bounding box center [193, 256] width 145 height 16
select select "select"
click at [121, 248] on select "Select type text textarea number checkbox compounded date select states" at bounding box center [193, 256] width 145 height 16
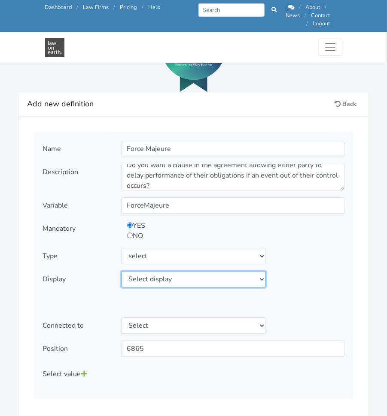
click at [145, 272] on select "Select display as is uppercase lowercase first letter uppercase first letter lo…" at bounding box center [193, 279] width 145 height 16
select select "as is"
click at [121, 271] on select "Select display as is uppercase lowercase first letter uppercase first letter lo…" at bounding box center [193, 279] width 145 height 16
click at [83, 370] on icon at bounding box center [84, 373] width 6 height 7
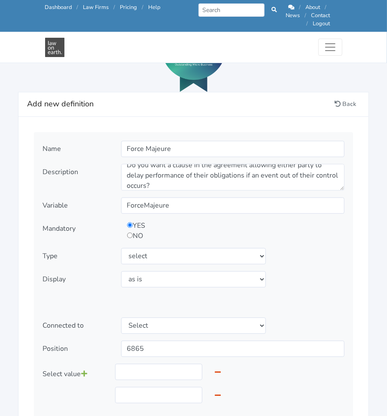
click at [83, 370] on icon at bounding box center [84, 373] width 6 height 7
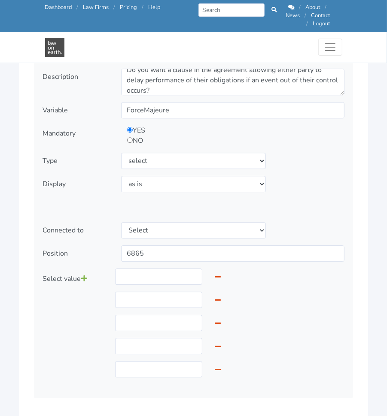
scroll to position [1054, 0]
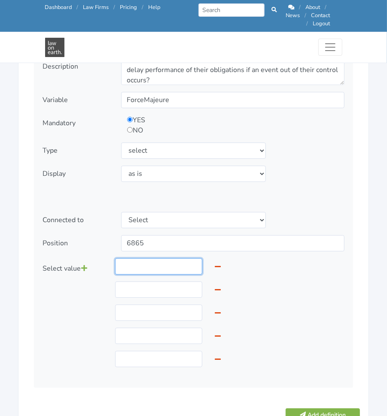
click at [127, 261] on input "text" at bounding box center [159, 266] width 88 height 16
type input "No Force Majeure provisions apply to this Agreement and both parties must perfo…"
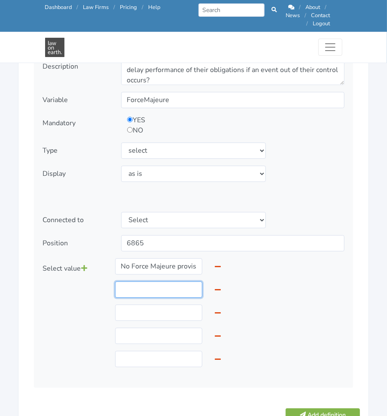
click at [123, 281] on input "text" at bounding box center [159, 289] width 88 height 16
type input "Either party may delay performance of an obligation under this Agreement for up…"
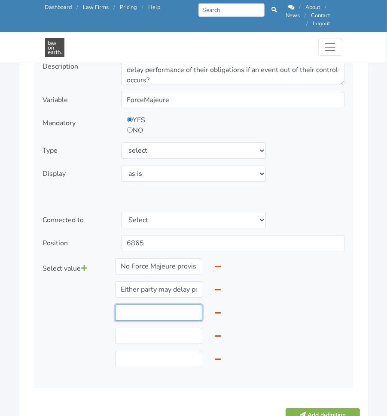
click at [144, 305] on input "text" at bounding box center [159, 313] width 88 height 16
type input "Either party may delay performance of an obligation under this Agreement for up…"
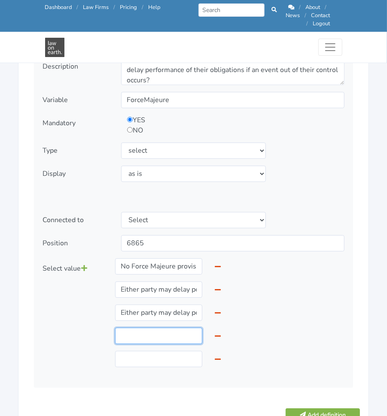
click at [134, 328] on input "text" at bounding box center [159, 336] width 88 height 16
type input "Either party may delay performance of an obligation under this Agreement for up…"
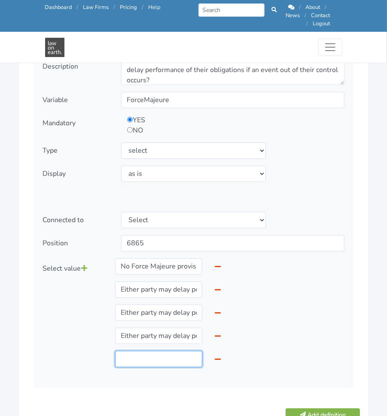
click at [148, 353] on input "text" at bounding box center [159, 359] width 88 height 16
type input "Either party may delay performance of an obligation under this Agreement for up…"
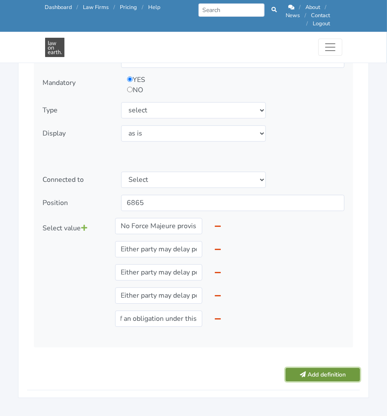
scroll to position [0, 0]
click at [327, 368] on button "Add definition" at bounding box center [322, 374] width 74 height 13
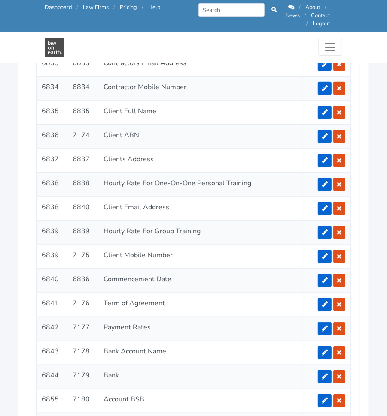
scroll to position [1782, 0]
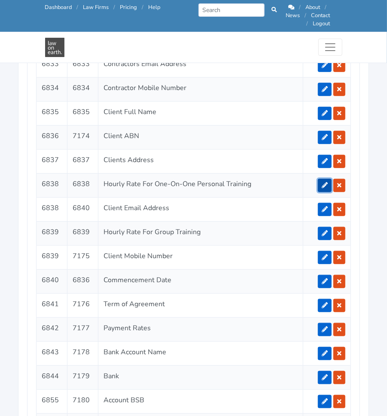
click at [320, 182] on link at bounding box center [325, 185] width 14 height 13
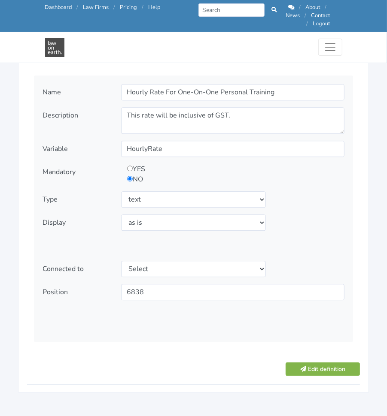
scroll to position [1009, 0]
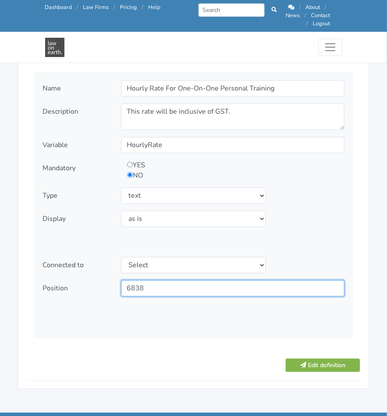
click at [164, 281] on input "6838" at bounding box center [232, 288] width 223 height 16
type input "6866"
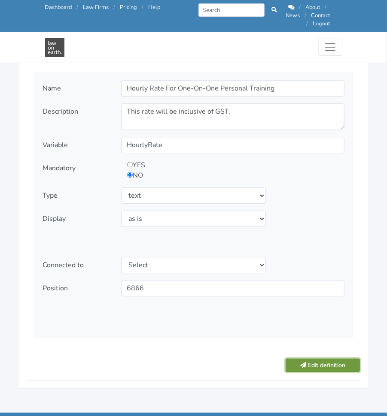
click at [312, 359] on button "Edit definition" at bounding box center [322, 365] width 74 height 13
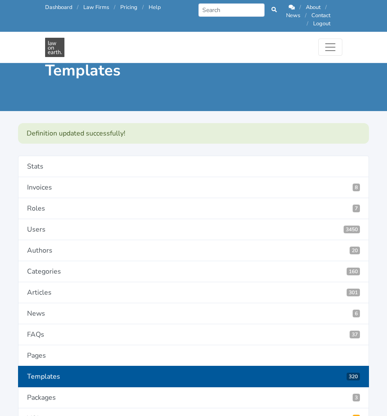
scroll to position [1723, 0]
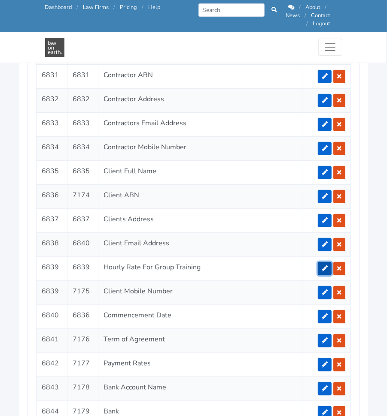
click at [324, 266] on link at bounding box center [325, 268] width 14 height 13
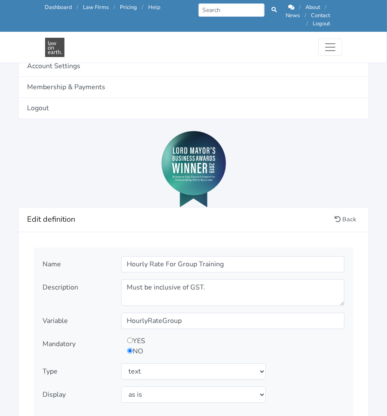
scroll to position [875, 0]
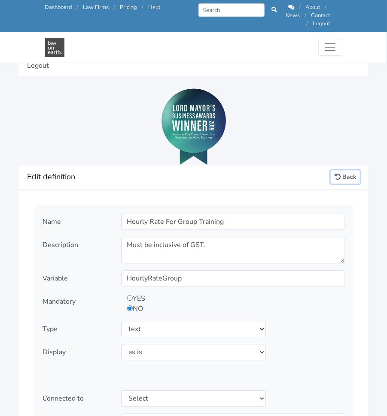
click at [355, 170] on link "Back" at bounding box center [344, 176] width 29 height 13
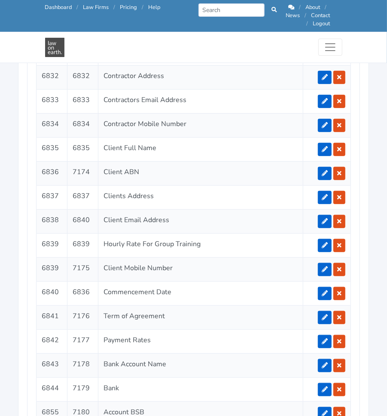
scroll to position [1724, 0]
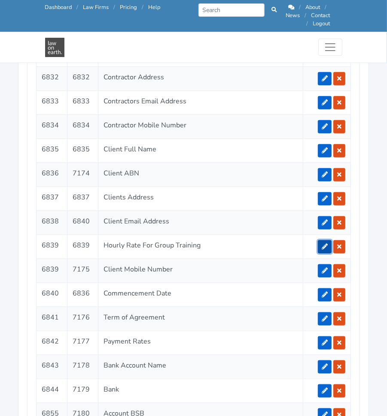
click at [322, 242] on link at bounding box center [325, 246] width 14 height 13
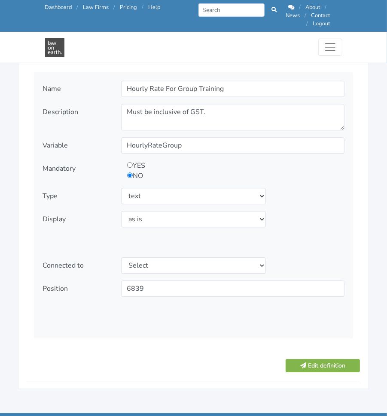
scroll to position [1007, 0]
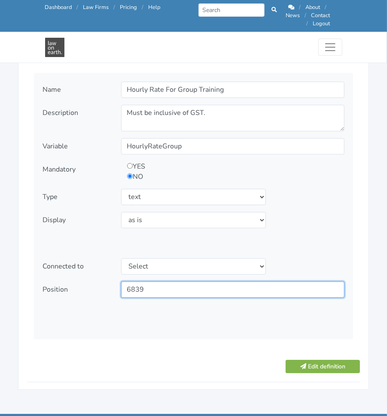
click at [245, 284] on input "6839" at bounding box center [232, 289] width 223 height 16
type input "6867"
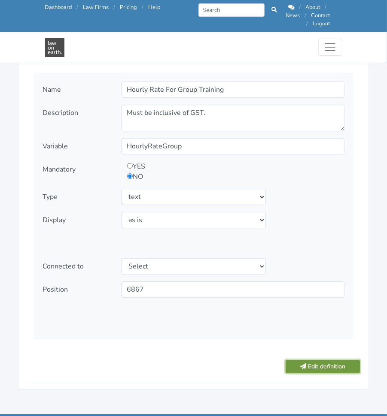
click at [313, 360] on button "Edit definition" at bounding box center [322, 366] width 74 height 13
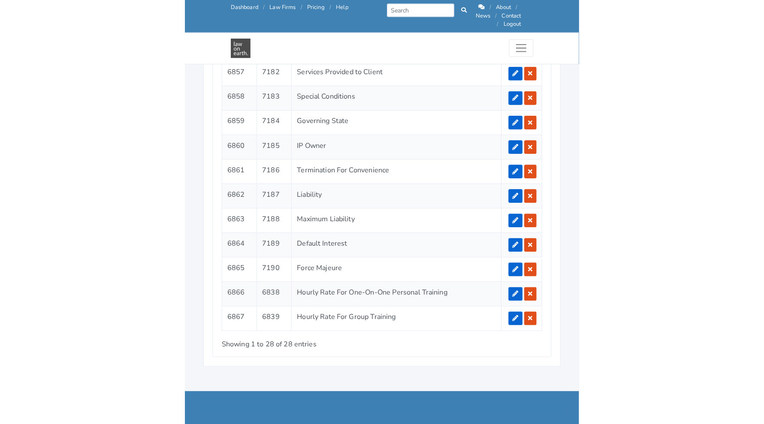
scroll to position [1464, 0]
